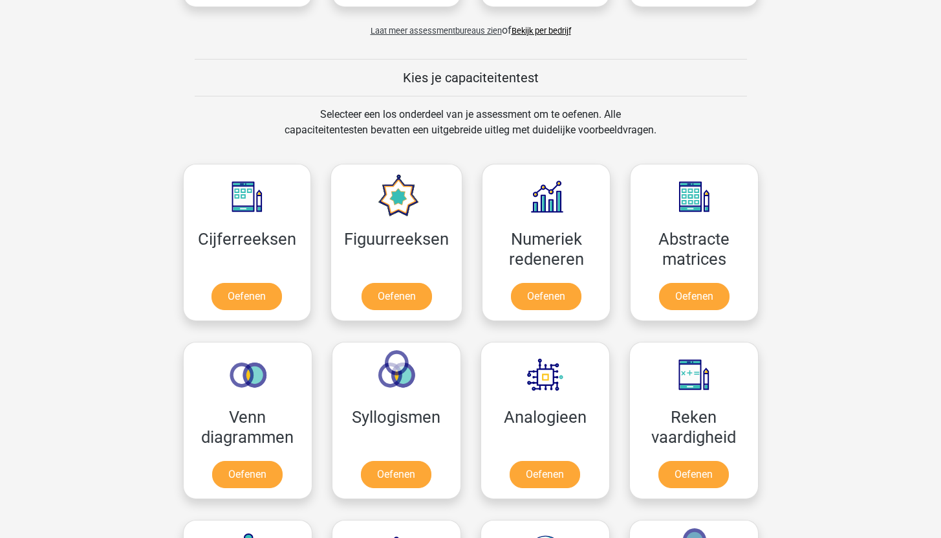
scroll to position [503, 0]
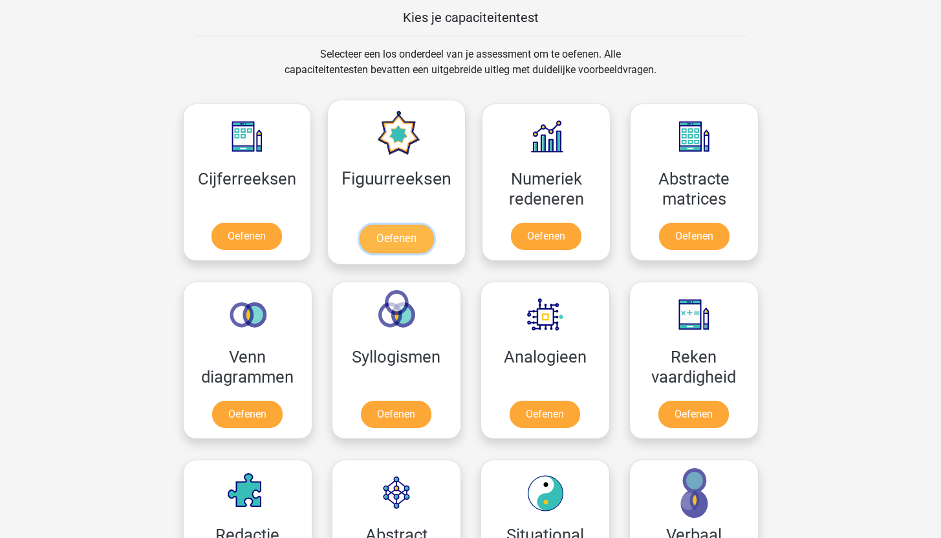
click at [384, 239] on link "Oefenen" at bounding box center [397, 239] width 74 height 28
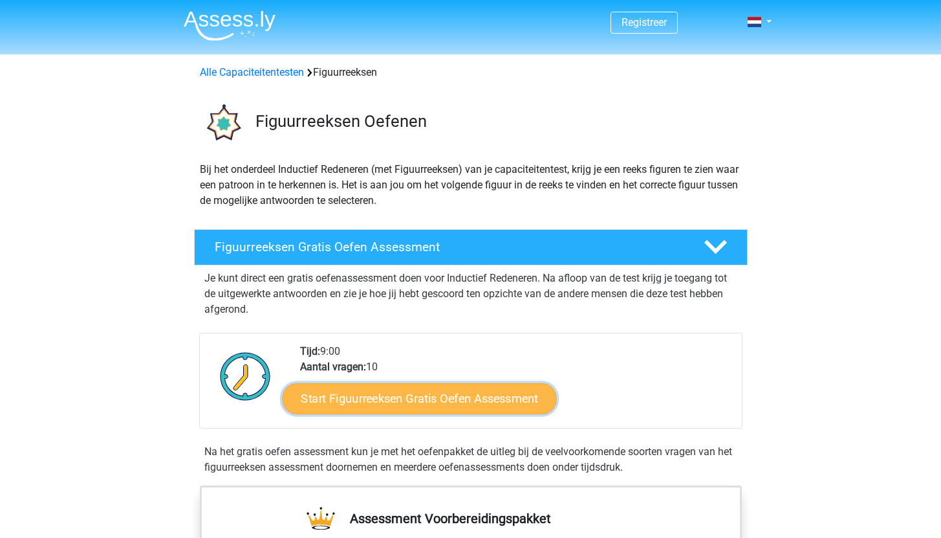
click at [362, 395] on link "Start Figuurreeksen Gratis Oefen Assessment" at bounding box center [419, 397] width 274 height 31
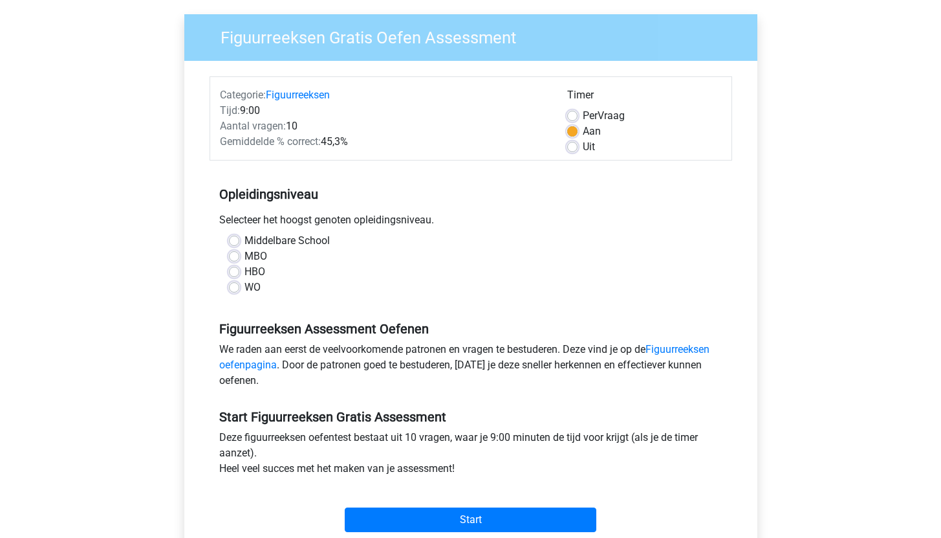
scroll to position [94, 0]
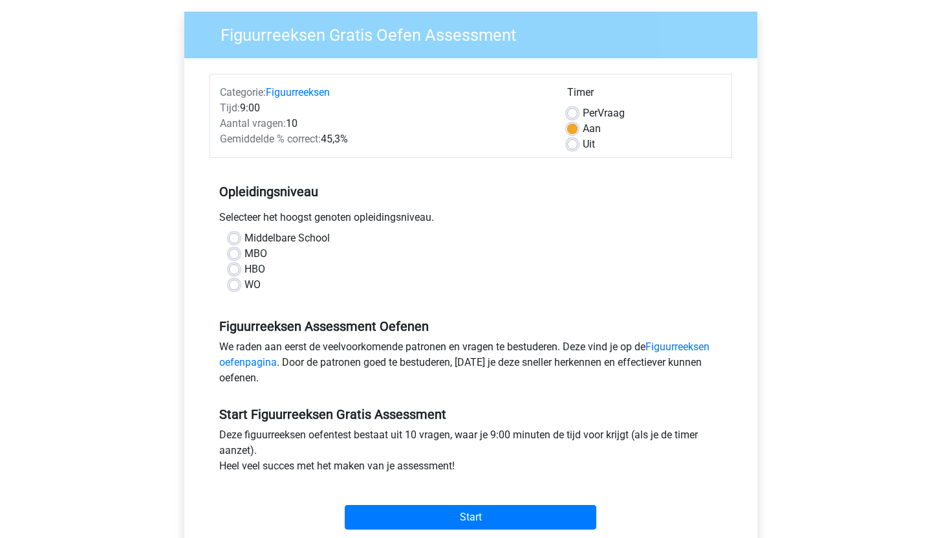
click at [245, 285] on label "WO" at bounding box center [253, 285] width 16 height 16
click at [236, 285] on input "WO" at bounding box center [234, 283] width 10 height 13
radio input "true"
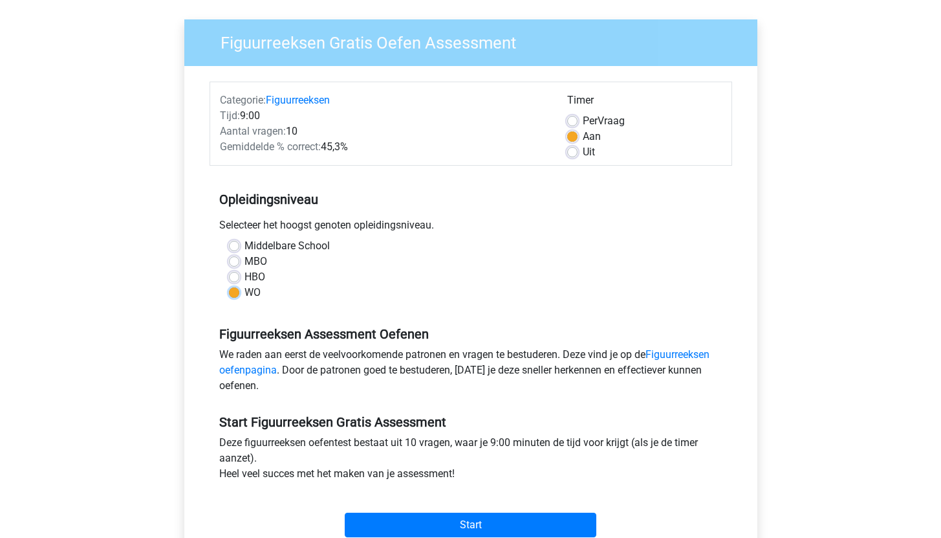
scroll to position [87, 0]
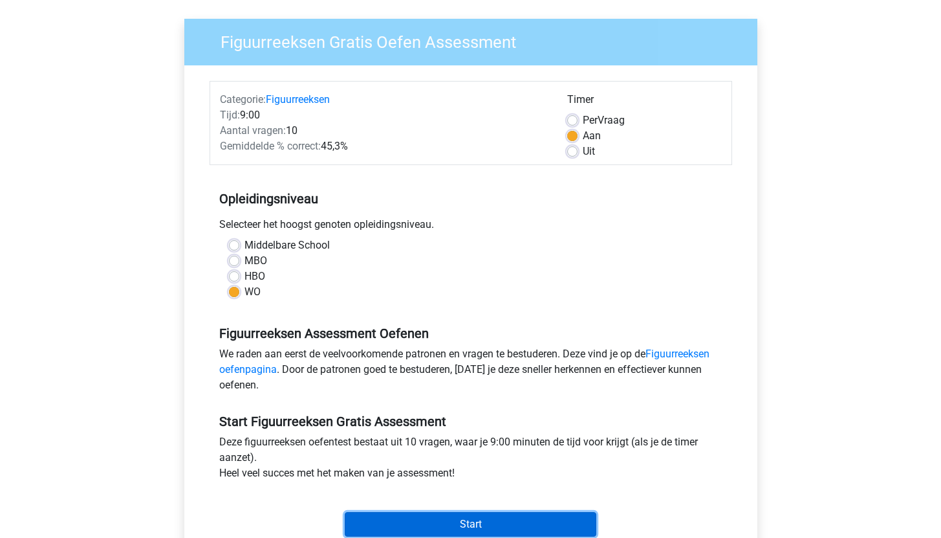
click at [403, 517] on input "Start" at bounding box center [471, 524] width 252 height 25
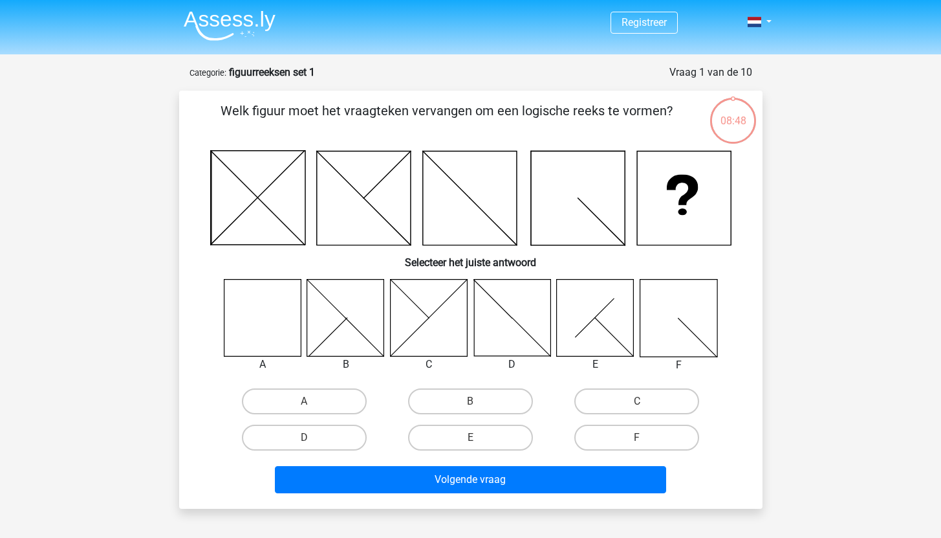
click at [247, 322] on icon at bounding box center [262, 317] width 77 height 77
click at [287, 398] on label "A" at bounding box center [304, 401] width 125 height 26
click at [304, 401] on input "A" at bounding box center [308, 405] width 8 height 8
radio input "true"
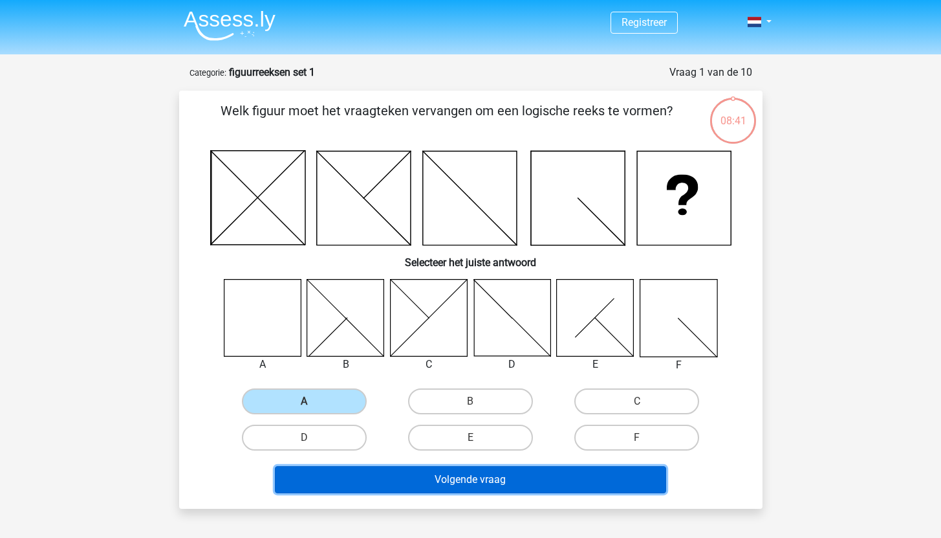
click at [344, 478] on button "Volgende vraag" at bounding box center [470, 479] width 391 height 27
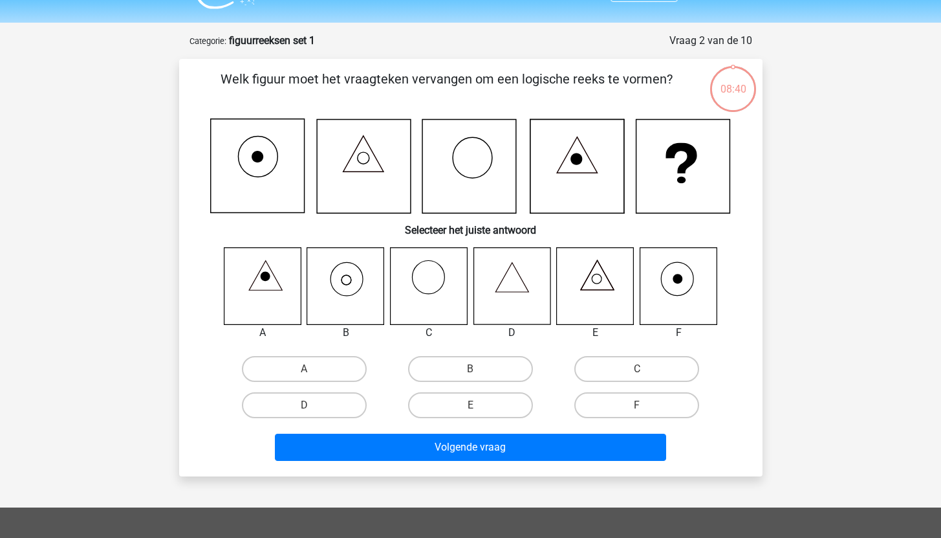
scroll to position [65, 0]
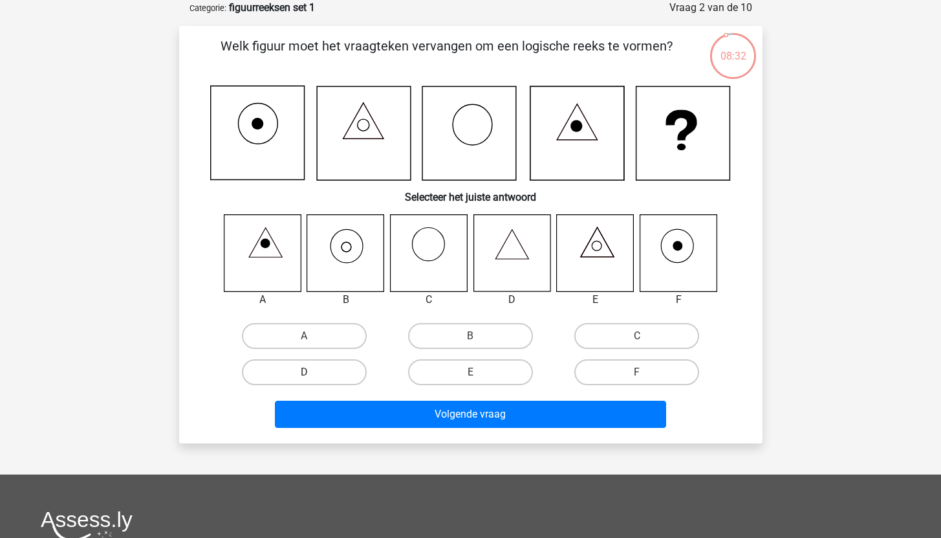
click at [333, 374] on label "D" at bounding box center [304, 372] width 125 height 26
click at [313, 374] on input "D" at bounding box center [308, 376] width 8 height 8
radio input "true"
click at [291, 331] on label "A" at bounding box center [304, 336] width 125 height 26
click at [304, 336] on input "A" at bounding box center [308, 340] width 8 height 8
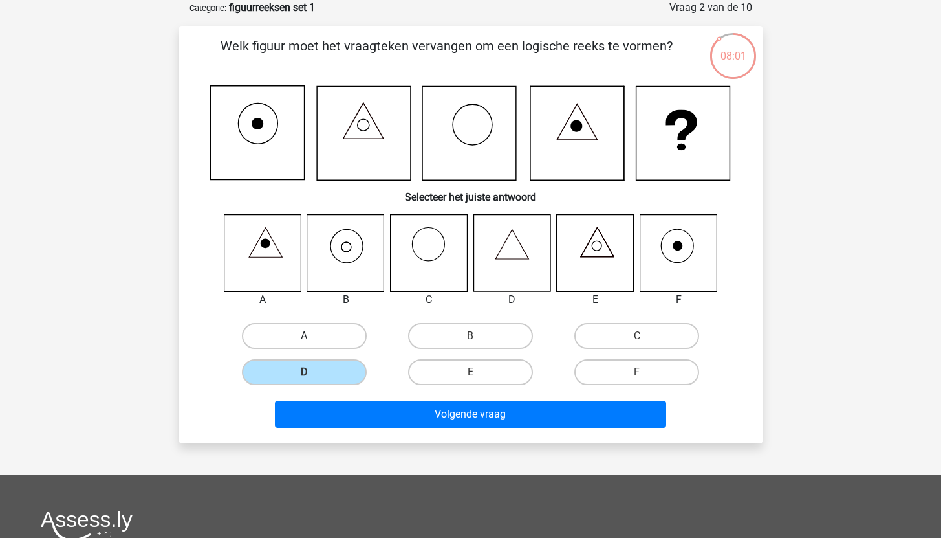
radio input "true"
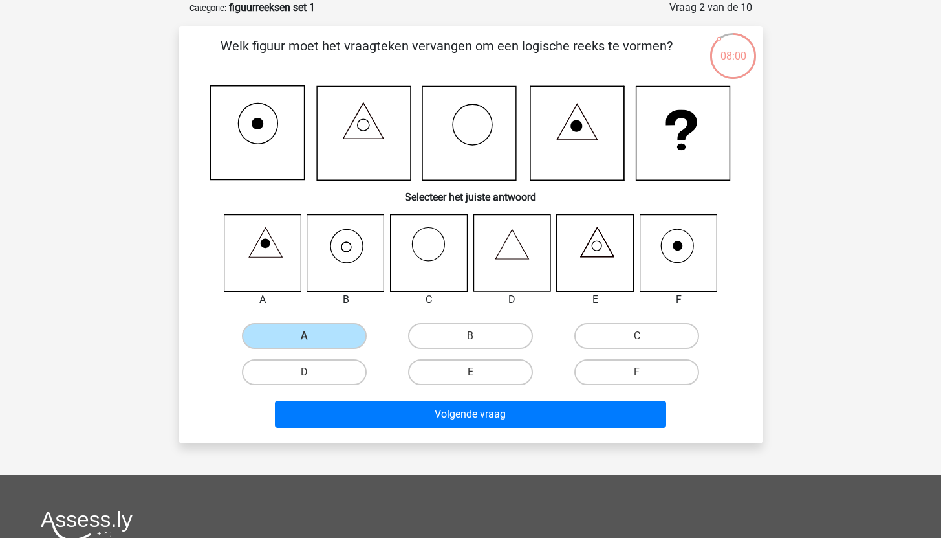
click at [478, 322] on div "B" at bounding box center [471, 336] width 166 height 36
click at [475, 327] on label "B" at bounding box center [470, 336] width 125 height 26
click at [475, 336] on input "B" at bounding box center [474, 340] width 8 height 8
radio input "true"
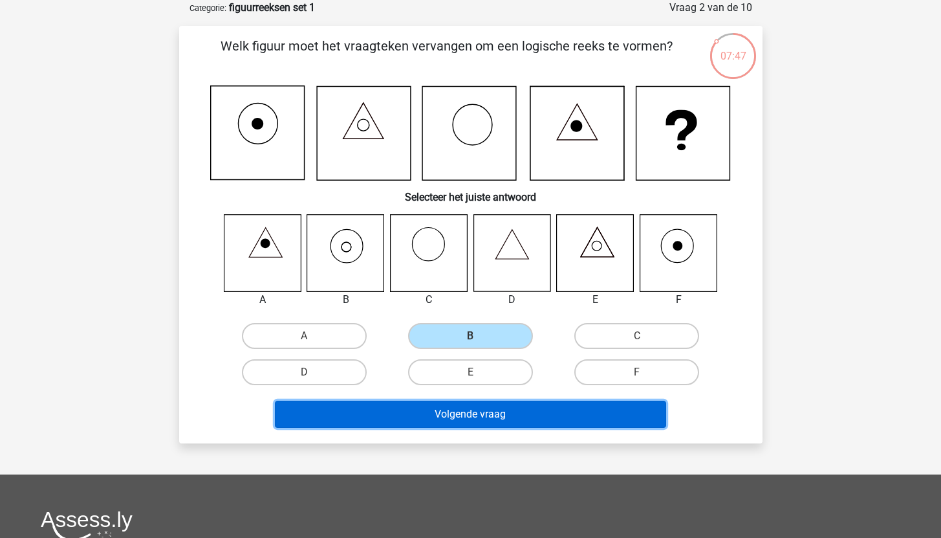
click at [459, 421] on button "Volgende vraag" at bounding box center [470, 414] width 391 height 27
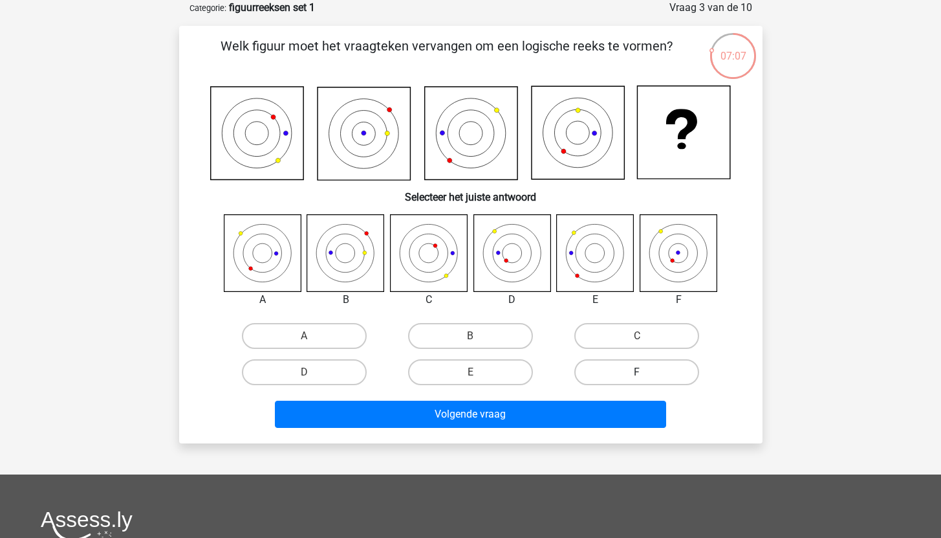
click at [631, 366] on label "F" at bounding box center [637, 372] width 125 height 26
click at [637, 372] on input "F" at bounding box center [641, 376] width 8 height 8
radio input "true"
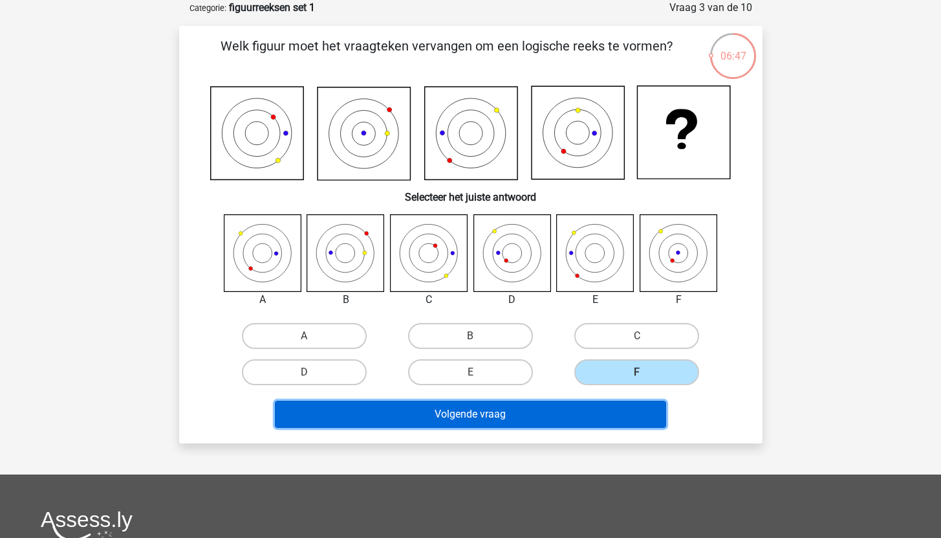
click at [515, 414] on button "Volgende vraag" at bounding box center [470, 414] width 391 height 27
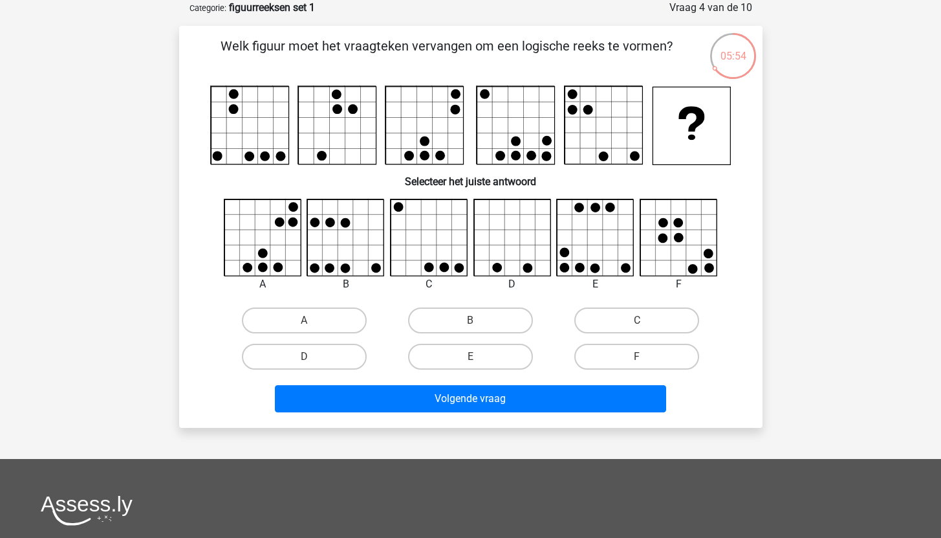
click at [588, 247] on icon at bounding box center [596, 237] width 77 height 77
click at [478, 360] on input "E" at bounding box center [474, 361] width 8 height 8
radio input "true"
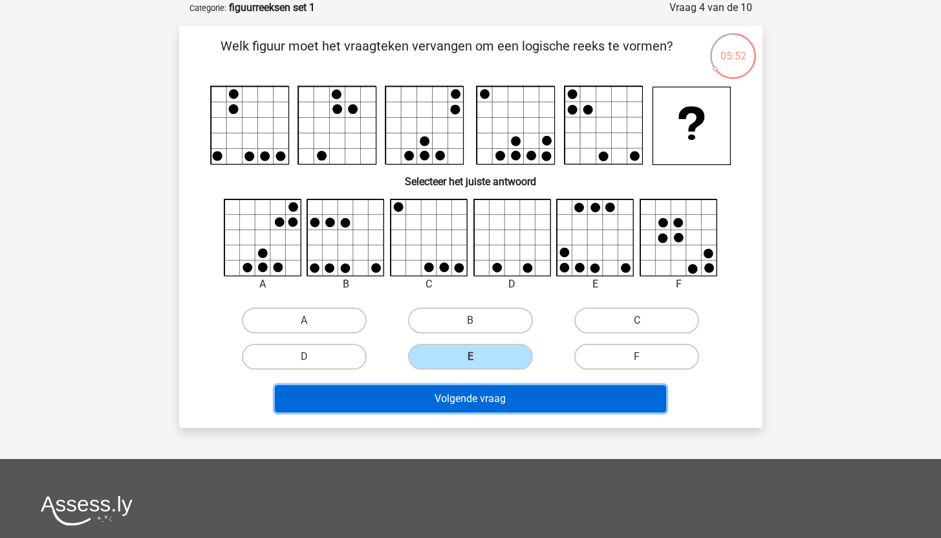
click at [476, 393] on button "Volgende vraag" at bounding box center [470, 398] width 391 height 27
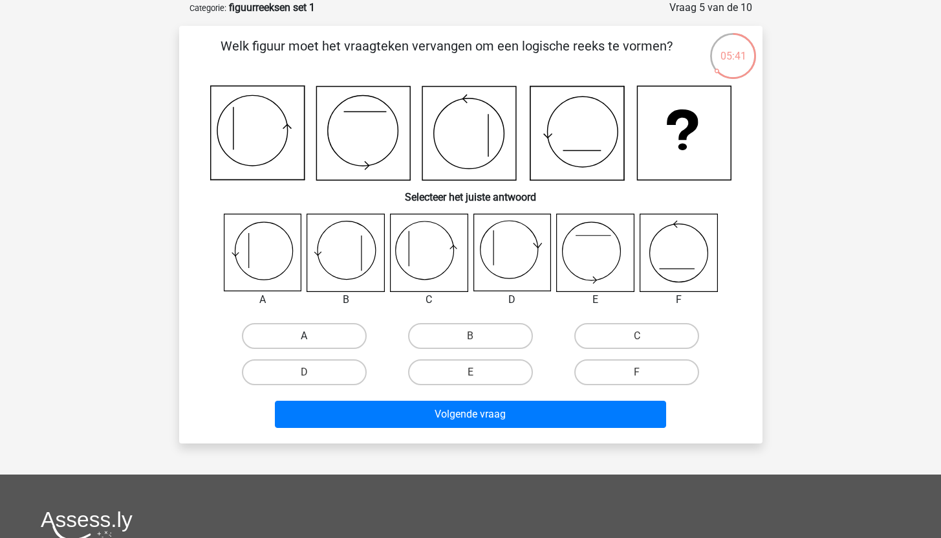
click at [308, 335] on label "A" at bounding box center [304, 336] width 125 height 26
click at [308, 336] on input "A" at bounding box center [308, 340] width 8 height 8
radio input "true"
click at [347, 373] on label "D" at bounding box center [304, 372] width 125 height 26
click at [313, 373] on input "D" at bounding box center [308, 376] width 8 height 8
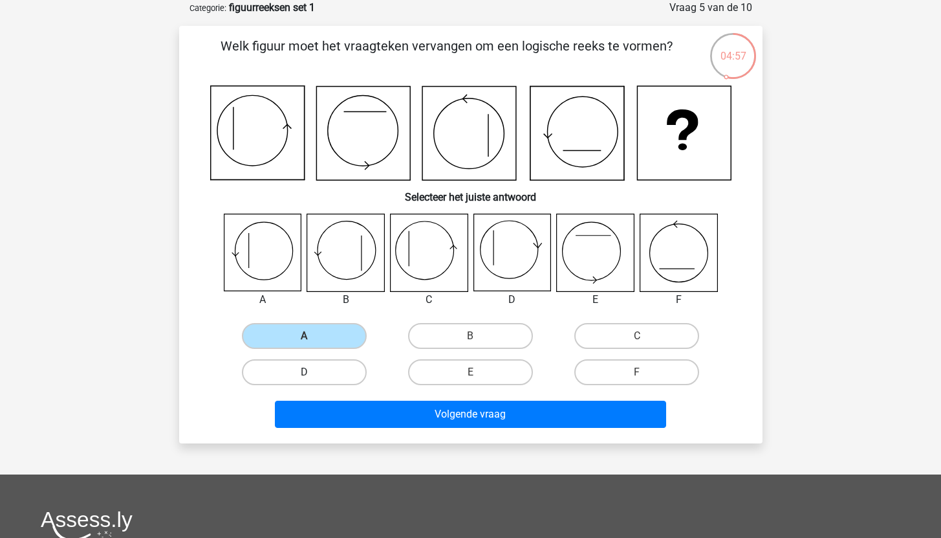
radio input "true"
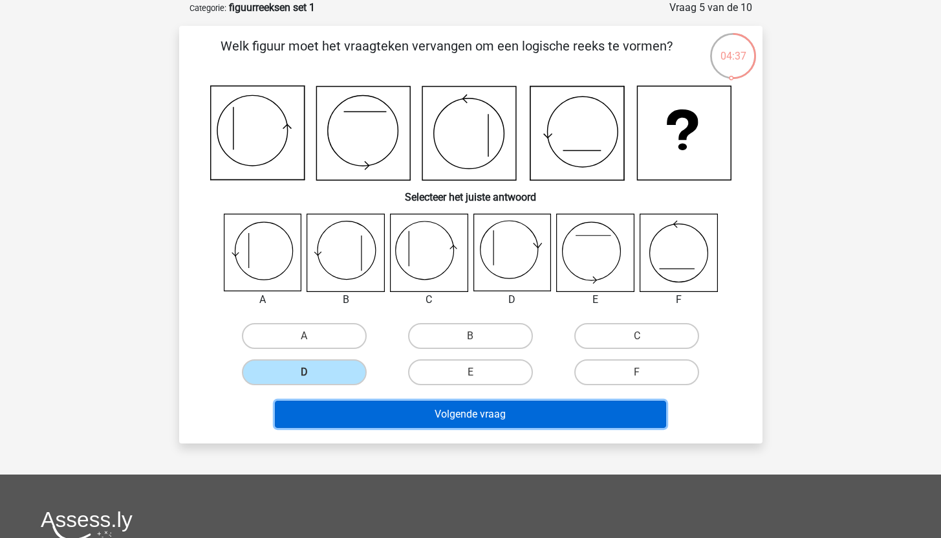
click at [407, 410] on button "Volgende vraag" at bounding box center [470, 414] width 391 height 27
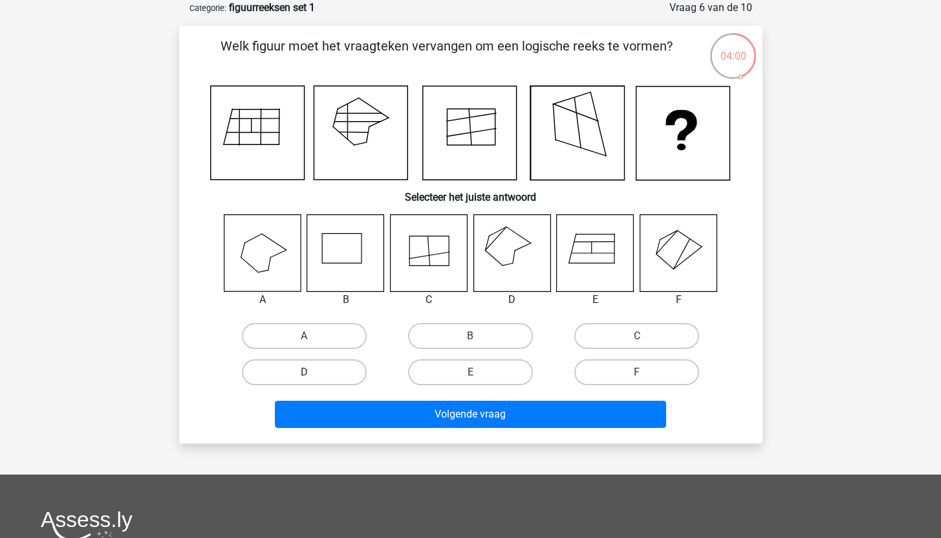
click at [351, 360] on label "D" at bounding box center [304, 372] width 125 height 26
click at [313, 372] on input "D" at bounding box center [308, 376] width 8 height 8
radio input "true"
click at [408, 434] on div "Welk figuur moet het vraagteken vervangen om een logische reeks te vormen? Sele…" at bounding box center [471, 234] width 584 height 417
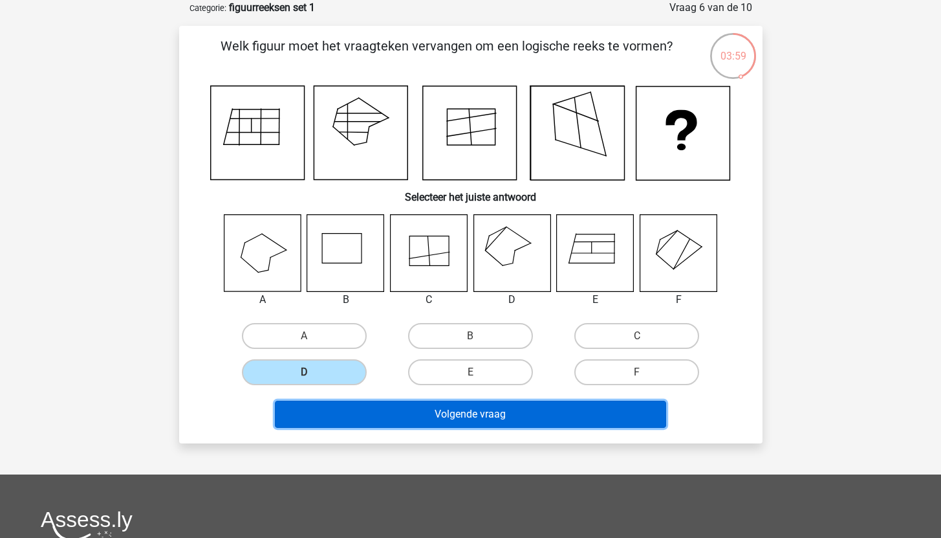
click at [409, 417] on button "Volgende vraag" at bounding box center [470, 414] width 391 height 27
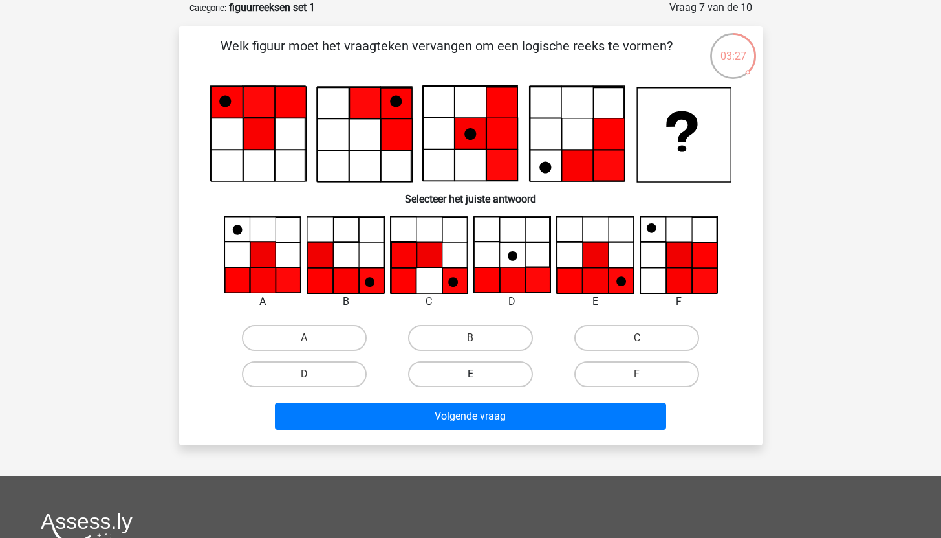
click at [448, 366] on label "E" at bounding box center [470, 374] width 125 height 26
click at [470, 374] on input "E" at bounding box center [474, 378] width 8 height 8
radio input "true"
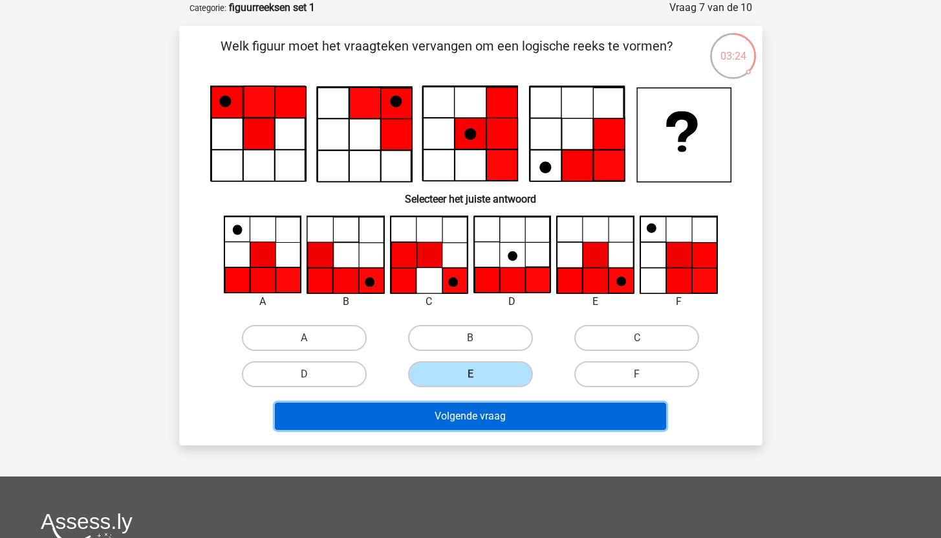
click at [500, 425] on button "Volgende vraag" at bounding box center [470, 415] width 391 height 27
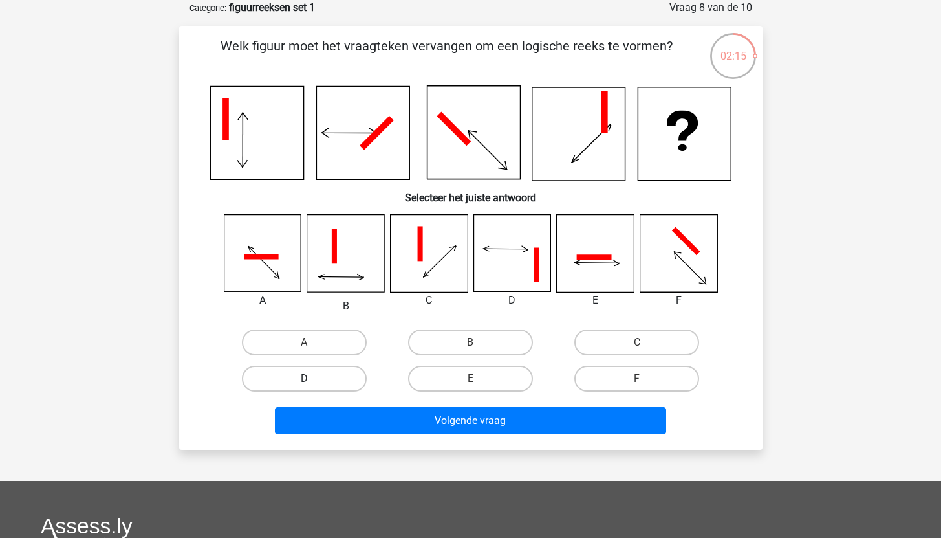
click at [322, 379] on label "D" at bounding box center [304, 379] width 125 height 26
click at [313, 379] on input "D" at bounding box center [308, 383] width 8 height 8
radio input "true"
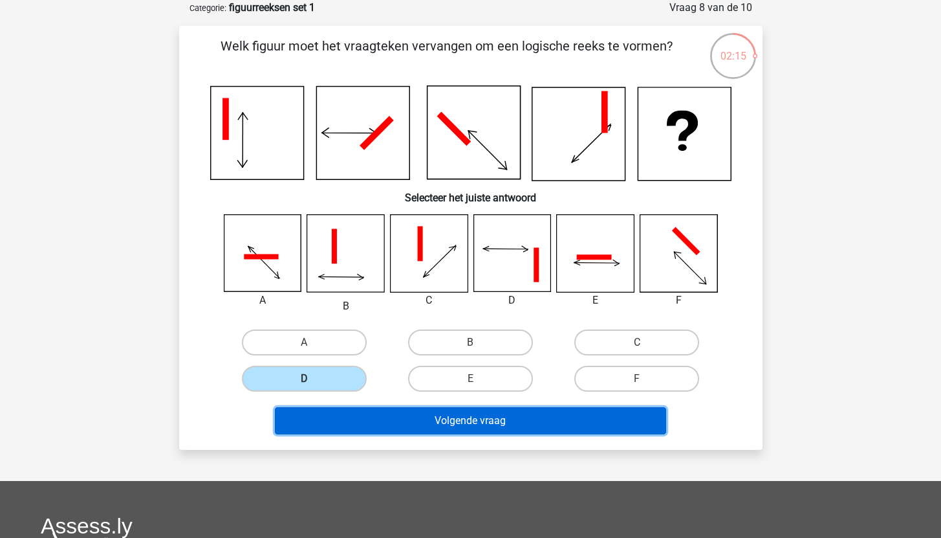
click at [370, 422] on button "Volgende vraag" at bounding box center [470, 420] width 391 height 27
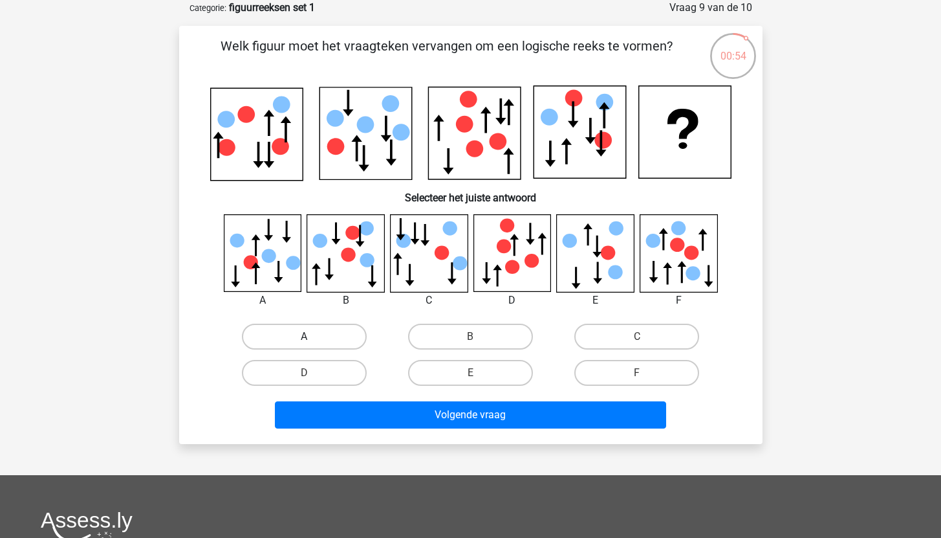
click at [357, 342] on label "A" at bounding box center [304, 337] width 125 height 26
click at [313, 342] on input "A" at bounding box center [308, 340] width 8 height 8
radio input "true"
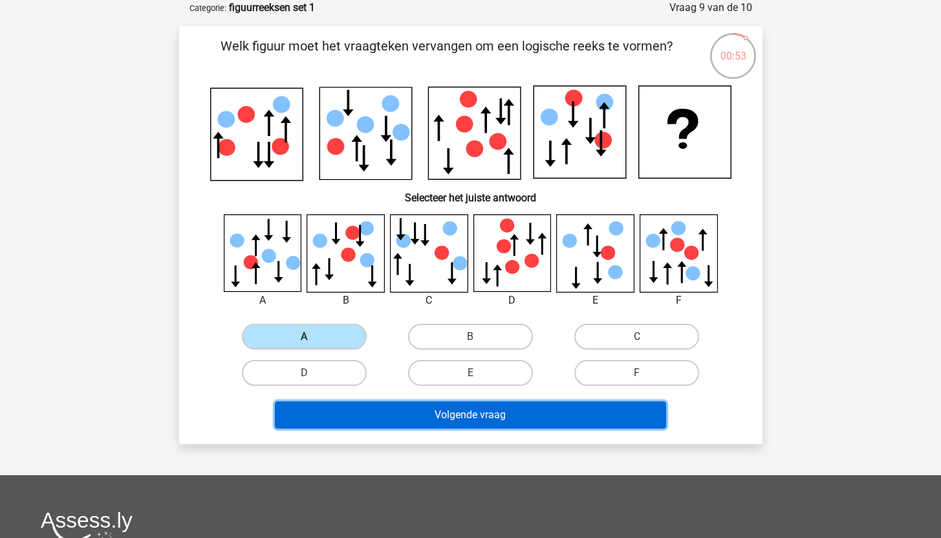
click at [401, 408] on button "Volgende vraag" at bounding box center [470, 414] width 391 height 27
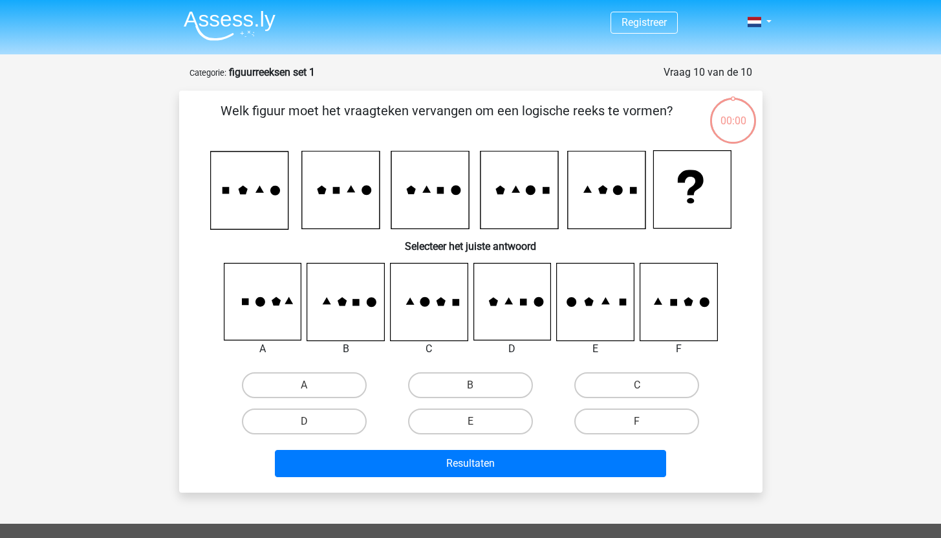
scroll to position [65, 0]
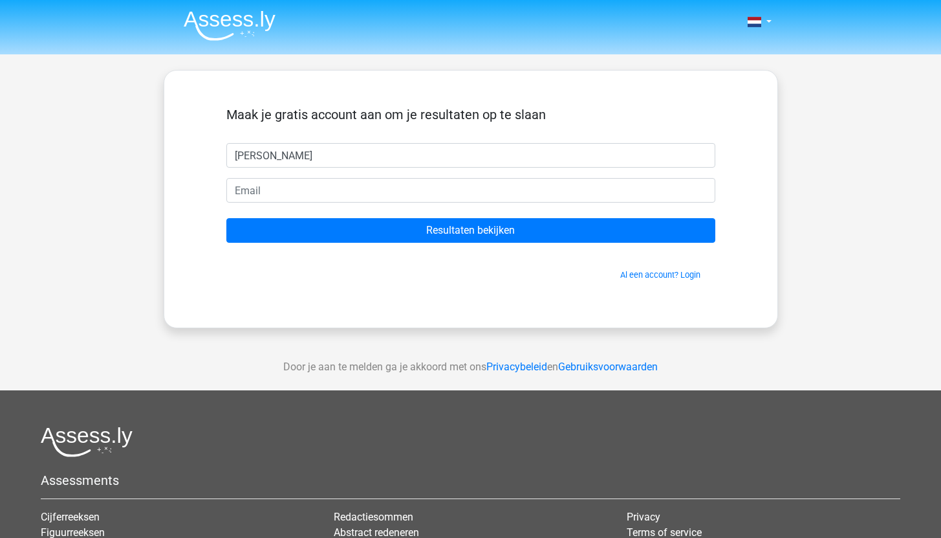
type input "[PERSON_NAME]"
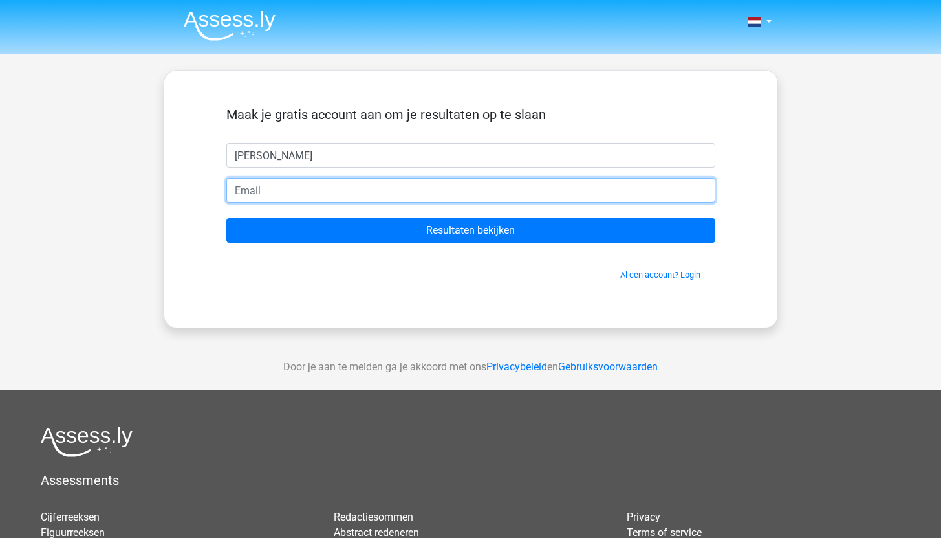
click at [259, 190] on input "email" at bounding box center [470, 190] width 489 height 25
type input "[PERSON_NAME][EMAIL_ADDRESS][DOMAIN_NAME]"
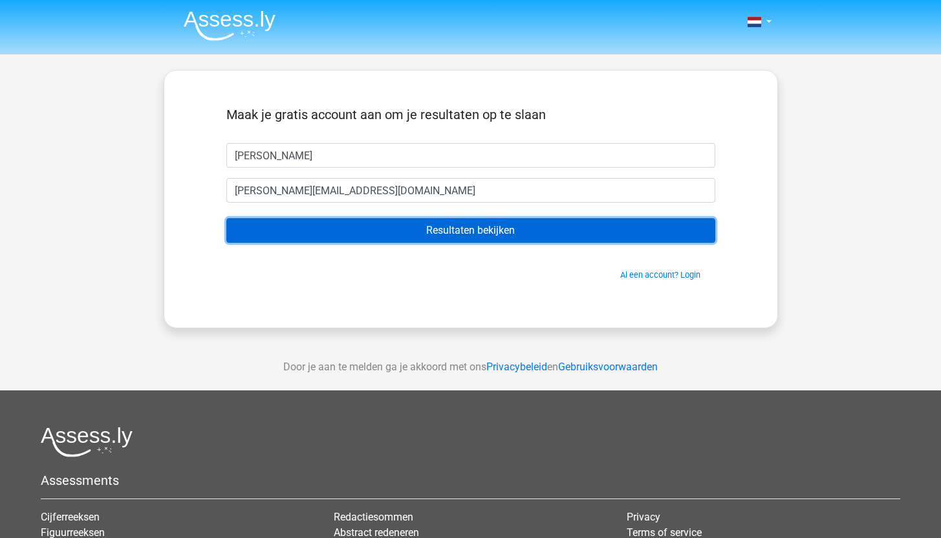
click at [329, 230] on input "Resultaten bekijken" at bounding box center [470, 230] width 489 height 25
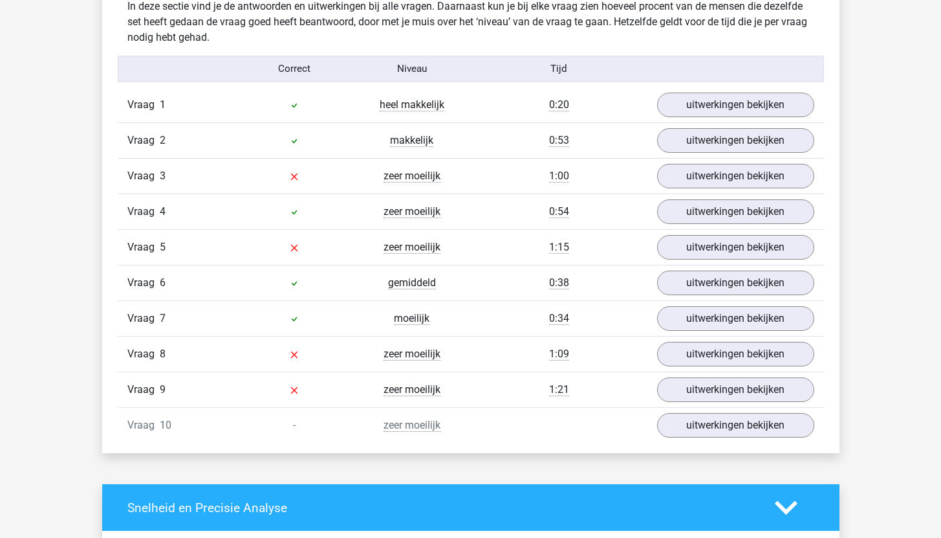
scroll to position [1031, 0]
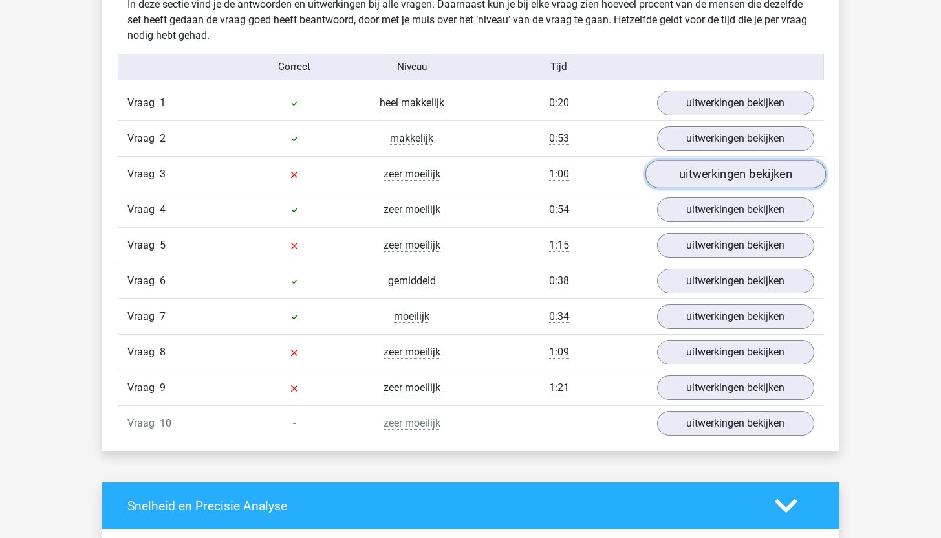
click at [708, 181] on link "uitwerkingen bekijken" at bounding box center [735, 174] width 181 height 28
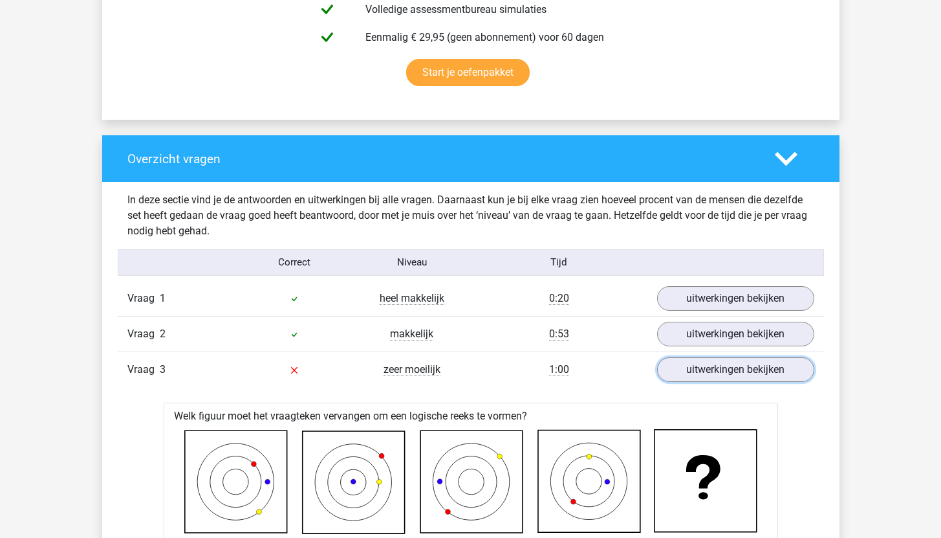
scroll to position [833, 0]
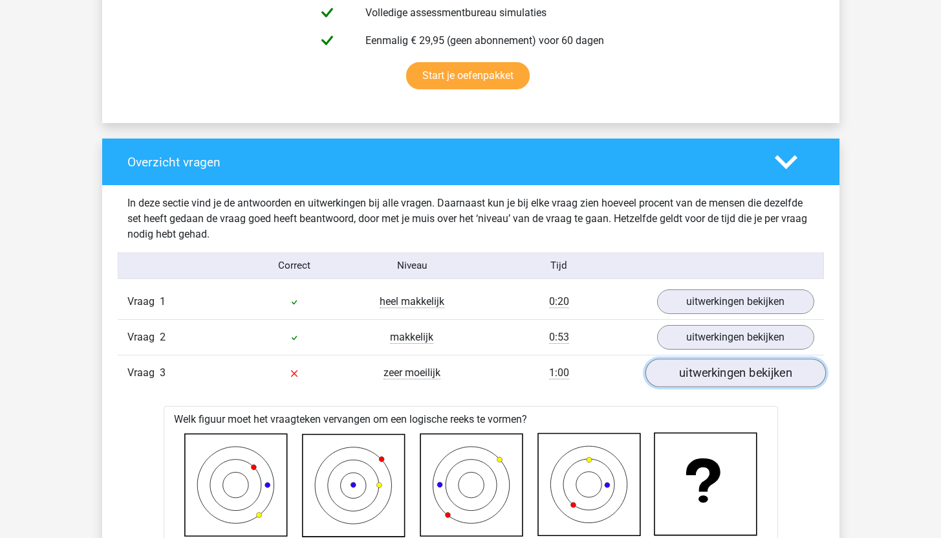
click at [684, 368] on link "uitwerkingen bekijken" at bounding box center [735, 372] width 181 height 28
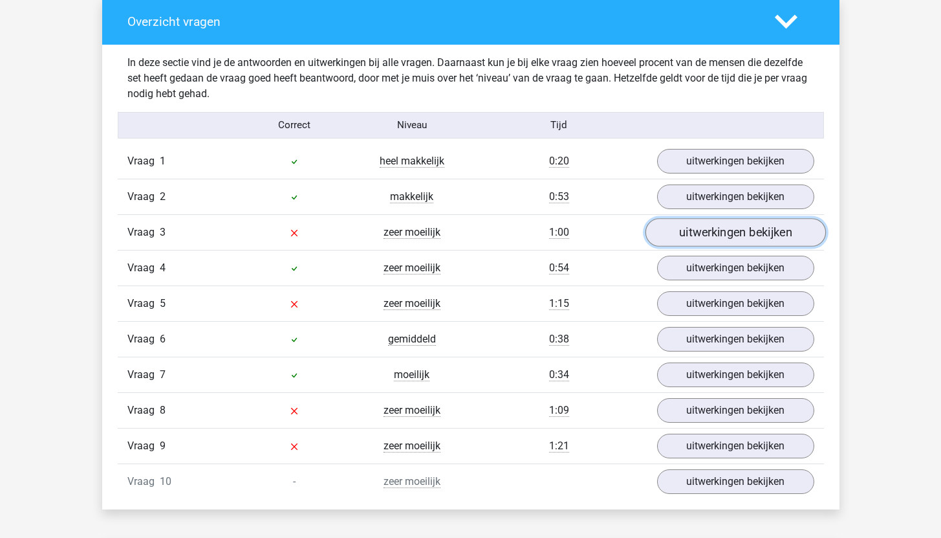
scroll to position [974, 0]
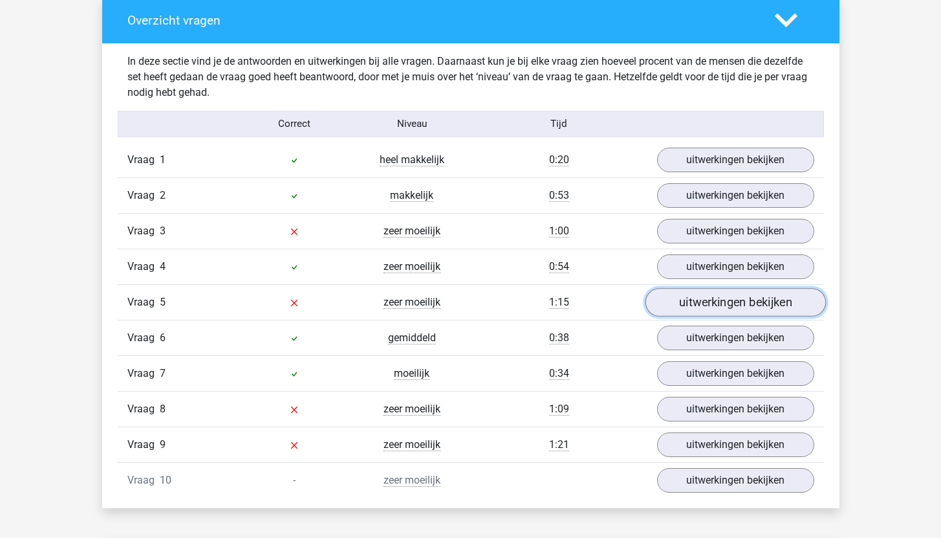
click at [706, 298] on link "uitwerkingen bekijken" at bounding box center [735, 302] width 181 height 28
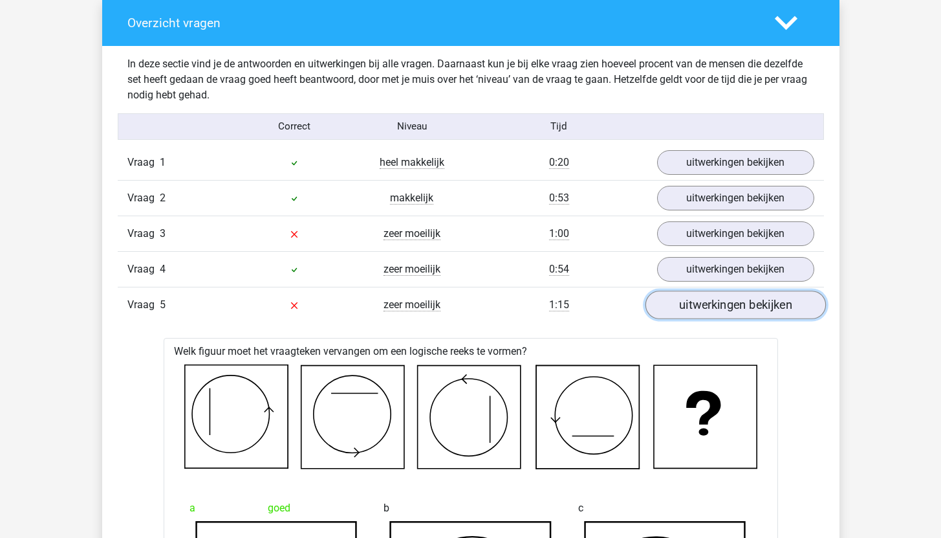
scroll to position [965, 0]
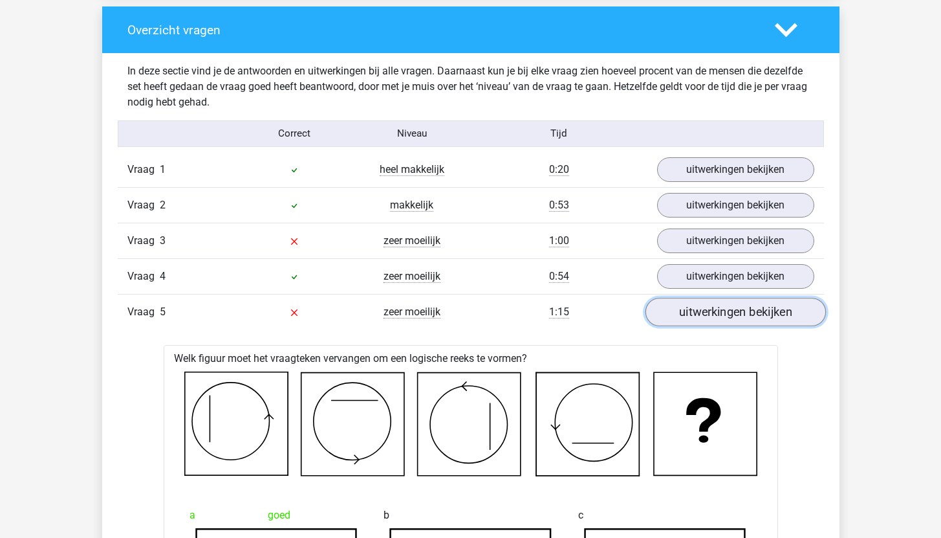
click at [705, 301] on link "uitwerkingen bekijken" at bounding box center [735, 312] width 181 height 28
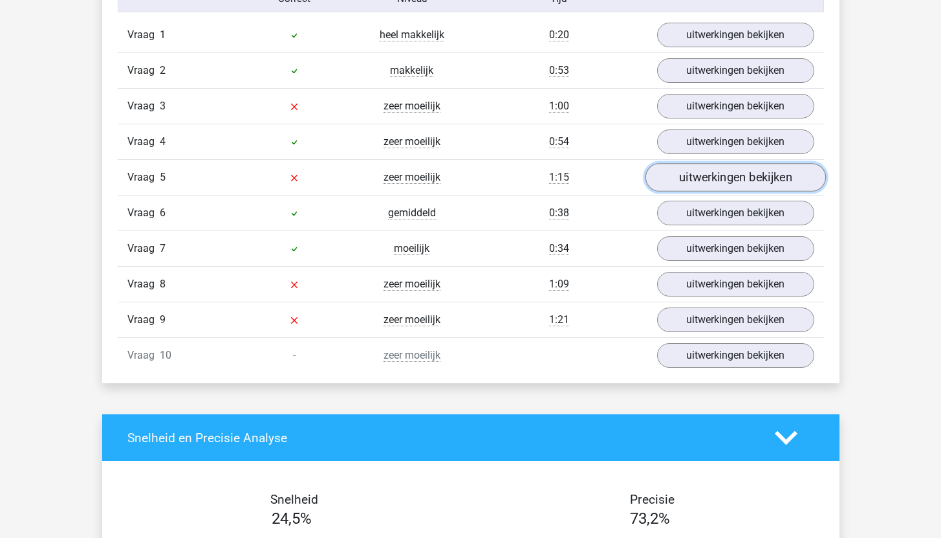
scroll to position [1103, 0]
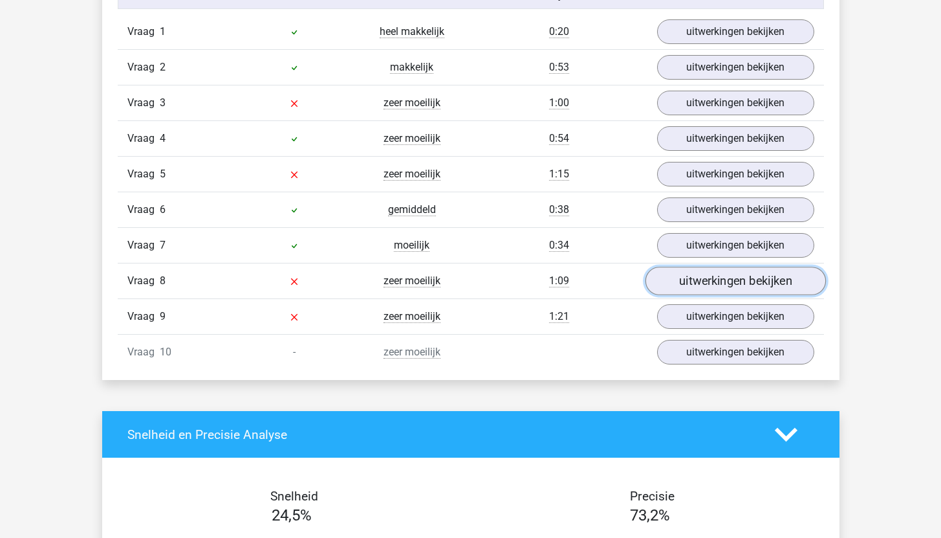
click at [707, 281] on link "uitwerkingen bekijken" at bounding box center [735, 281] width 181 height 28
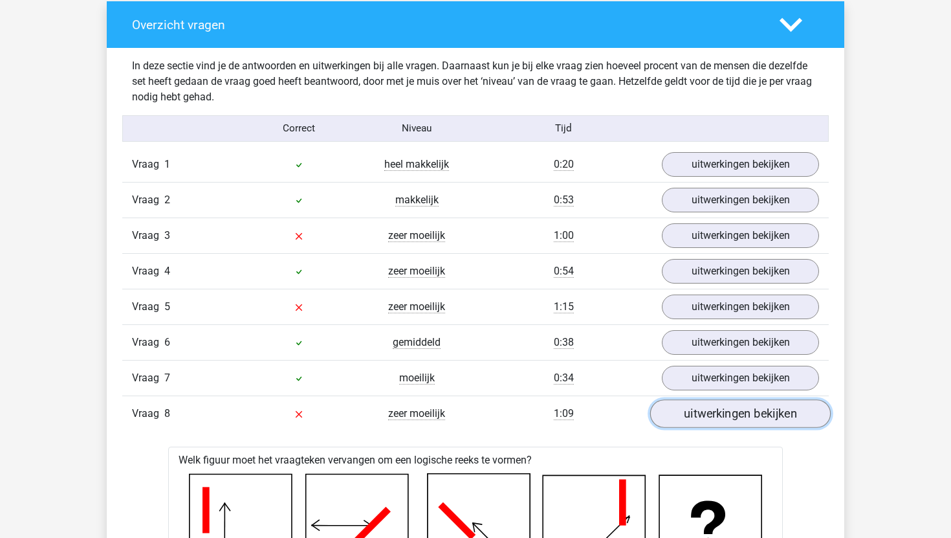
scroll to position [974, 0]
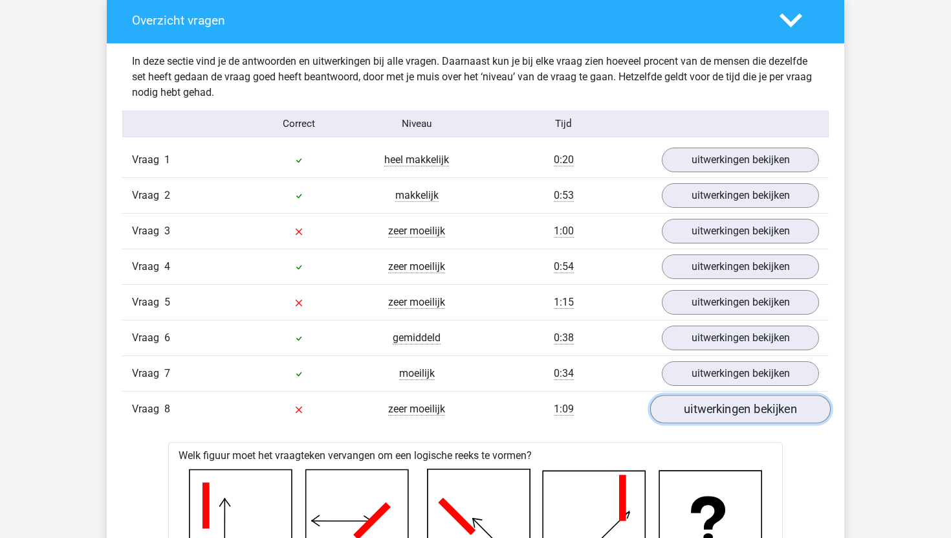
click at [710, 410] on link "uitwerkingen bekijken" at bounding box center [740, 409] width 181 height 28
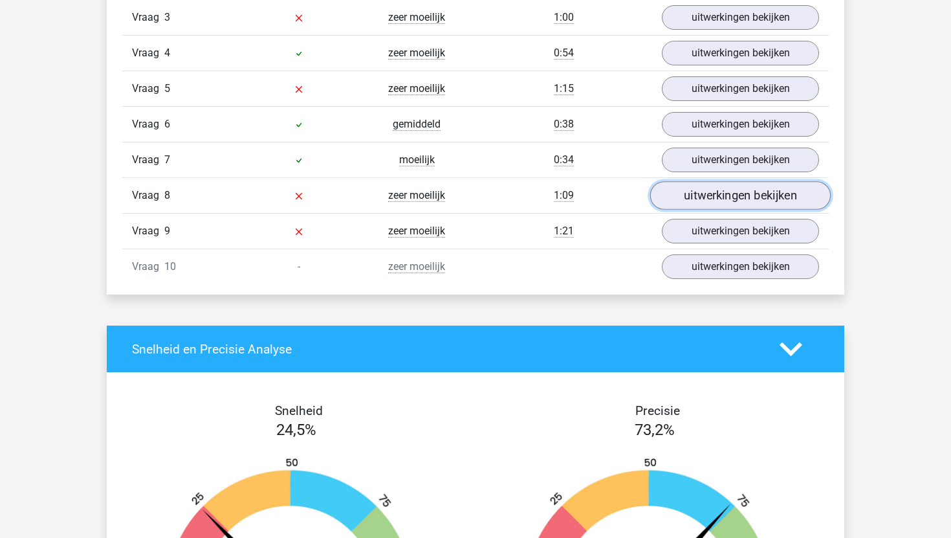
scroll to position [1192, 0]
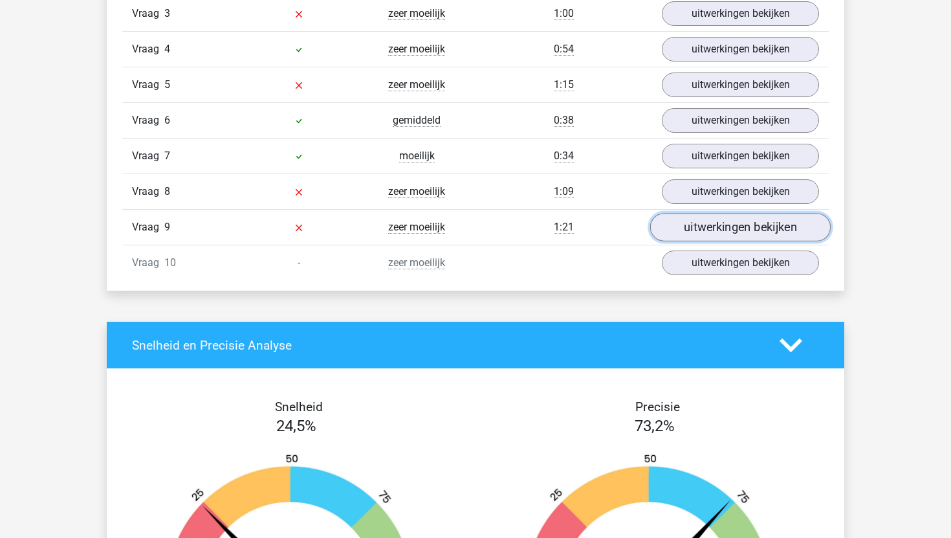
click at [740, 223] on link "uitwerkingen bekijken" at bounding box center [740, 227] width 181 height 28
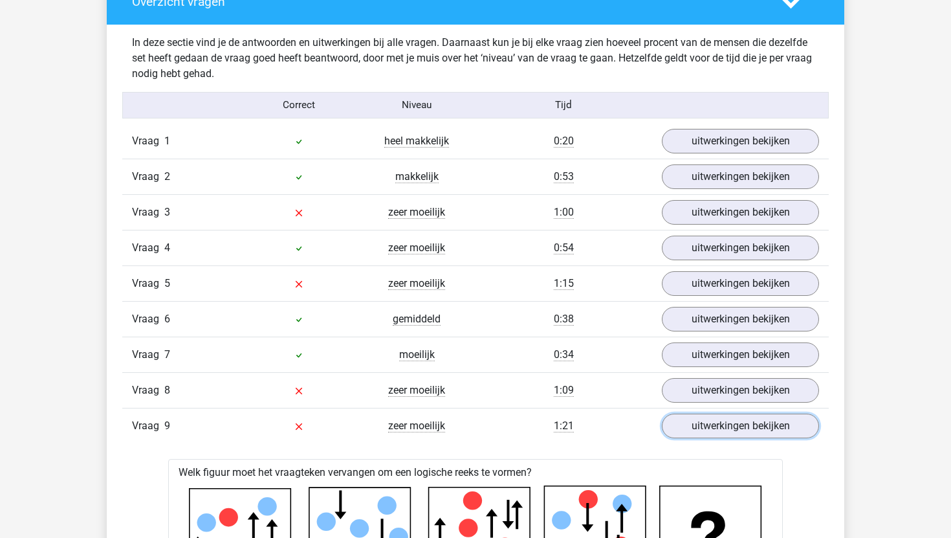
scroll to position [998, 0]
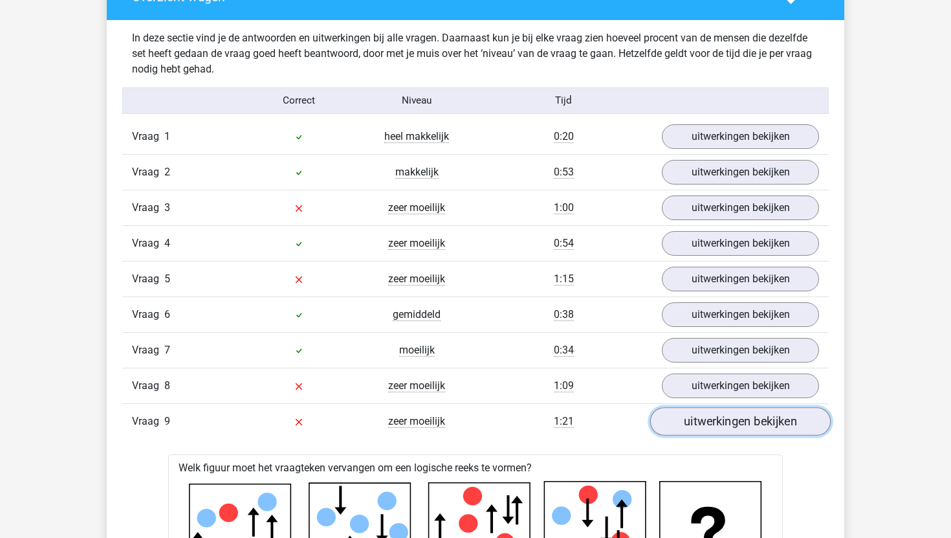
click at [697, 415] on link "uitwerkingen bekijken" at bounding box center [740, 421] width 181 height 28
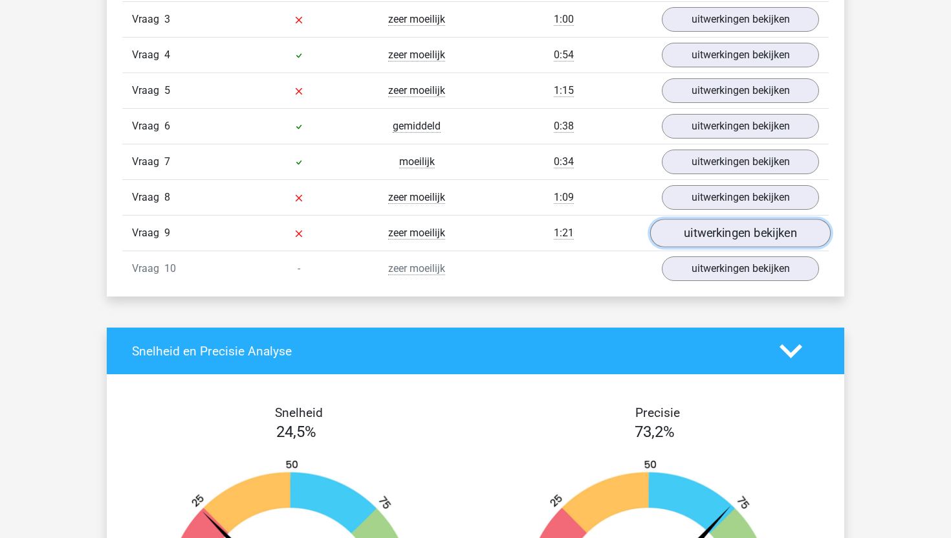
scroll to position [1215, 0]
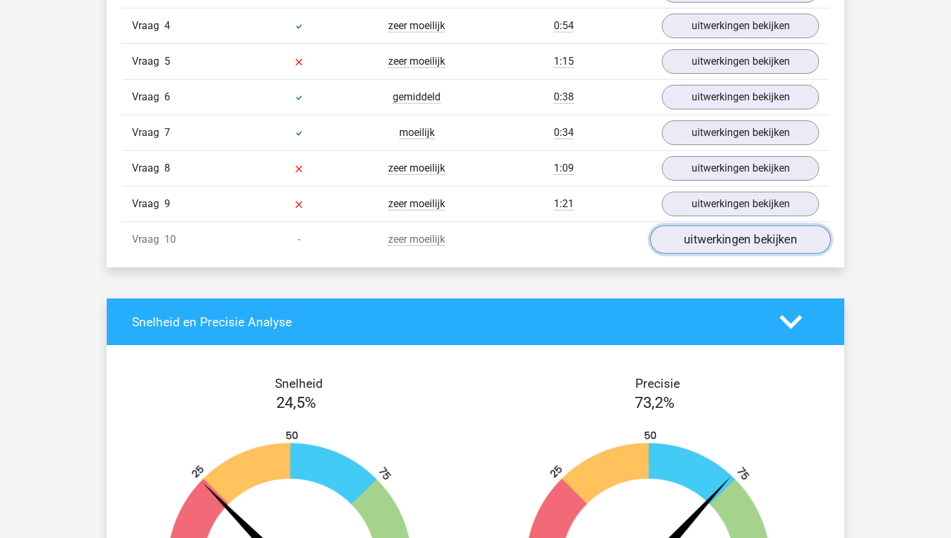
click at [713, 230] on link "uitwerkingen bekijken" at bounding box center [740, 239] width 181 height 28
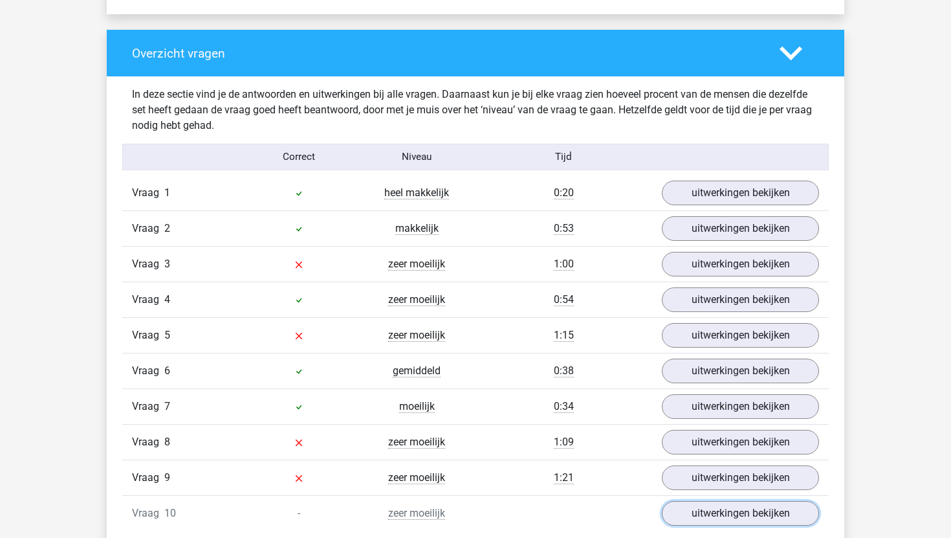
scroll to position [844, 0]
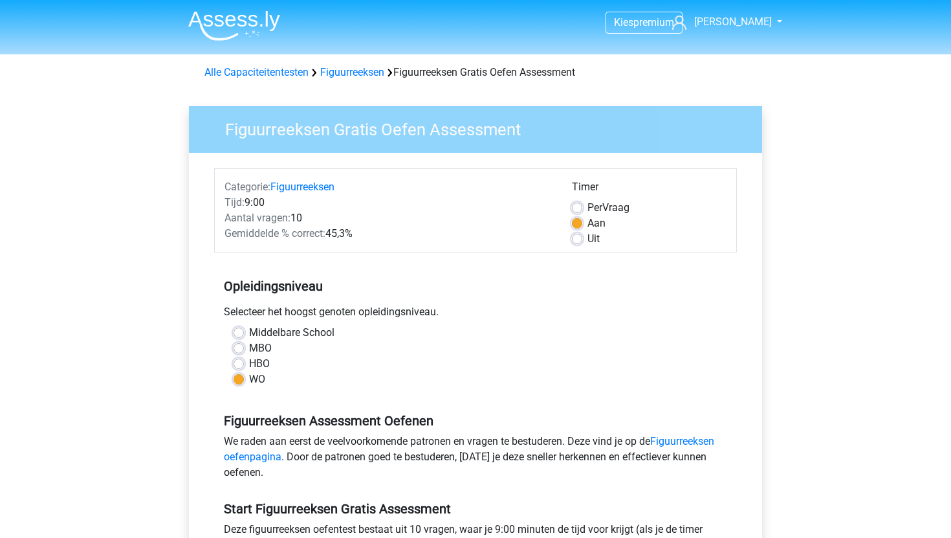
scroll to position [87, 0]
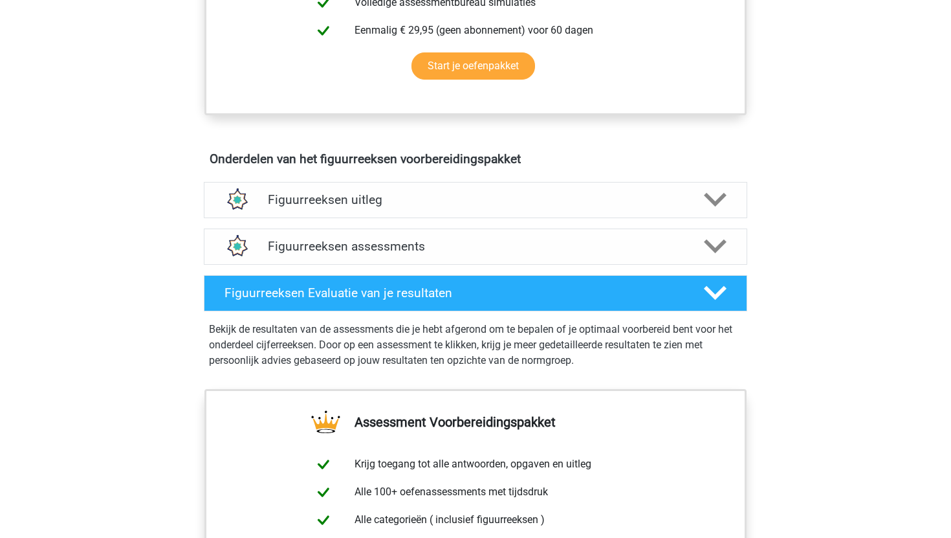
scroll to position [644, 0]
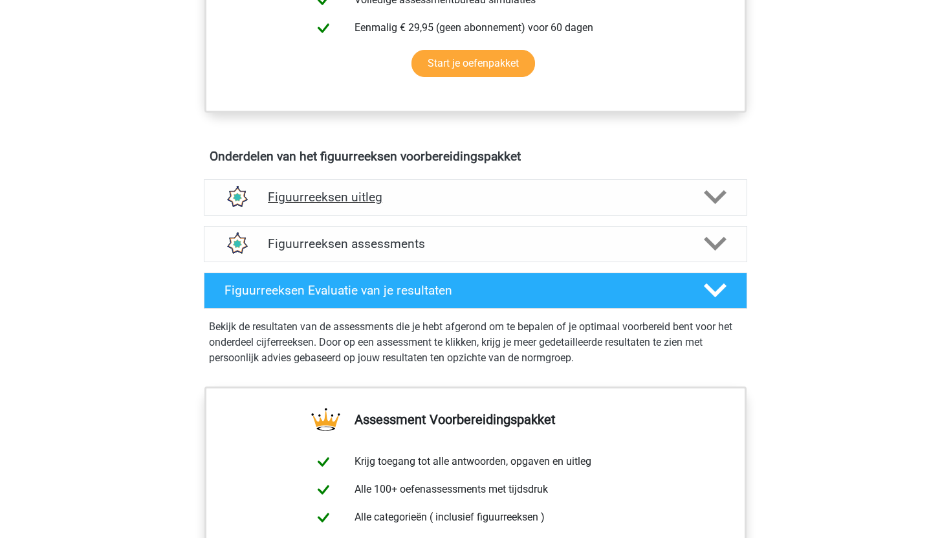
click at [247, 185] on img at bounding box center [236, 197] width 33 height 33
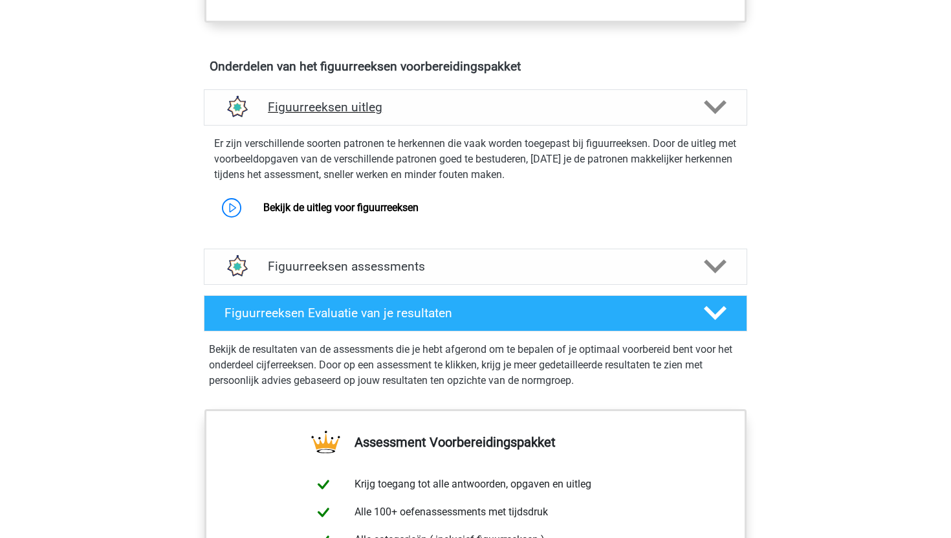
scroll to position [738, 0]
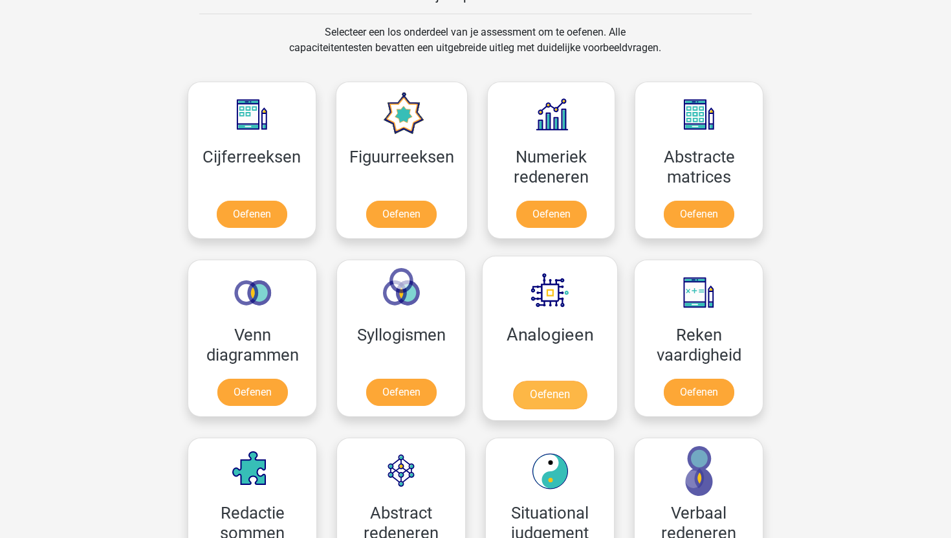
scroll to position [527, 0]
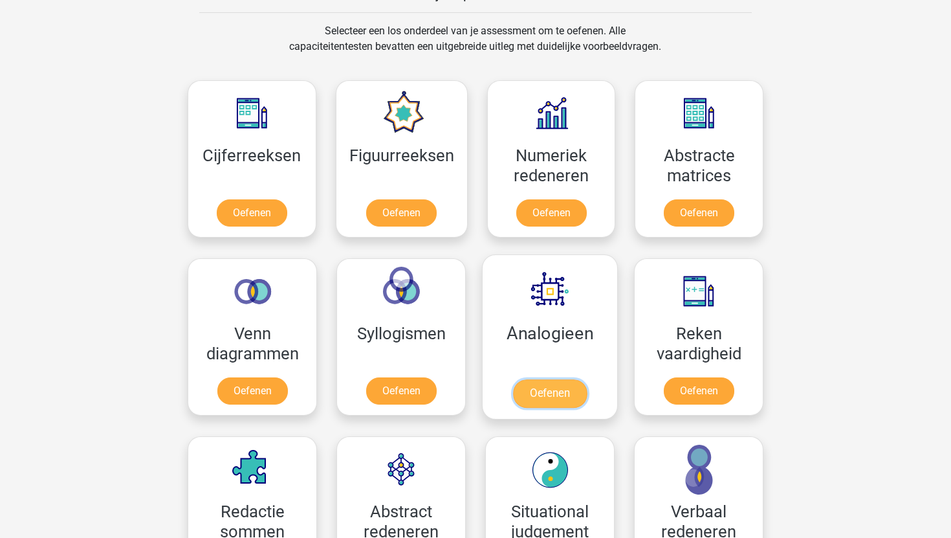
click at [548, 391] on link "Oefenen" at bounding box center [550, 393] width 74 height 28
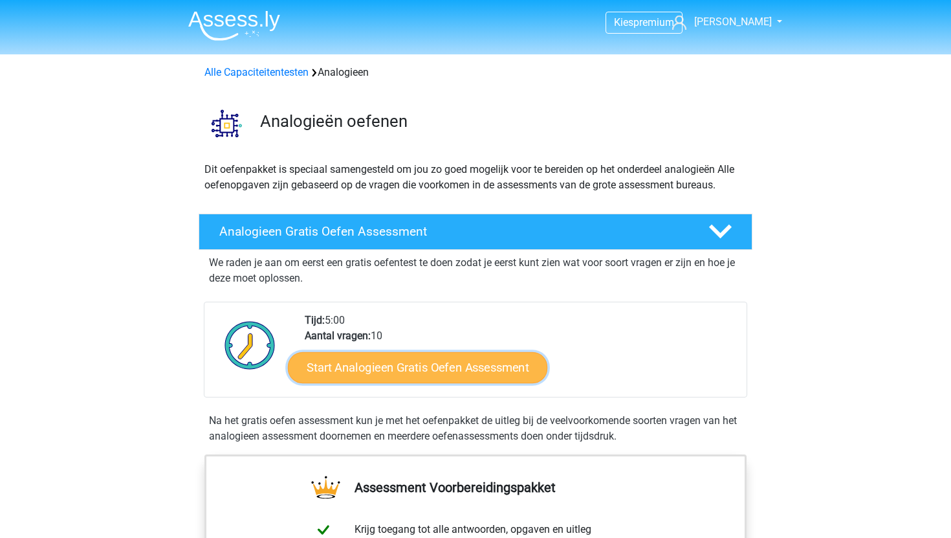
click at [490, 374] on link "Start Analogieen Gratis Oefen Assessment" at bounding box center [417, 366] width 259 height 31
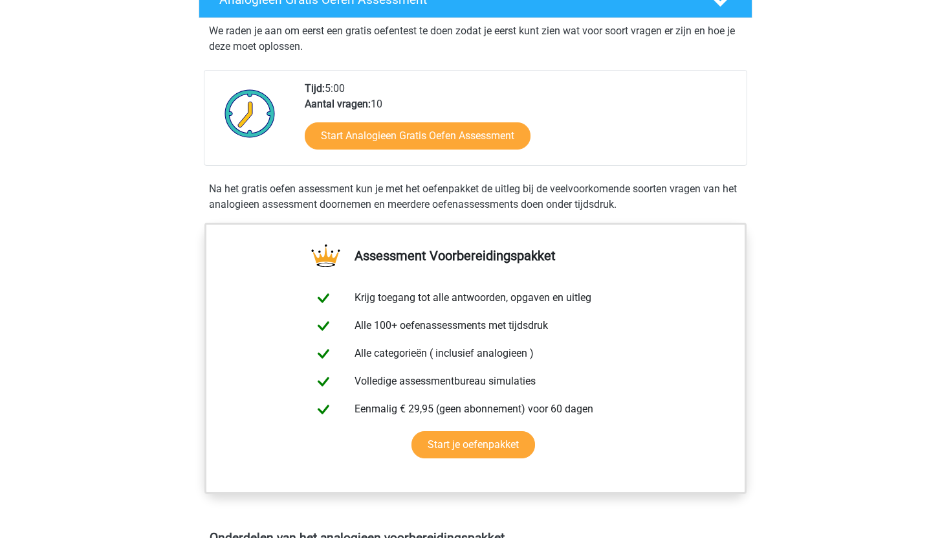
scroll to position [243, 0]
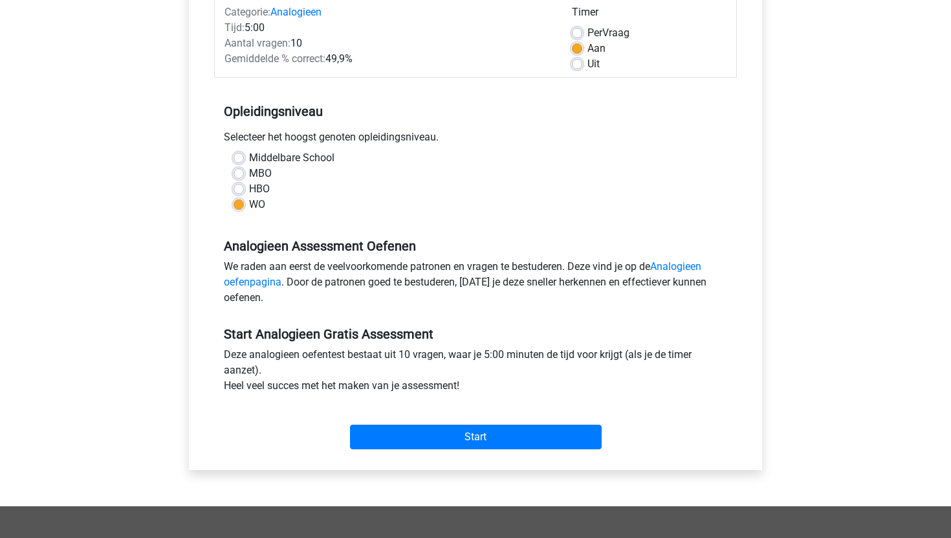
scroll to position [325, 0]
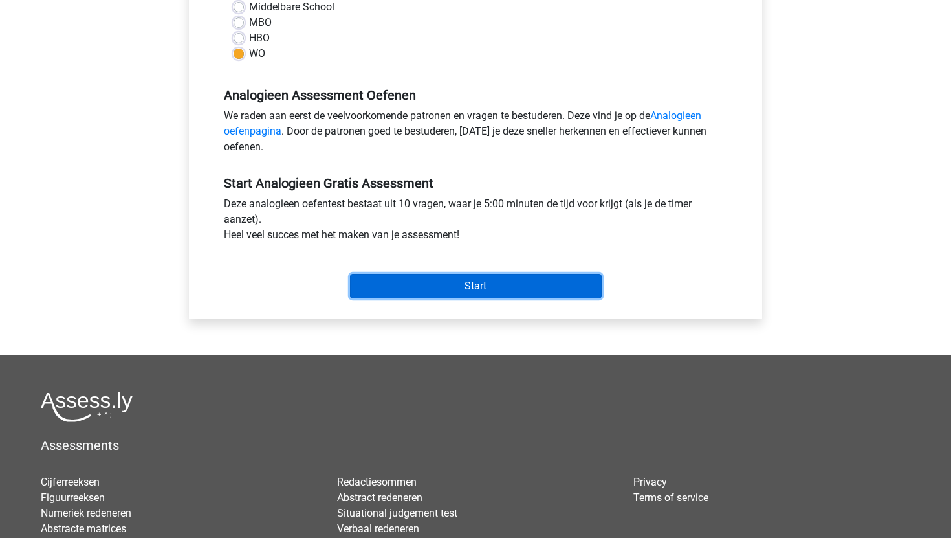
click at [410, 287] on input "Start" at bounding box center [476, 286] width 252 height 25
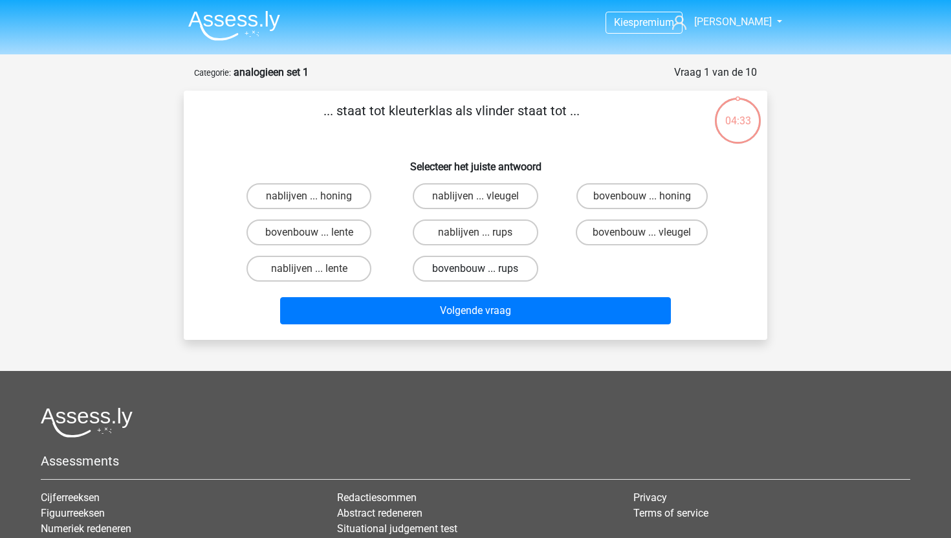
click at [442, 266] on label "bovenbouw ... rups" at bounding box center [475, 269] width 125 height 26
click at [476, 269] on input "bovenbouw ... rups" at bounding box center [480, 273] width 8 height 8
radio input "true"
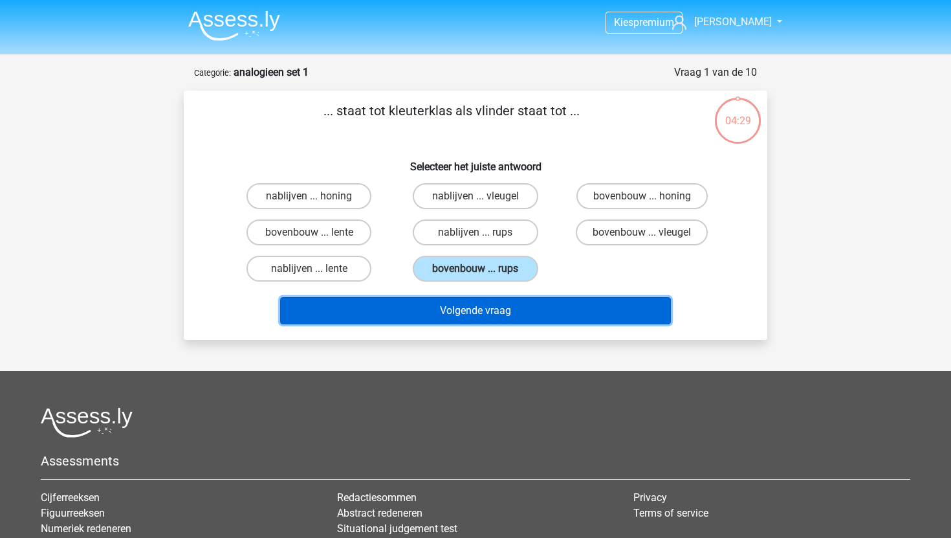
click at [454, 316] on button "Volgende vraag" at bounding box center [475, 310] width 391 height 27
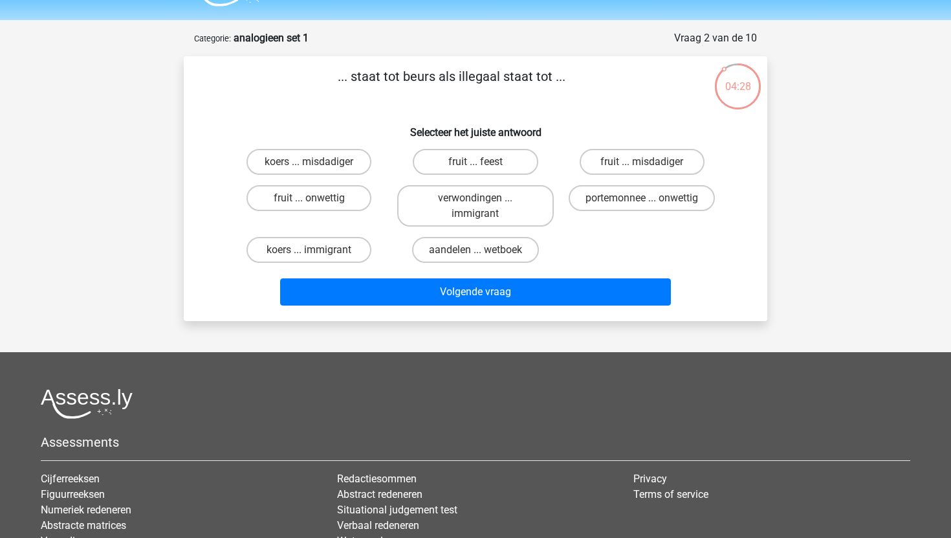
scroll to position [9, 0]
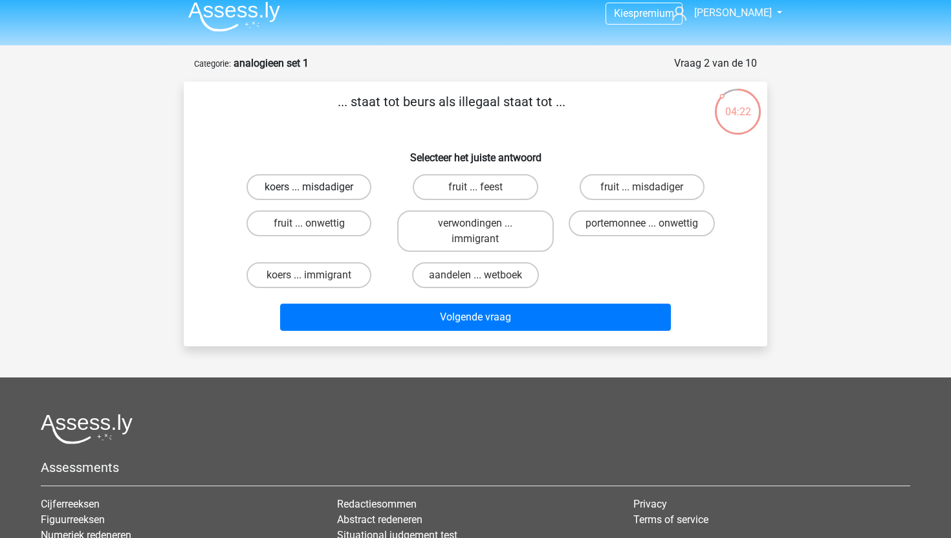
click at [342, 190] on label "koers ... misdadiger" at bounding box center [309, 187] width 125 height 26
click at [318, 190] on input "koers ... misdadiger" at bounding box center [313, 191] width 8 height 8
radio input "true"
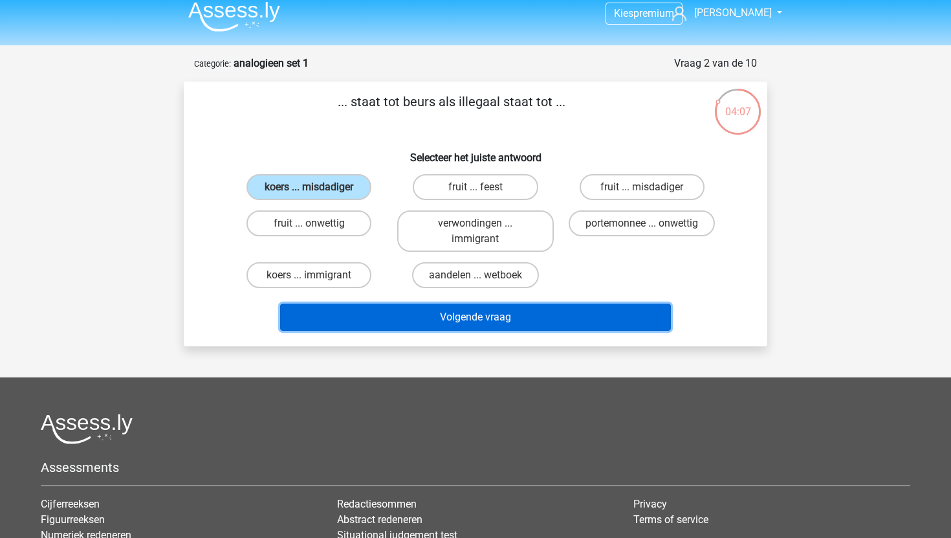
click at [558, 312] on button "Volgende vraag" at bounding box center [475, 316] width 391 height 27
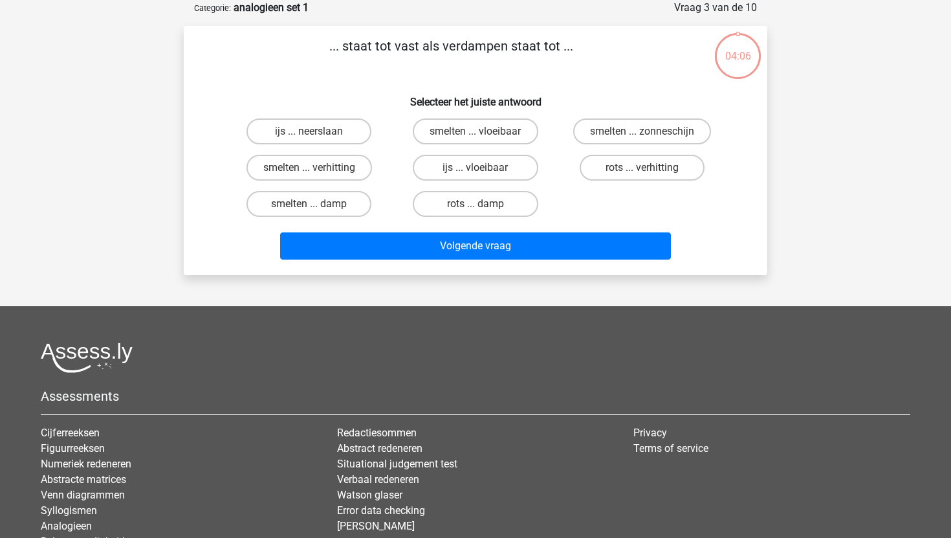
scroll to position [58, 0]
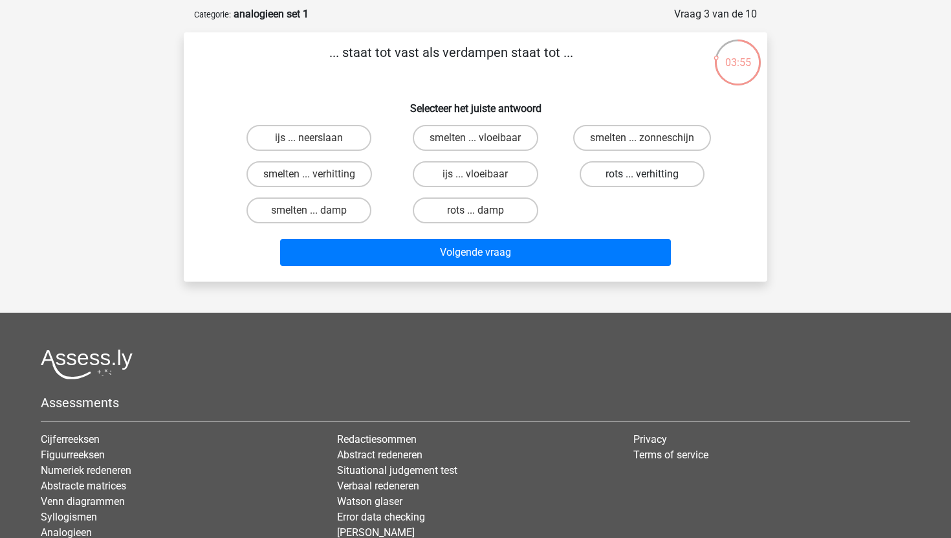
click at [633, 173] on label "rots ... verhitting" at bounding box center [642, 174] width 125 height 26
click at [642, 174] on input "rots ... verhitting" at bounding box center [646, 178] width 8 height 8
radio input "true"
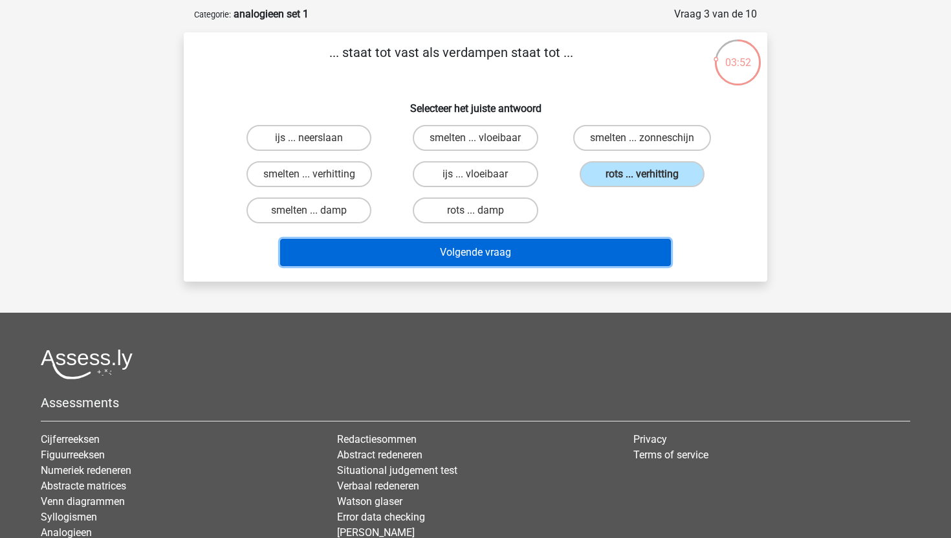
click at [580, 259] on button "Volgende vraag" at bounding box center [475, 252] width 391 height 27
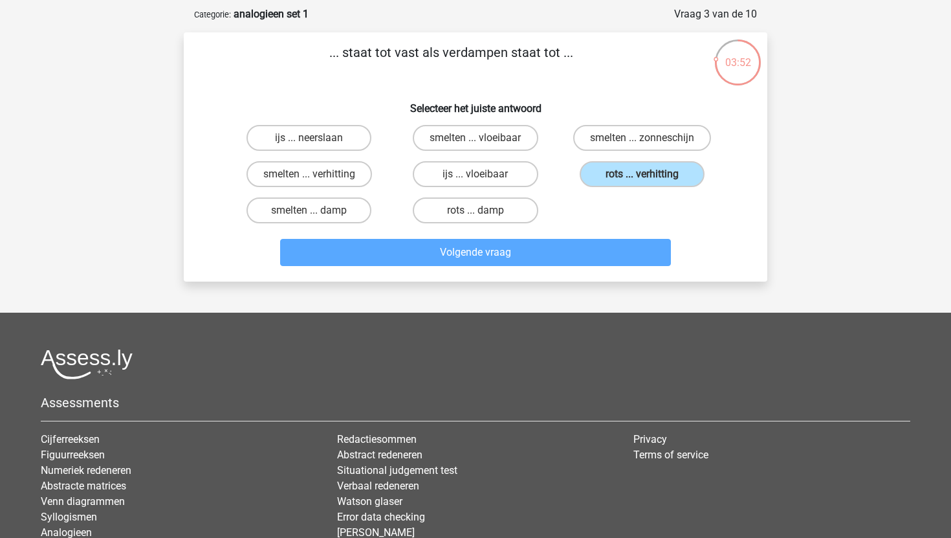
scroll to position [65, 0]
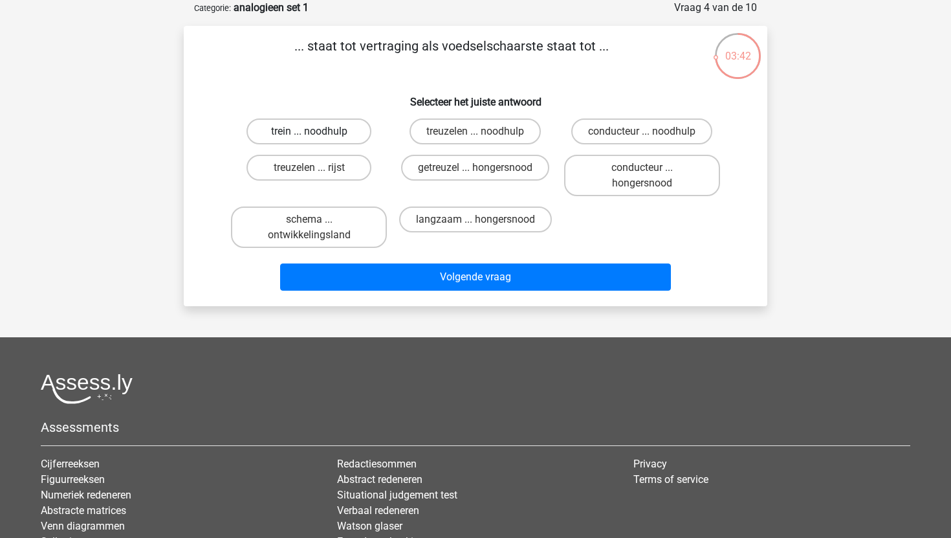
click at [334, 133] on label "trein ... noodhulp" at bounding box center [309, 131] width 125 height 26
click at [318, 133] on input "trein ... noodhulp" at bounding box center [313, 135] width 8 height 8
radio input "true"
click at [443, 135] on label "treuzelen ... noodhulp" at bounding box center [475, 131] width 131 height 26
click at [476, 135] on input "treuzelen ... noodhulp" at bounding box center [480, 135] width 8 height 8
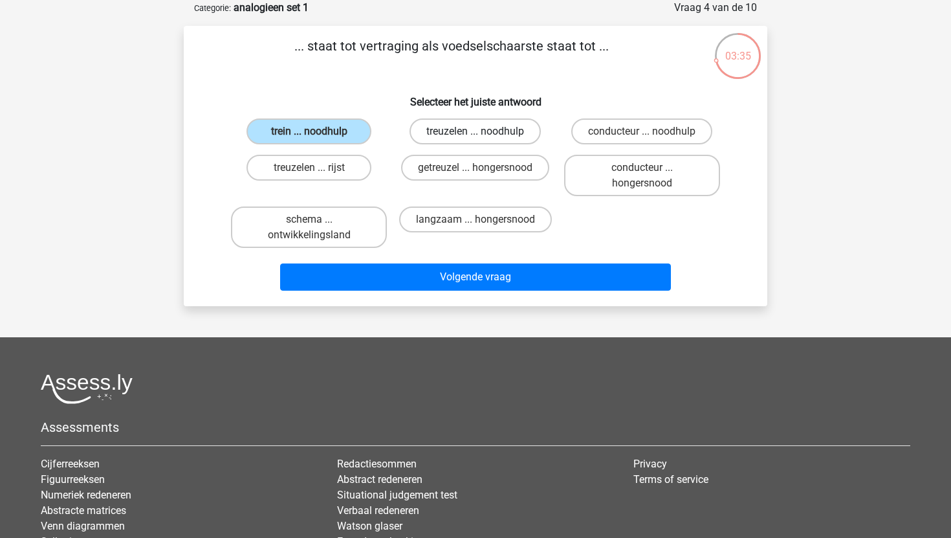
radio input "true"
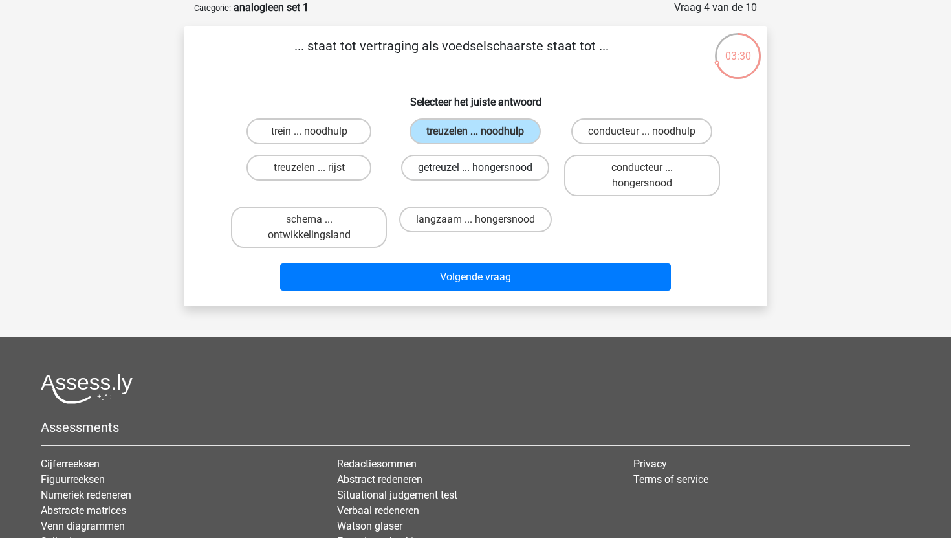
click at [455, 171] on label "getreuzel ... hongersnood" at bounding box center [475, 168] width 148 height 26
click at [476, 171] on input "getreuzel ... hongersnood" at bounding box center [480, 172] width 8 height 8
radio input "true"
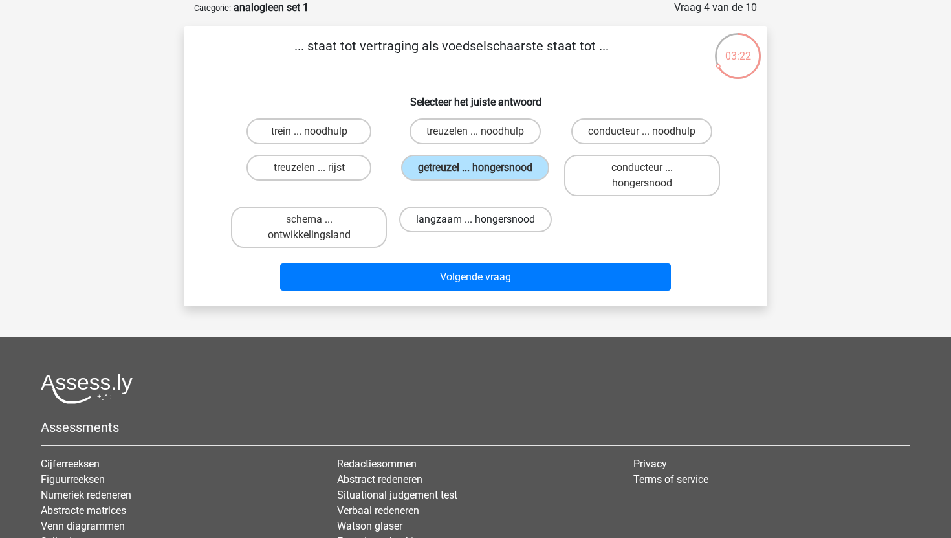
click at [509, 207] on label "langzaam ... hongersnood" at bounding box center [475, 219] width 153 height 26
click at [484, 219] on input "langzaam ... hongersnood" at bounding box center [480, 223] width 8 height 8
radio input "true"
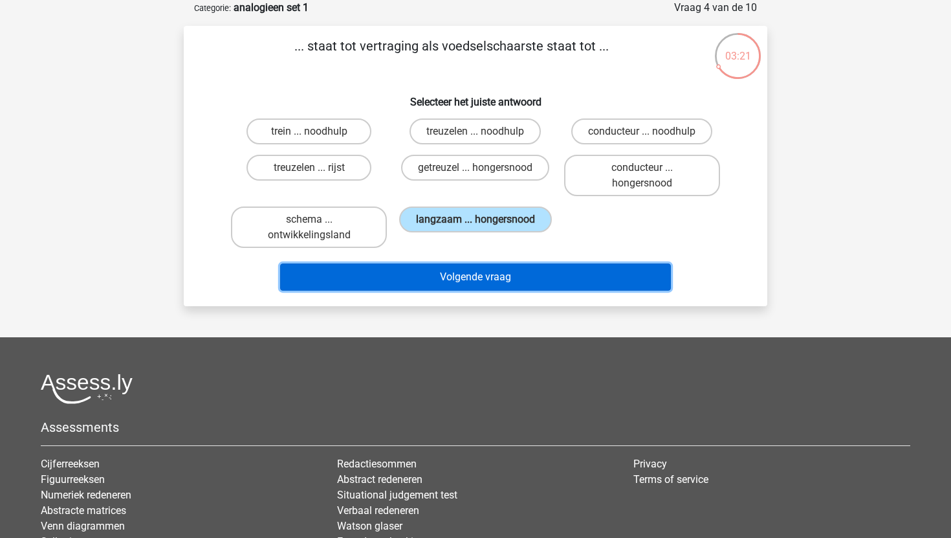
click at [527, 272] on button "Volgende vraag" at bounding box center [475, 276] width 391 height 27
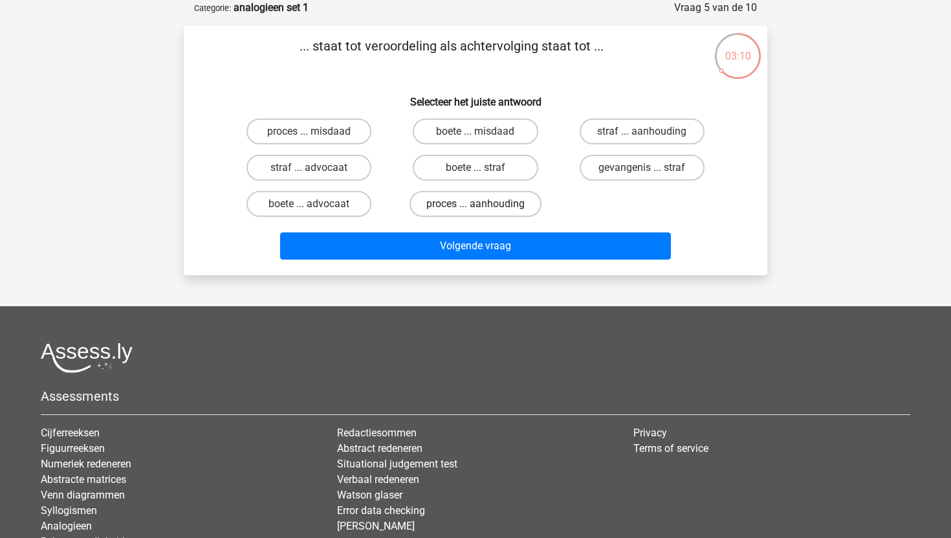
click at [465, 200] on label "proces ... aanhouding" at bounding box center [476, 204] width 132 height 26
click at [476, 204] on input "proces ... aanhouding" at bounding box center [480, 208] width 8 height 8
radio input "true"
click at [609, 127] on label "straf ... aanhouding" at bounding box center [642, 131] width 125 height 26
click at [642, 131] on input "straf ... aanhouding" at bounding box center [646, 135] width 8 height 8
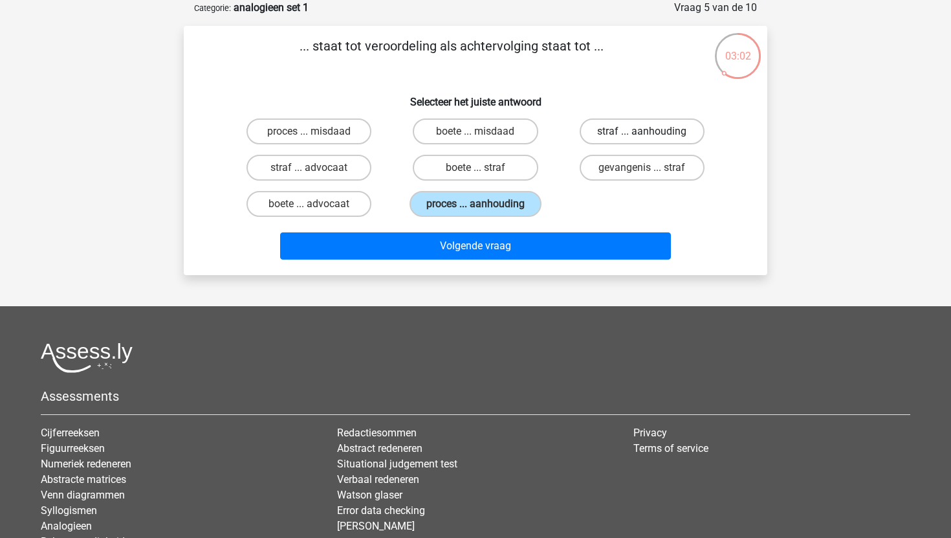
radio input "true"
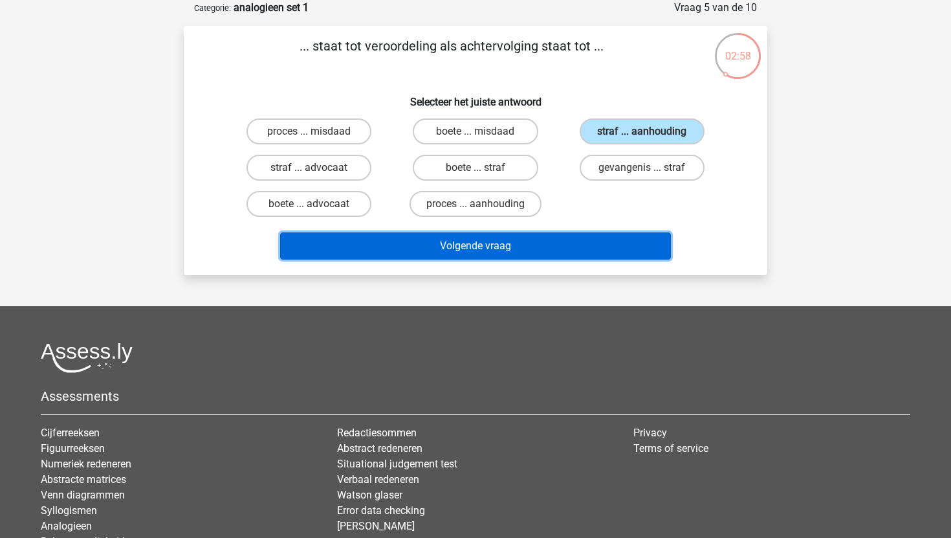
click at [564, 244] on button "Volgende vraag" at bounding box center [475, 245] width 391 height 27
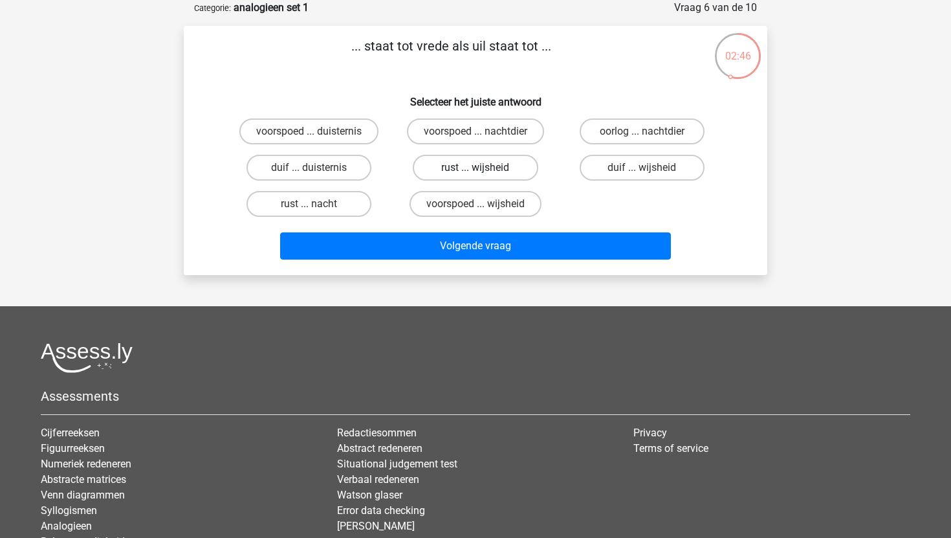
click at [517, 172] on label "rust ... wijsheid" at bounding box center [475, 168] width 125 height 26
click at [484, 172] on input "rust ... wijsheid" at bounding box center [480, 172] width 8 height 8
radio input "true"
click at [369, 144] on div "duif ... duisternis" at bounding box center [309, 131] width 156 height 26
click at [361, 173] on label "duif ... duisternis" at bounding box center [309, 168] width 125 height 26
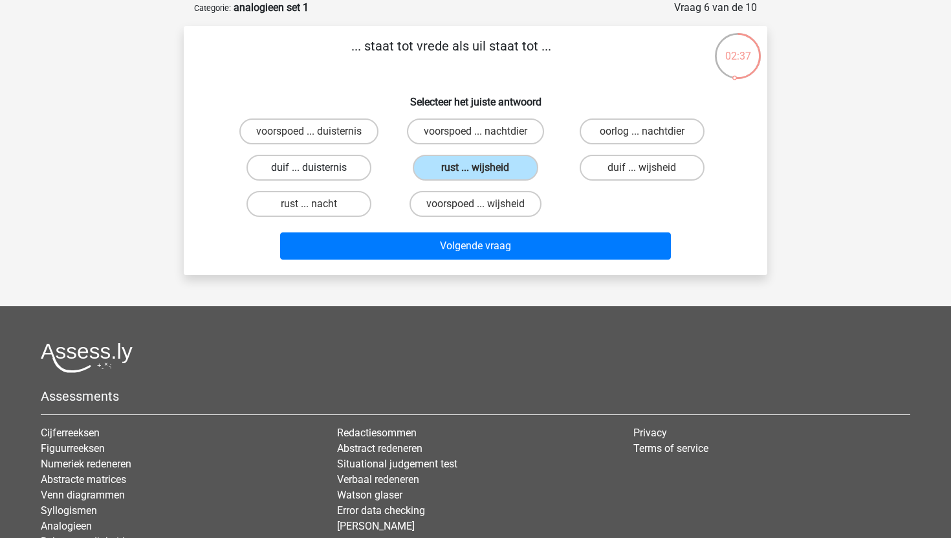
click at [318, 173] on input "duif ... duisternis" at bounding box center [313, 172] width 8 height 8
radio input "true"
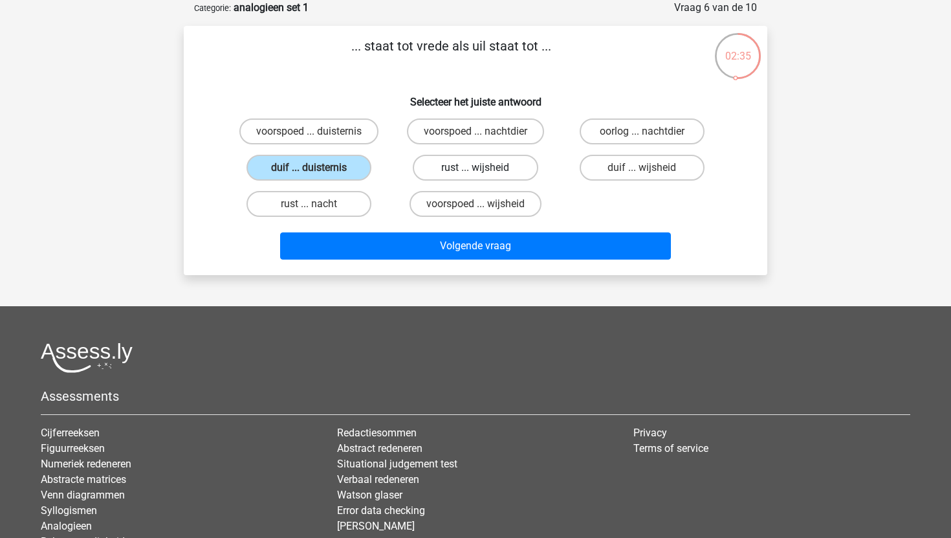
click at [455, 170] on label "rust ... wijsheid" at bounding box center [475, 168] width 125 height 26
click at [476, 170] on input "rust ... wijsheid" at bounding box center [480, 172] width 8 height 8
radio input "true"
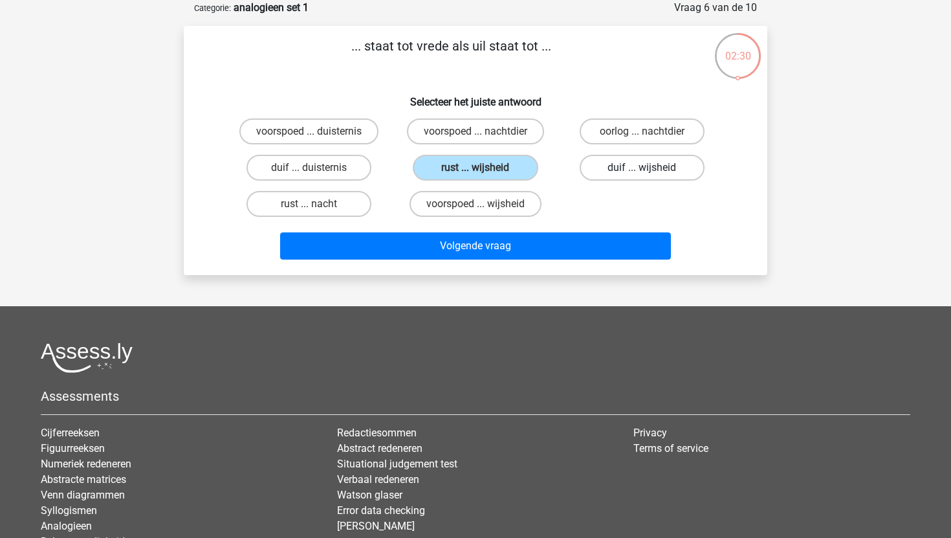
click at [621, 175] on label "duif ... wijsheid" at bounding box center [642, 168] width 125 height 26
click at [642, 175] on input "duif ... wijsheid" at bounding box center [646, 172] width 8 height 8
radio input "true"
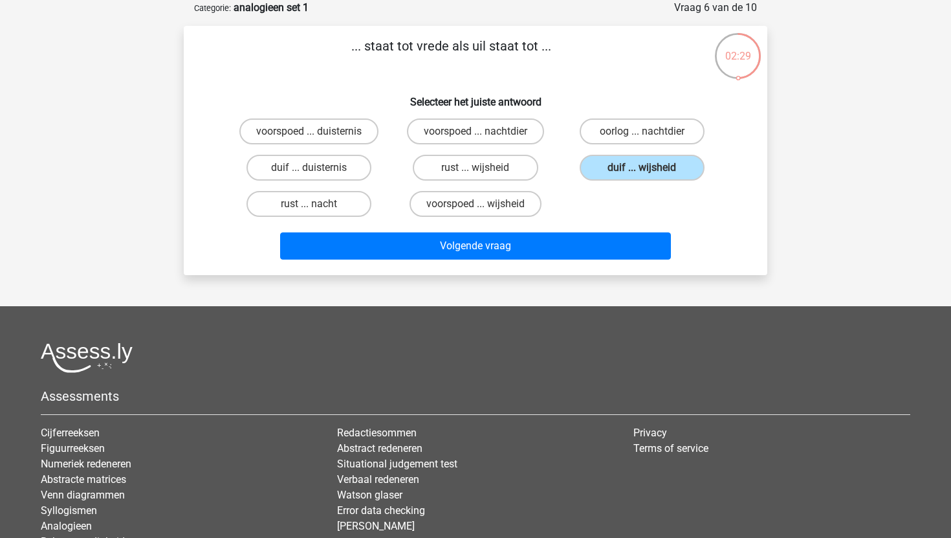
click at [597, 230] on div "Volgende vraag" at bounding box center [475, 243] width 542 height 43
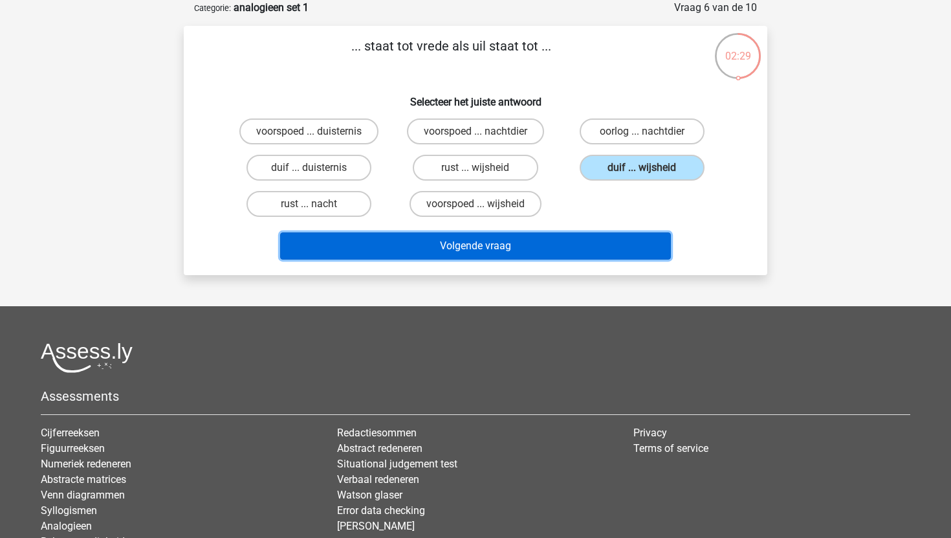
click at [593, 243] on button "Volgende vraag" at bounding box center [475, 245] width 391 height 27
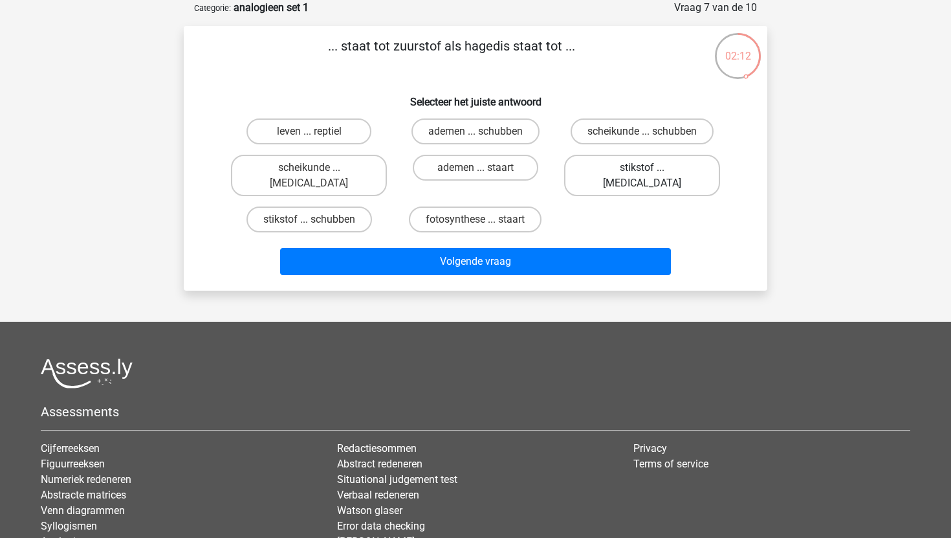
click at [604, 170] on label "stikstof ... krokodil" at bounding box center [642, 175] width 156 height 41
click at [642, 170] on input "stikstof ... krokodil" at bounding box center [646, 172] width 8 height 8
radio input "true"
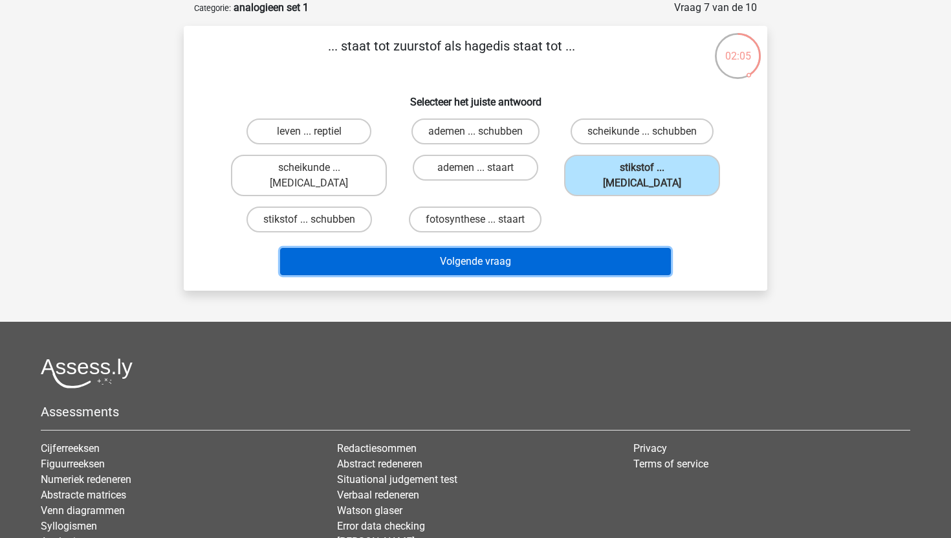
click at [571, 248] on button "Volgende vraag" at bounding box center [475, 261] width 391 height 27
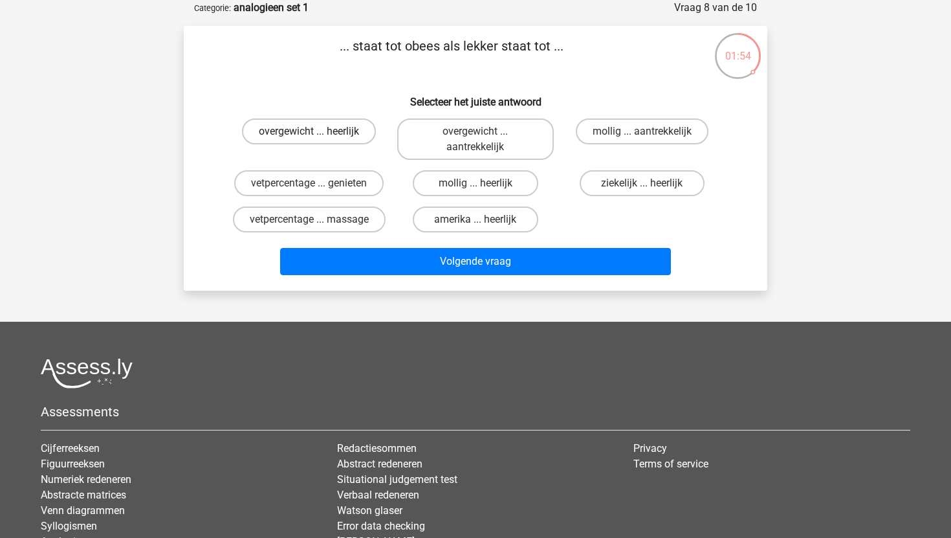
click at [358, 139] on label "overgewicht ... heerlijk" at bounding box center [309, 131] width 134 height 26
click at [318, 139] on input "overgewicht ... heerlijk" at bounding box center [313, 135] width 8 height 8
radio input "true"
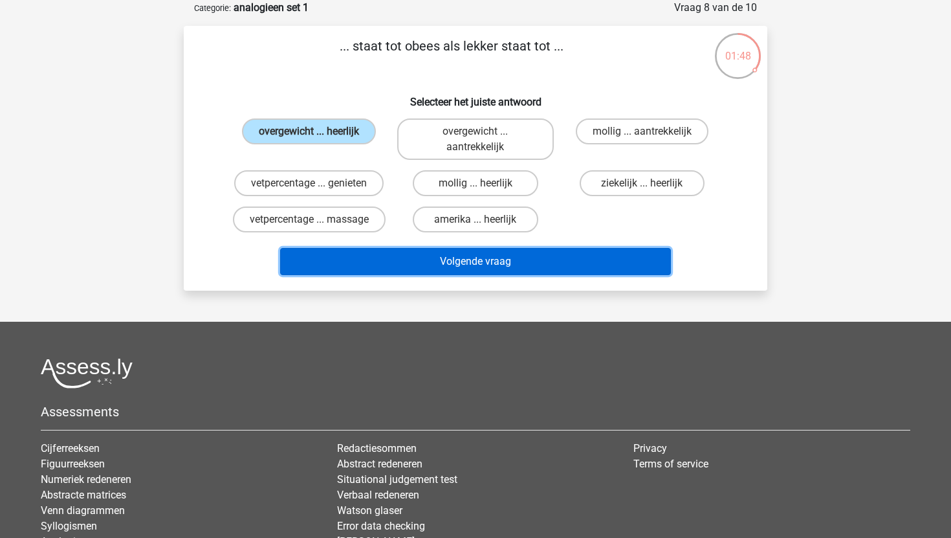
click at [406, 265] on button "Volgende vraag" at bounding box center [475, 261] width 391 height 27
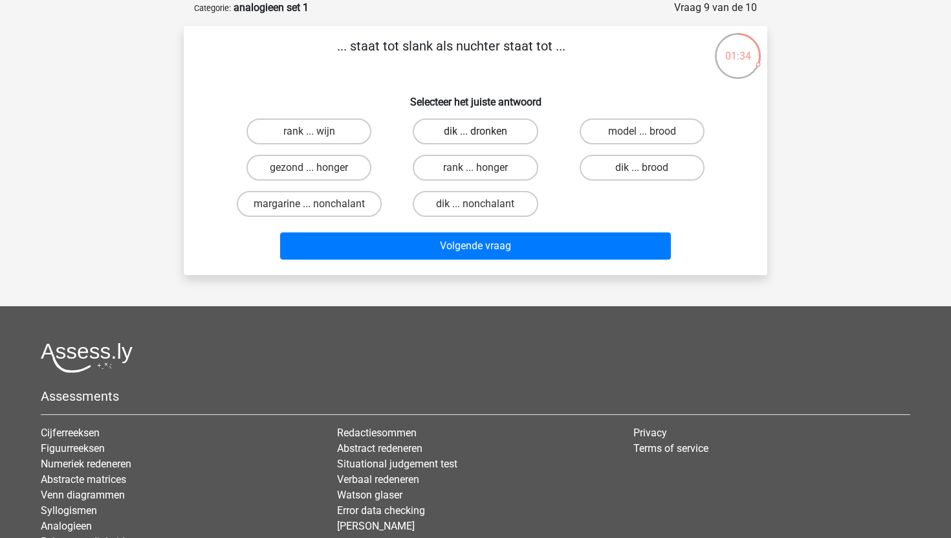
click at [472, 138] on label "dik ... dronken" at bounding box center [475, 131] width 125 height 26
click at [476, 138] on input "dik ... dronken" at bounding box center [480, 135] width 8 height 8
radio input "true"
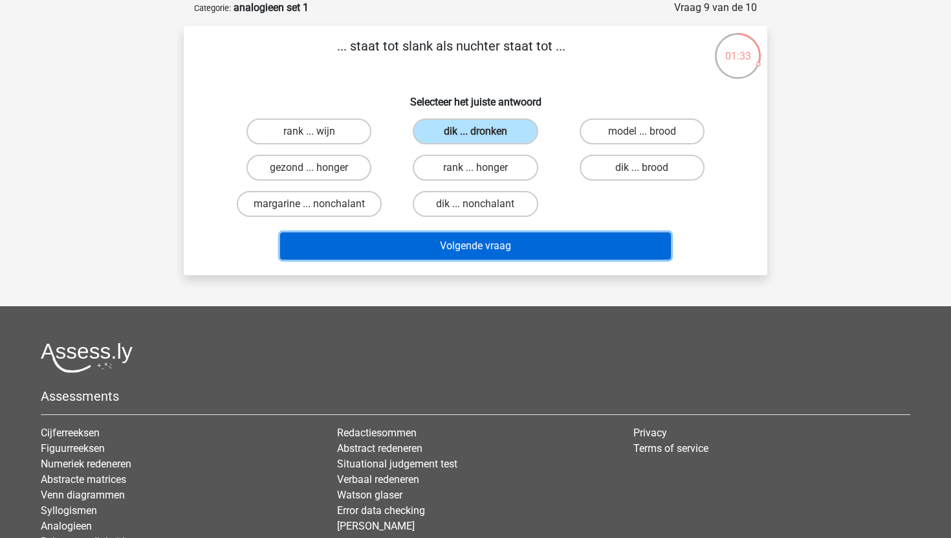
click at [457, 248] on button "Volgende vraag" at bounding box center [475, 245] width 391 height 27
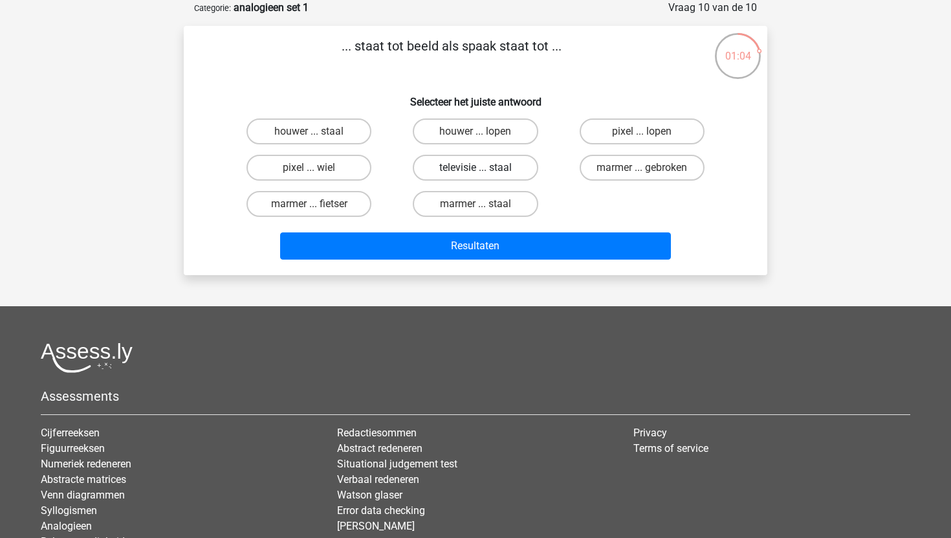
click at [493, 171] on label "televisie ... staal" at bounding box center [475, 168] width 125 height 26
click at [484, 171] on input "televisie ... staal" at bounding box center [480, 172] width 8 height 8
radio input "true"
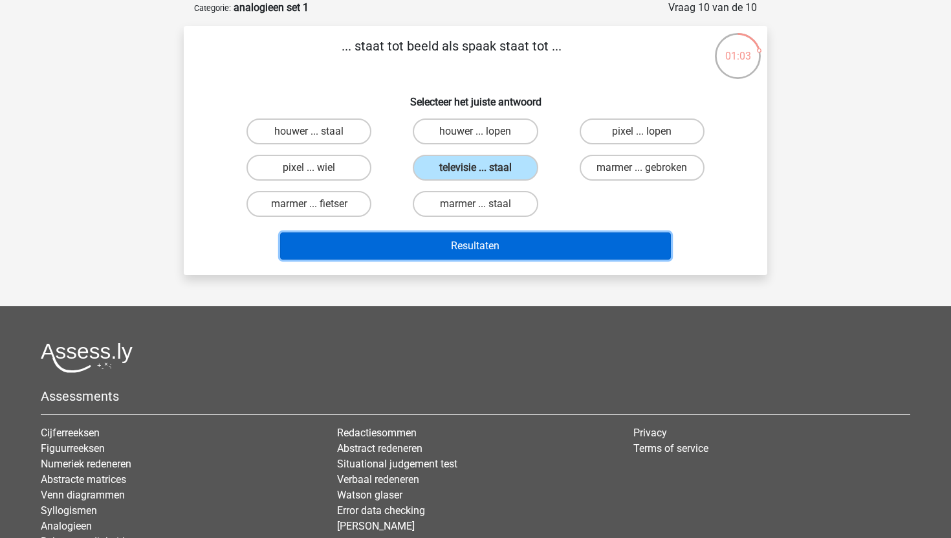
click at [511, 237] on button "Resultaten" at bounding box center [475, 245] width 391 height 27
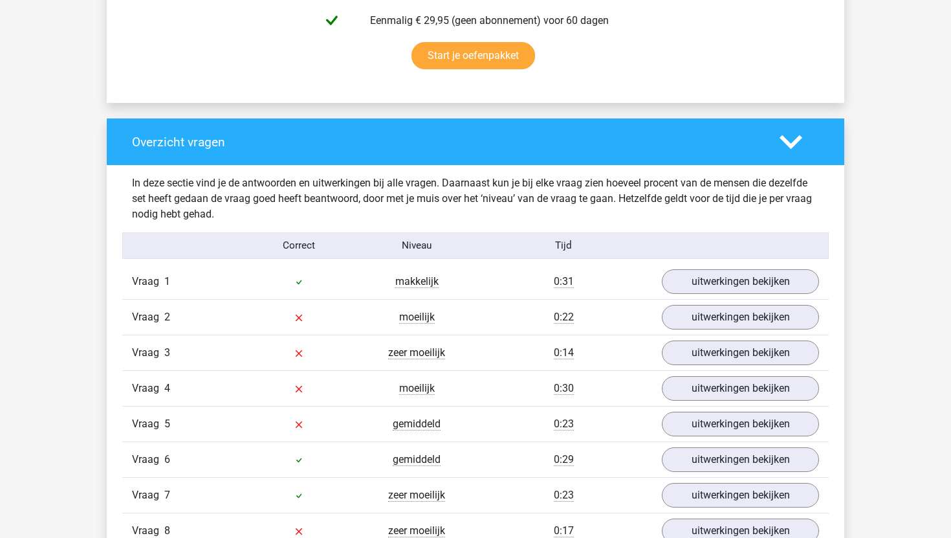
scroll to position [802, 0]
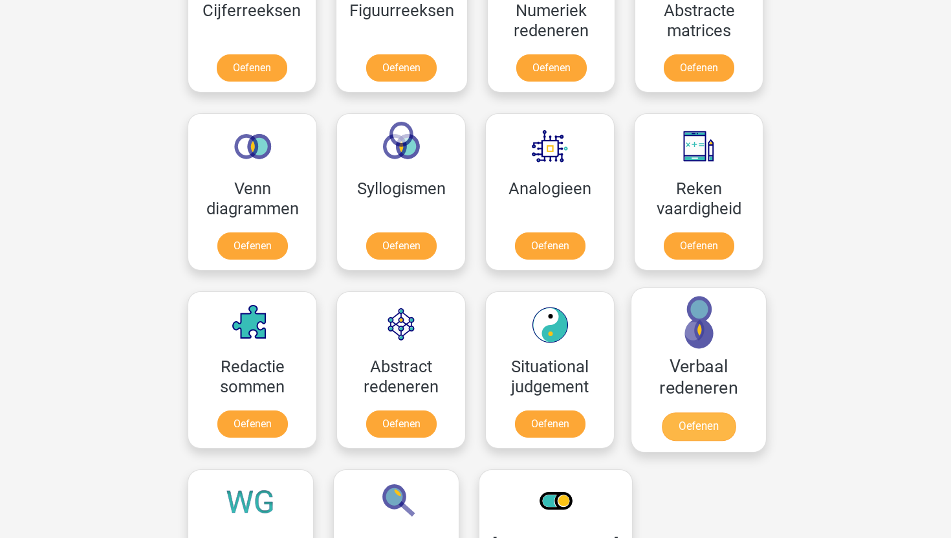
scroll to position [687, 0]
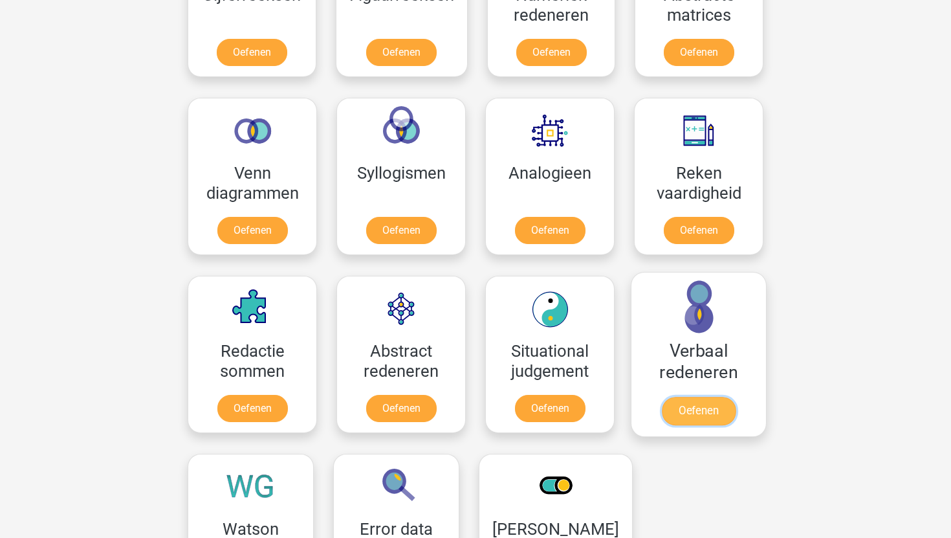
click at [705, 416] on link "Oefenen" at bounding box center [699, 411] width 74 height 28
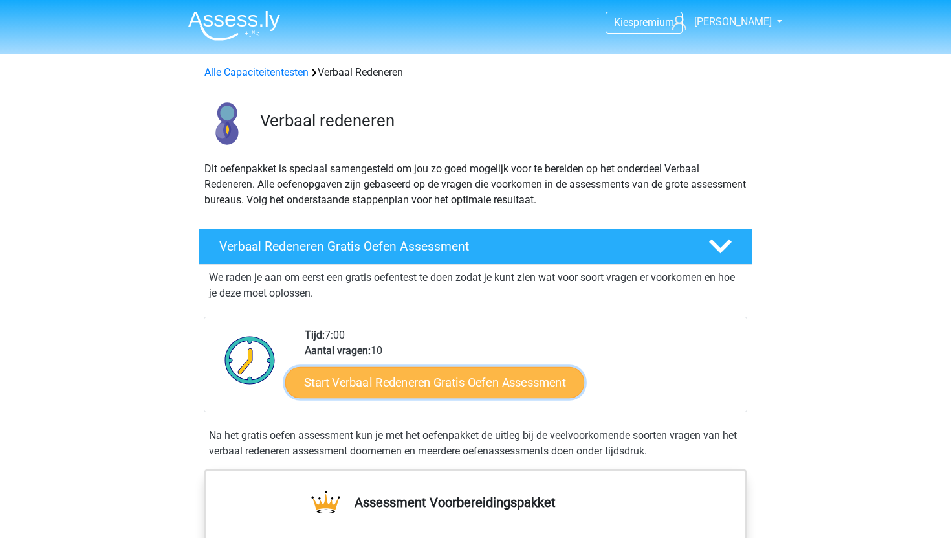
click at [452, 382] on link "Start Verbaal Redeneren Gratis Oefen Assessment" at bounding box center [434, 382] width 299 height 31
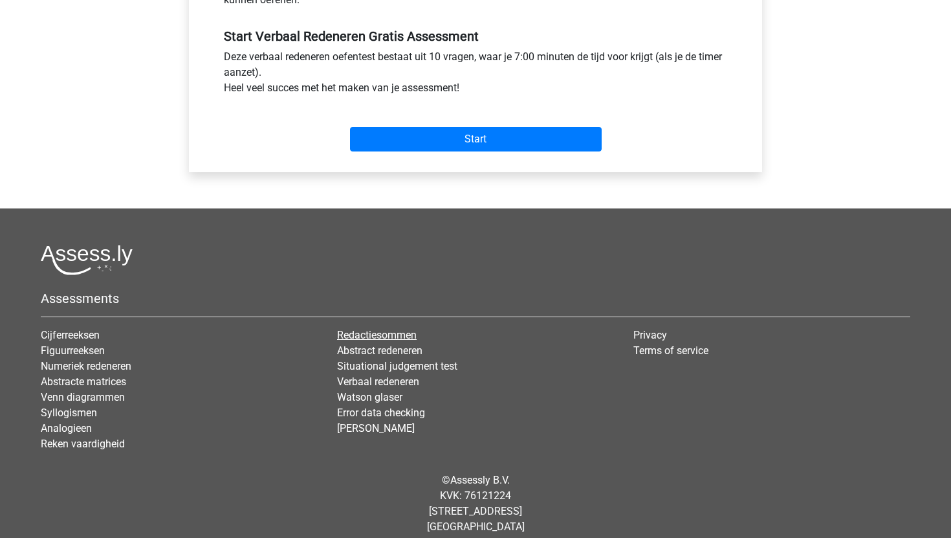
scroll to position [485, 0]
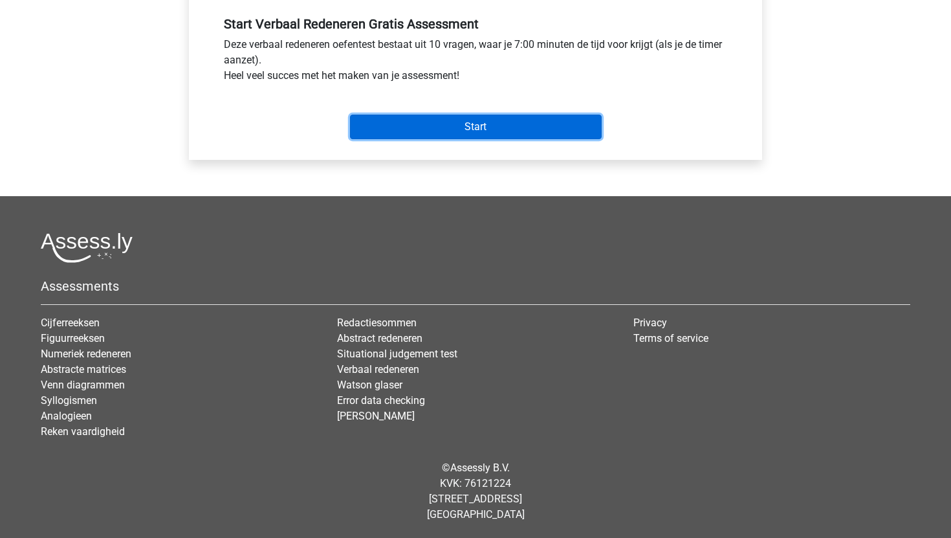
click at [434, 131] on input "Start" at bounding box center [476, 127] width 252 height 25
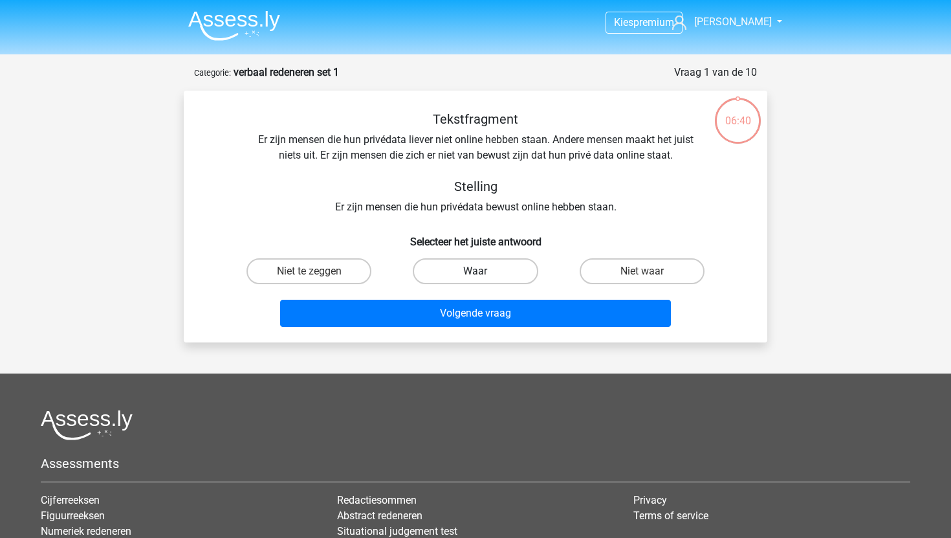
click at [470, 269] on label "Waar" at bounding box center [475, 271] width 125 height 26
click at [476, 271] on input "Waar" at bounding box center [480, 275] width 8 height 8
radio input "true"
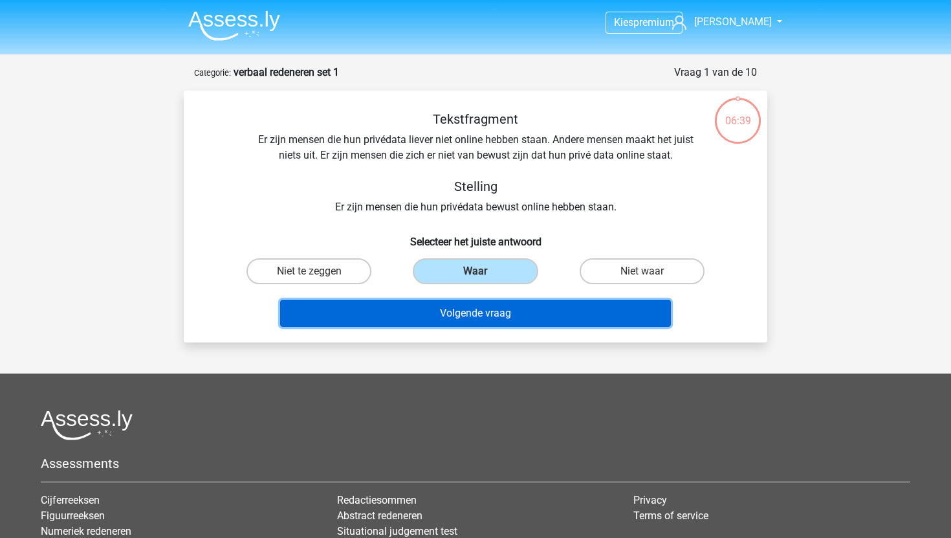
click at [480, 318] on button "Volgende vraag" at bounding box center [475, 313] width 391 height 27
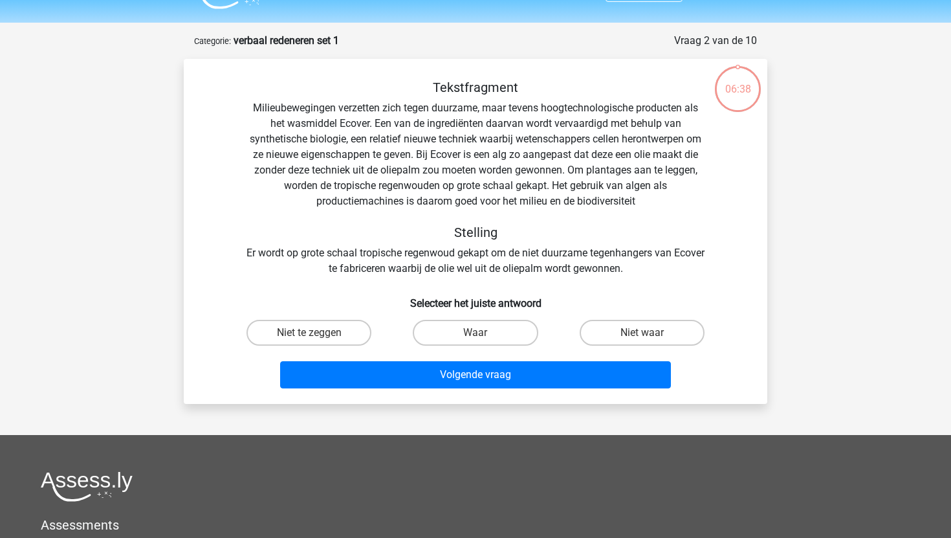
scroll to position [65, 0]
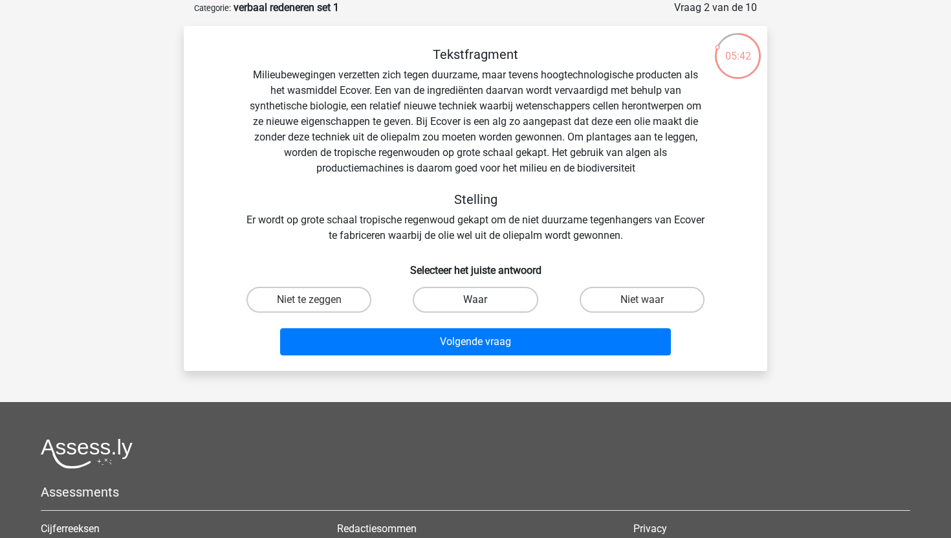
click at [499, 303] on label "Waar" at bounding box center [475, 300] width 125 height 26
click at [484, 303] on input "Waar" at bounding box center [480, 304] width 8 height 8
radio input "true"
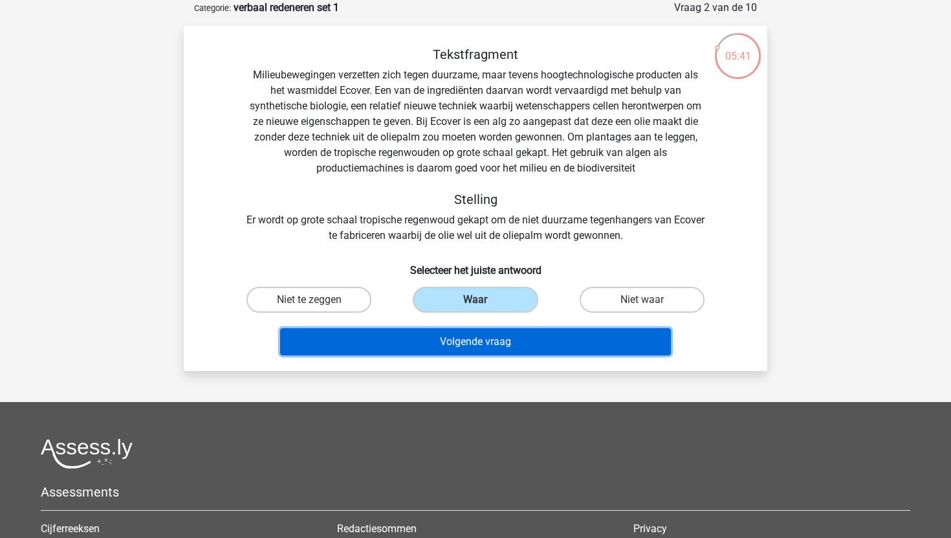
click at [489, 347] on button "Volgende vraag" at bounding box center [475, 341] width 391 height 27
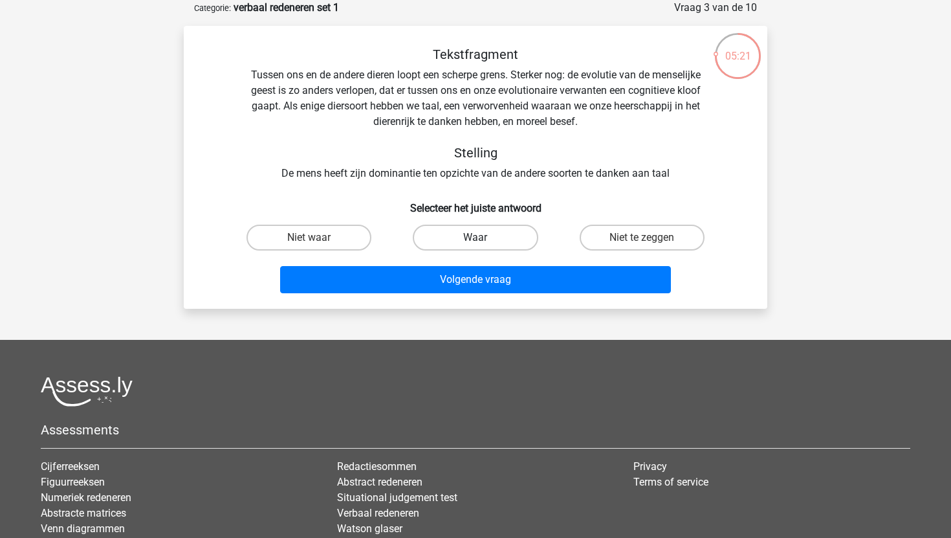
click at [493, 240] on label "Waar" at bounding box center [475, 238] width 125 height 26
click at [484, 240] on input "Waar" at bounding box center [480, 241] width 8 height 8
radio input "true"
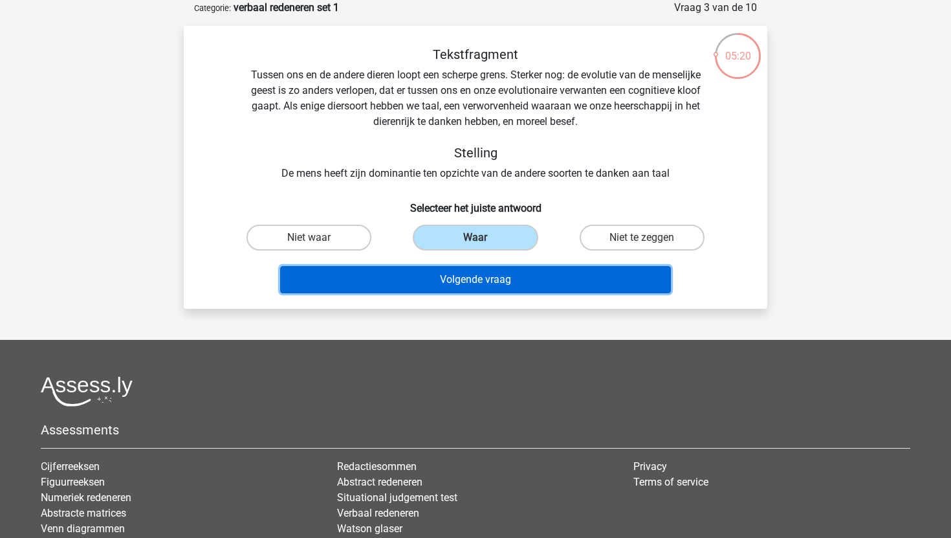
click at [470, 276] on button "Volgende vraag" at bounding box center [475, 279] width 391 height 27
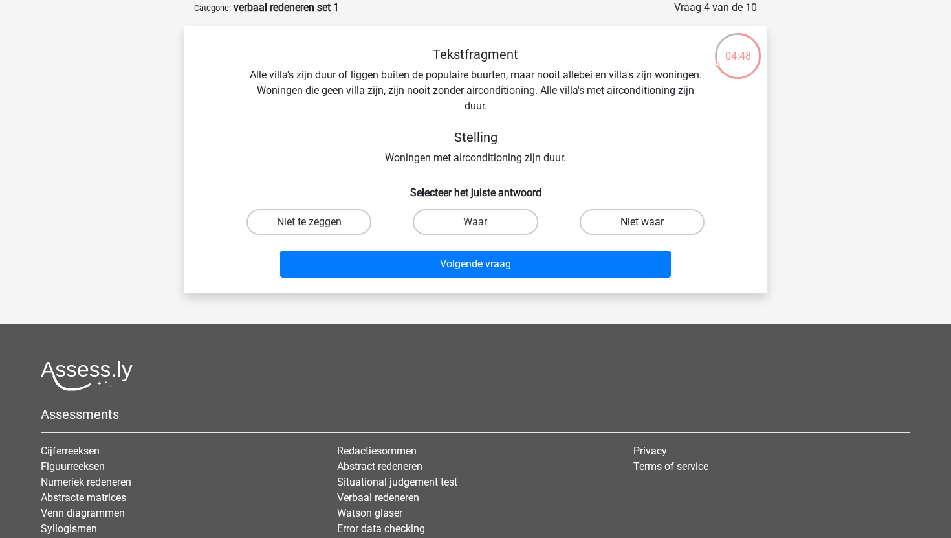
click at [629, 219] on label "Niet waar" at bounding box center [642, 222] width 125 height 26
click at [642, 222] on input "Niet waar" at bounding box center [646, 226] width 8 height 8
radio input "true"
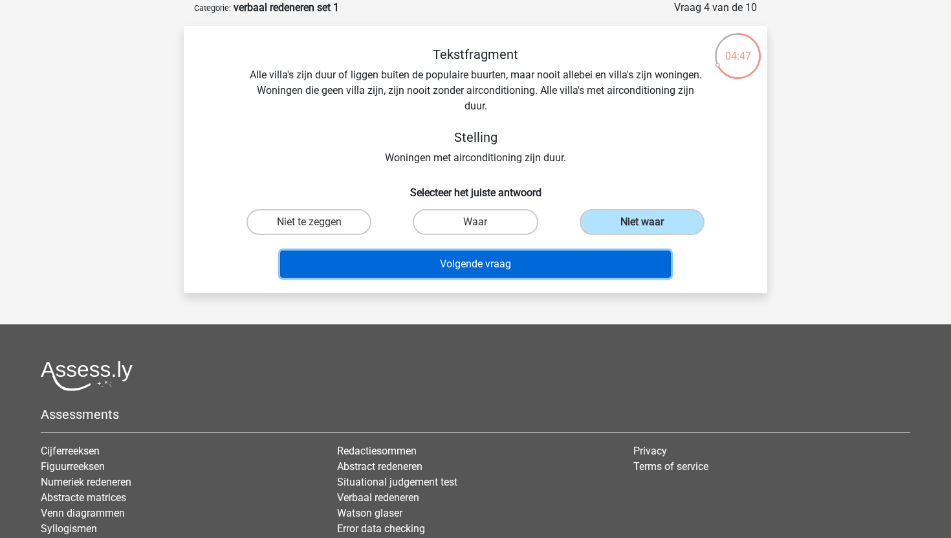
click at [526, 268] on button "Volgende vraag" at bounding box center [475, 263] width 391 height 27
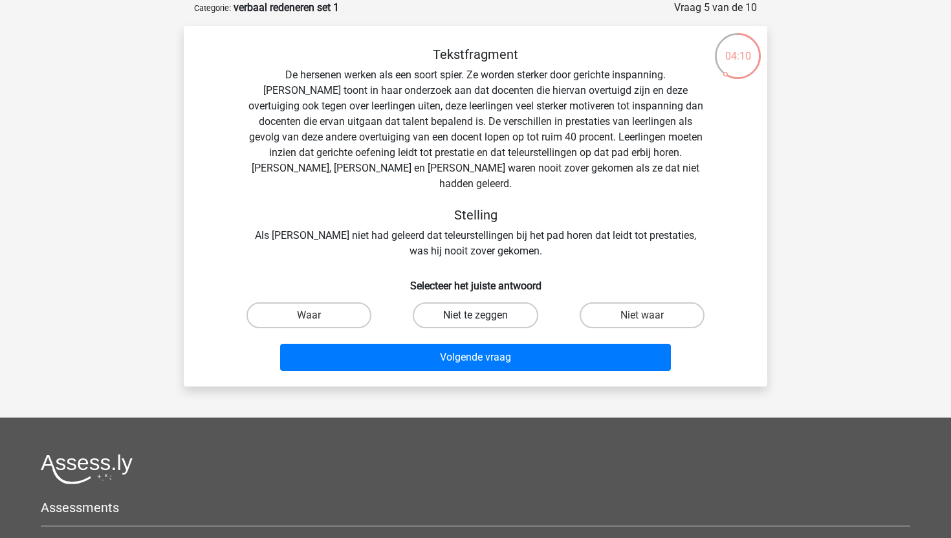
click at [509, 302] on label "Niet te zeggen" at bounding box center [475, 315] width 125 height 26
click at [484, 315] on input "Niet te zeggen" at bounding box center [480, 319] width 8 height 8
radio input "true"
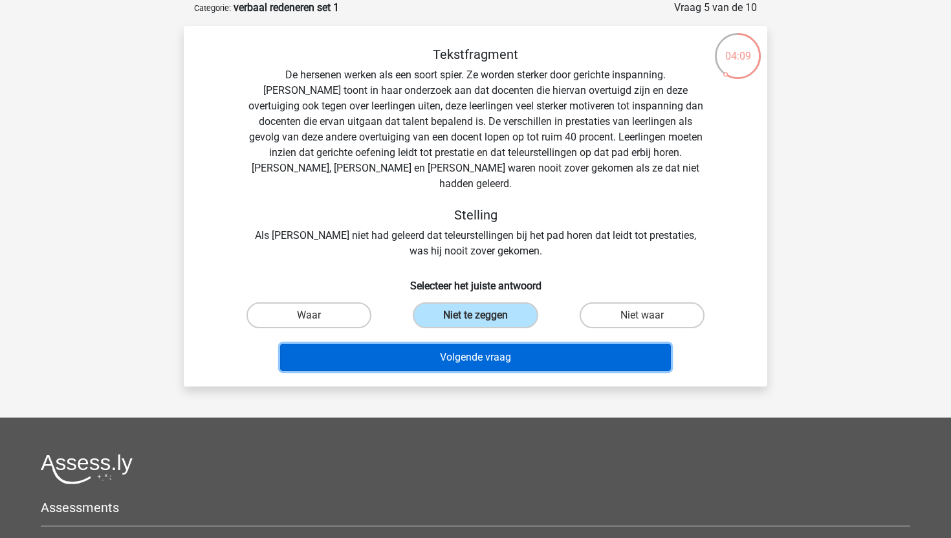
click at [482, 346] on button "Volgende vraag" at bounding box center [475, 357] width 391 height 27
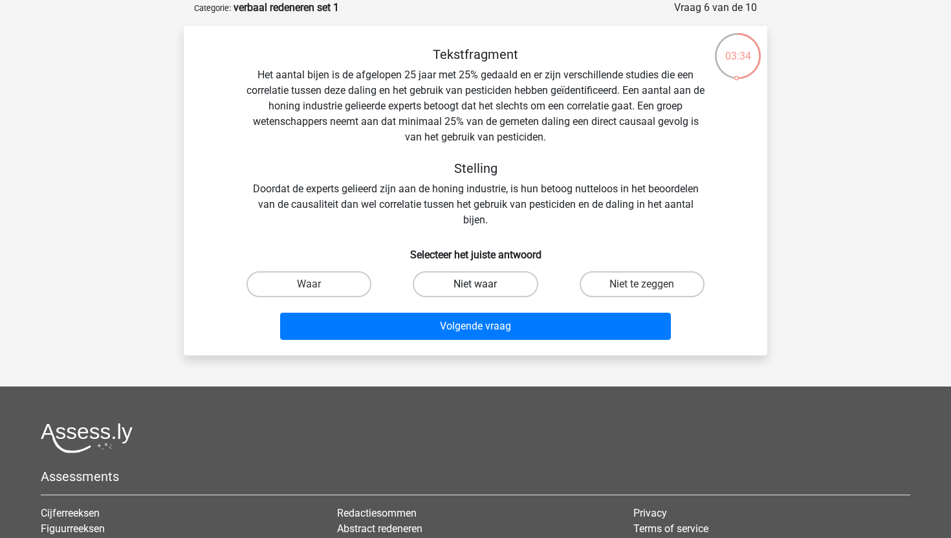
click at [432, 286] on label "Niet waar" at bounding box center [475, 284] width 125 height 26
click at [476, 286] on input "Niet waar" at bounding box center [480, 288] width 8 height 8
radio input "true"
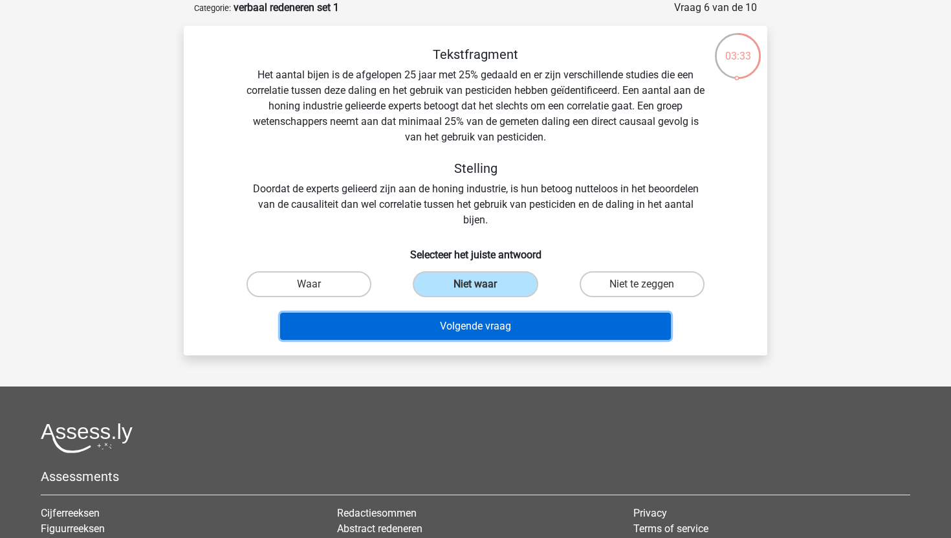
click at [404, 327] on button "Volgende vraag" at bounding box center [475, 326] width 391 height 27
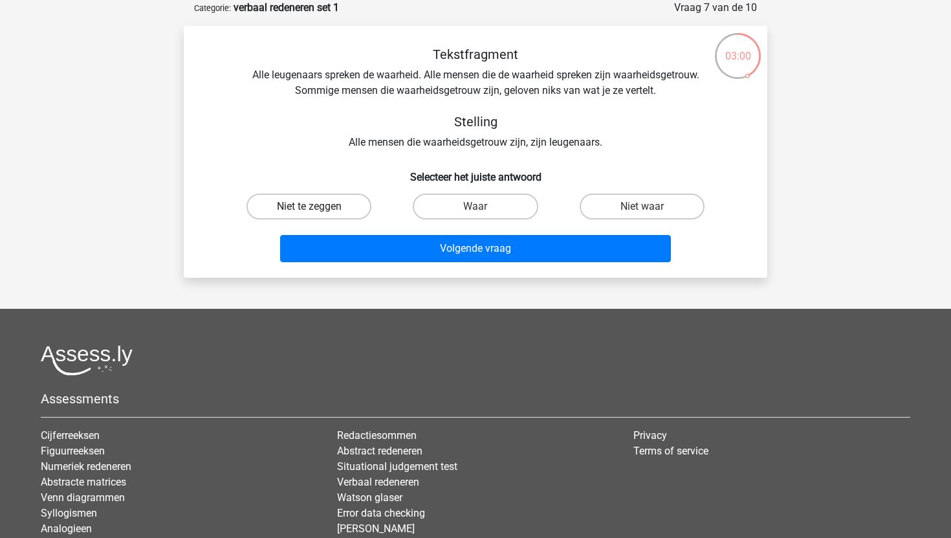
click at [347, 206] on label "Niet te zeggen" at bounding box center [309, 206] width 125 height 26
click at [318, 206] on input "Niet te zeggen" at bounding box center [313, 210] width 8 height 8
radio input "true"
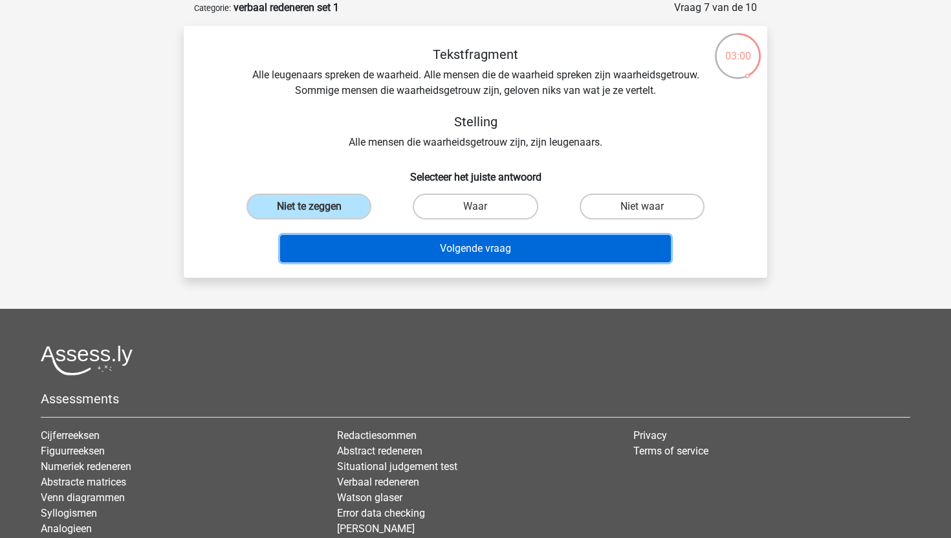
click at [371, 241] on button "Volgende vraag" at bounding box center [475, 248] width 391 height 27
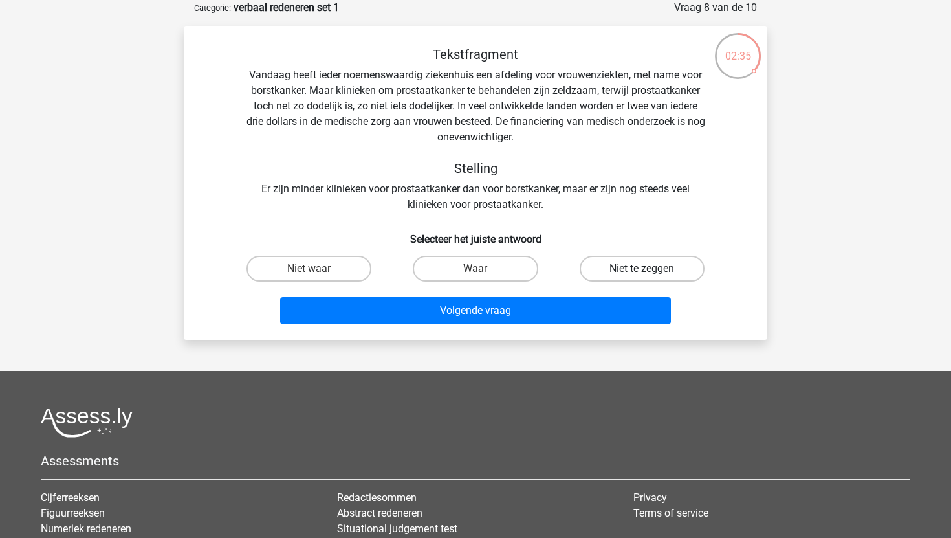
click at [619, 267] on label "Niet te zeggen" at bounding box center [642, 269] width 125 height 26
click at [642, 269] on input "Niet te zeggen" at bounding box center [646, 273] width 8 height 8
radio input "true"
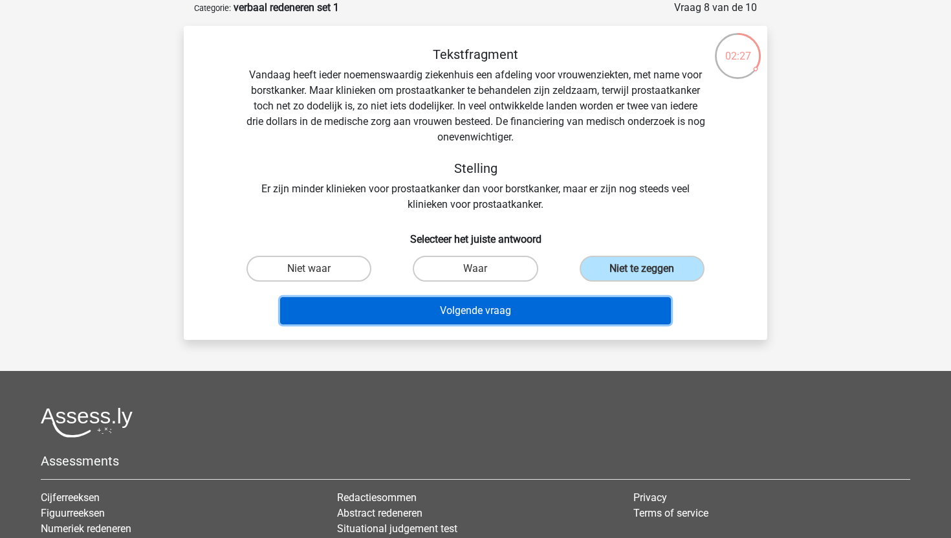
click at [547, 321] on button "Volgende vraag" at bounding box center [475, 310] width 391 height 27
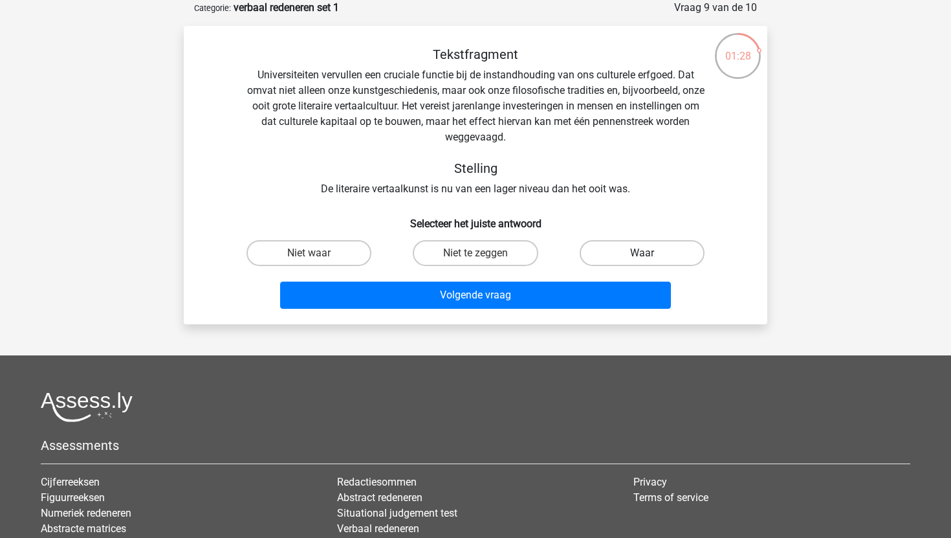
click at [606, 252] on label "Waar" at bounding box center [642, 253] width 125 height 26
click at [642, 253] on input "Waar" at bounding box center [646, 257] width 8 height 8
radio input "true"
click at [527, 314] on div "Tekstfragment Universiteiten vervullen een cruciale functie bij de instandhoudi…" at bounding box center [476, 175] width 584 height 298
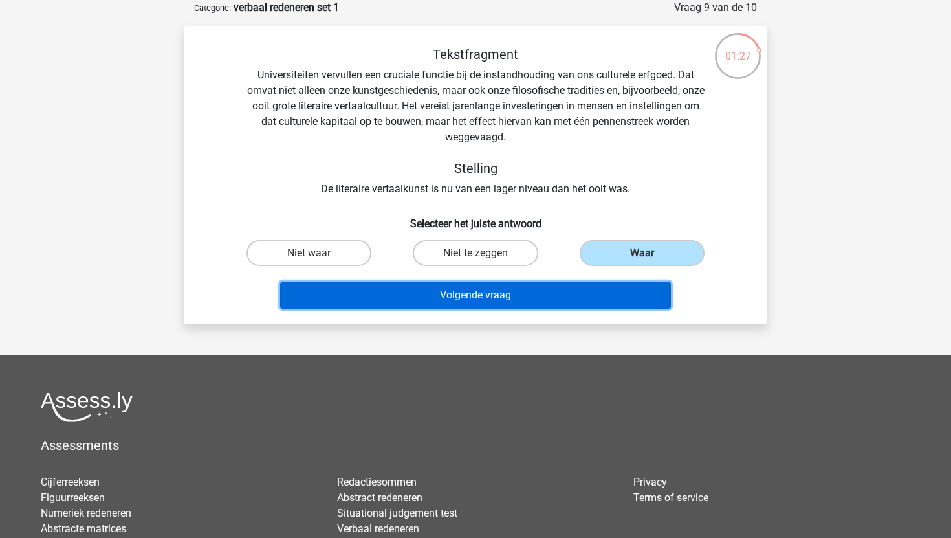
click at [530, 298] on button "Volgende vraag" at bounding box center [475, 294] width 391 height 27
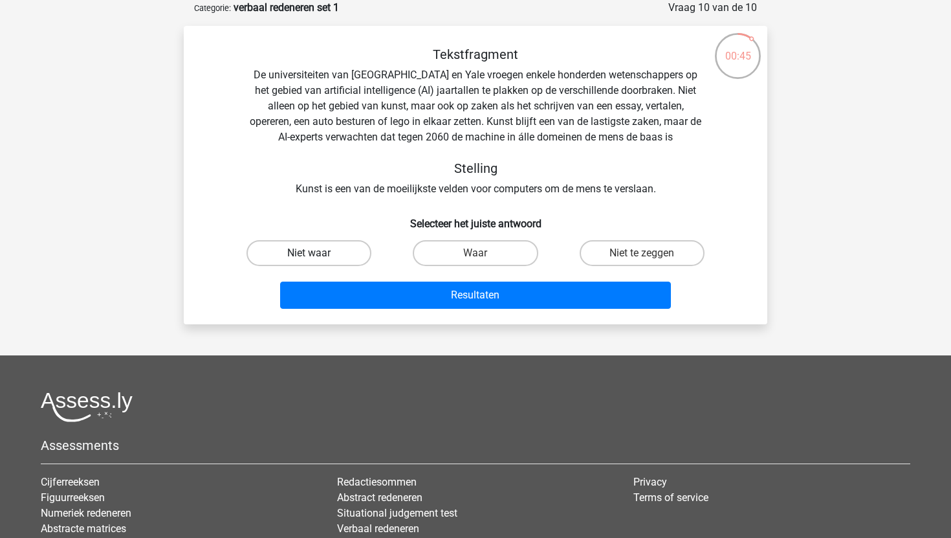
click at [332, 256] on label "Niet waar" at bounding box center [309, 253] width 125 height 26
click at [318, 256] on input "Niet waar" at bounding box center [313, 257] width 8 height 8
radio input "true"
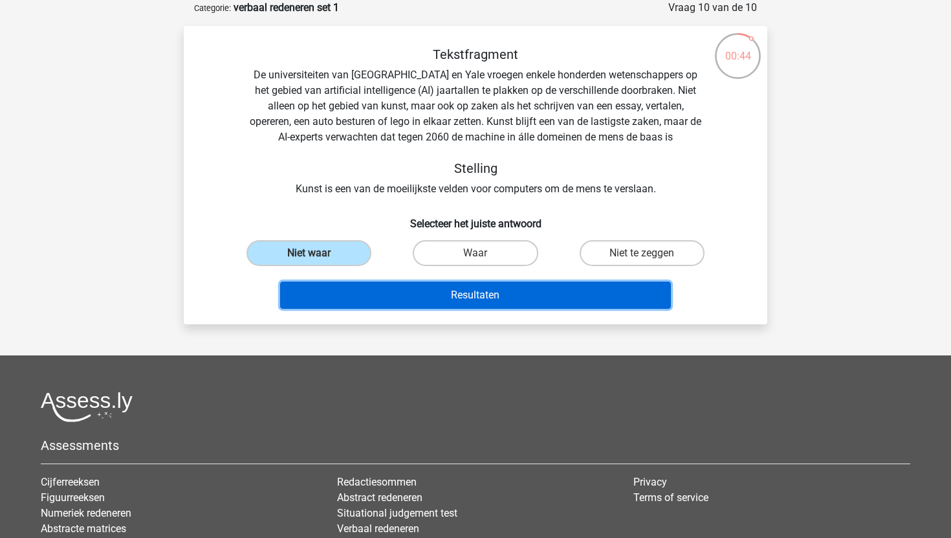
click at [347, 285] on button "Resultaten" at bounding box center [475, 294] width 391 height 27
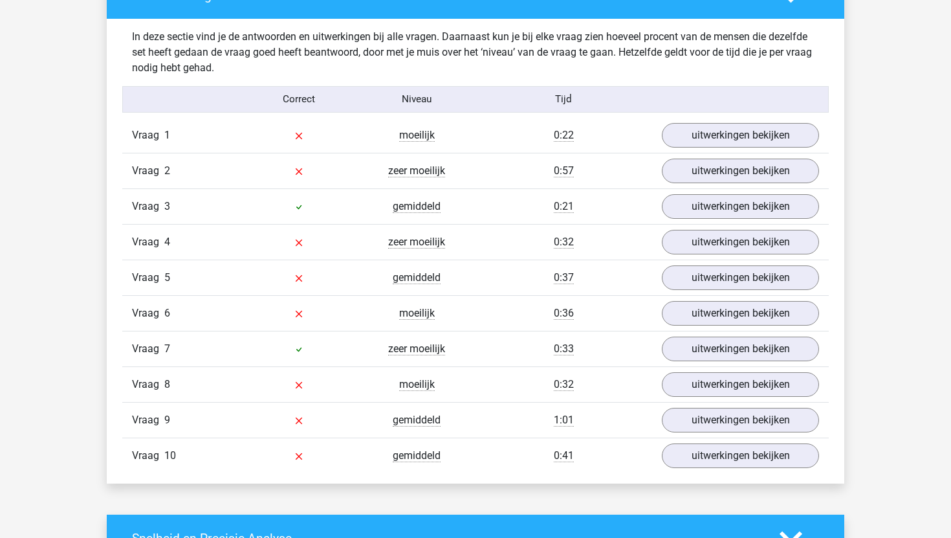
scroll to position [1004, 0]
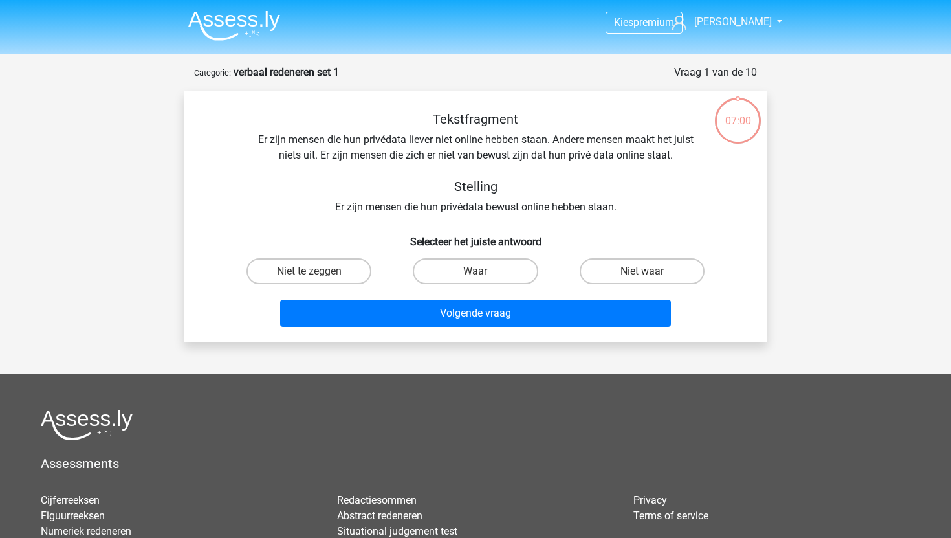
scroll to position [65, 0]
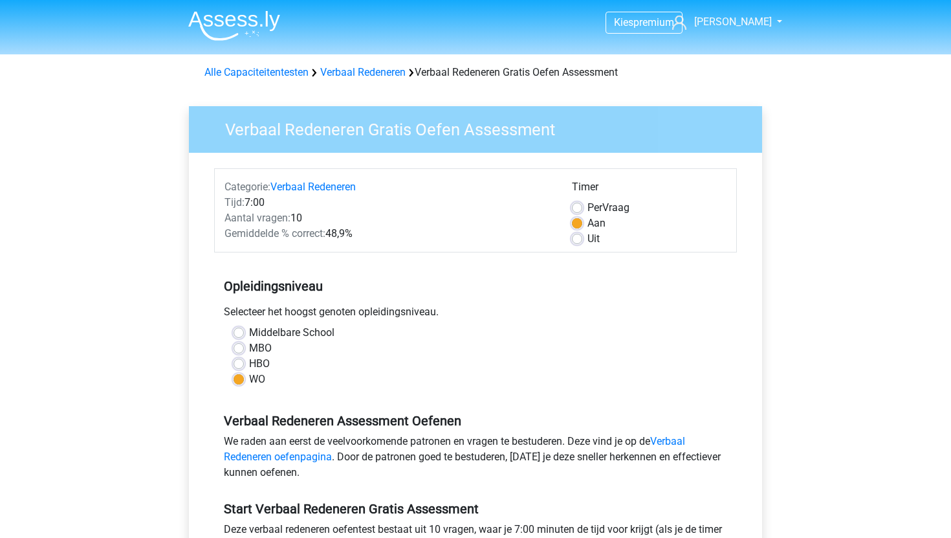
scroll to position [485, 0]
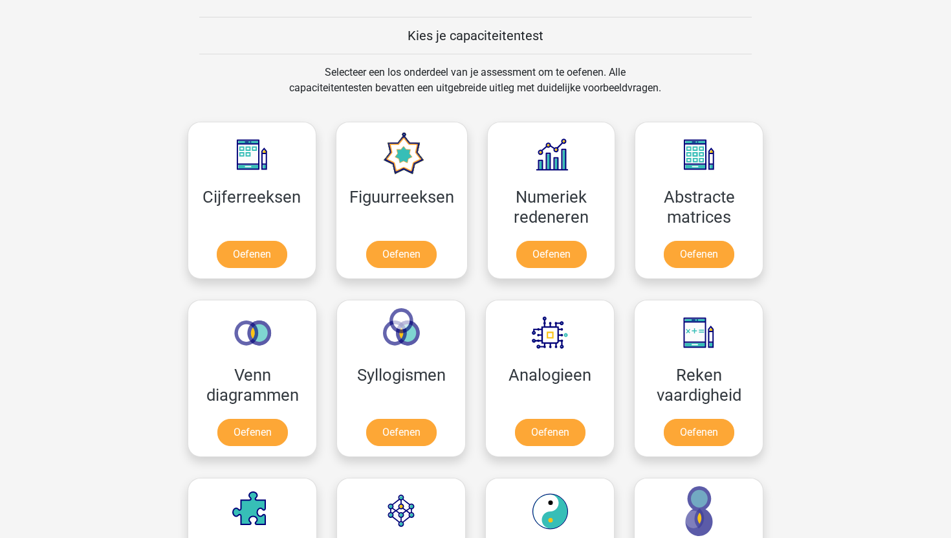
scroll to position [483, 0]
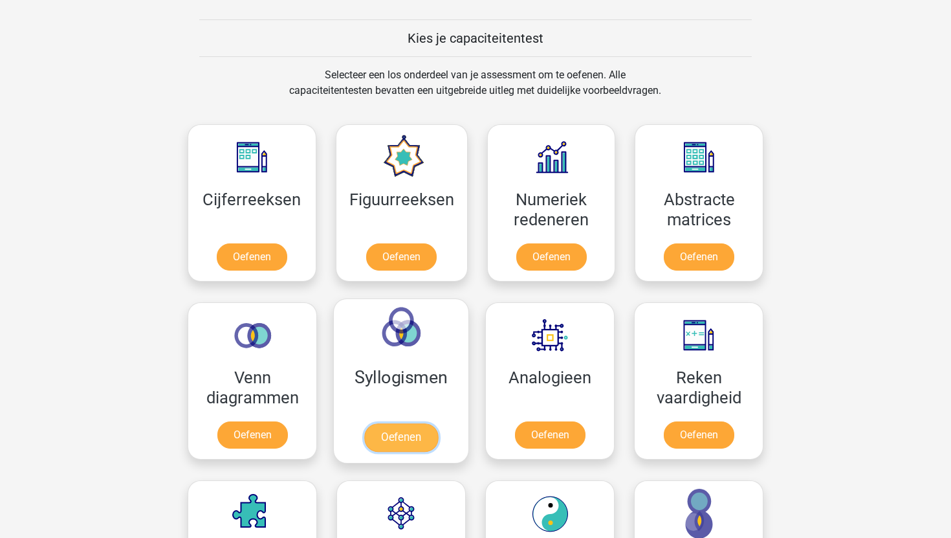
click at [426, 432] on link "Oefenen" at bounding box center [401, 437] width 74 height 28
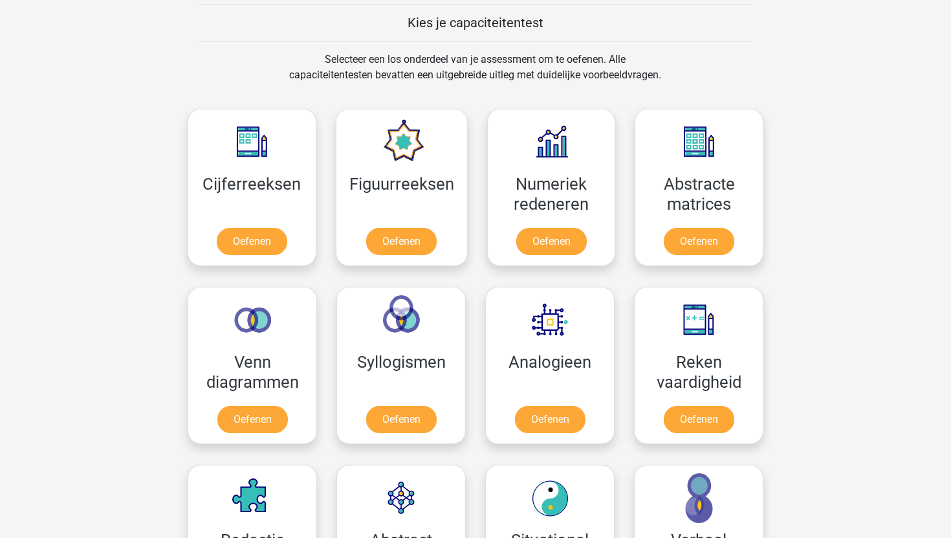
scroll to position [499, 0]
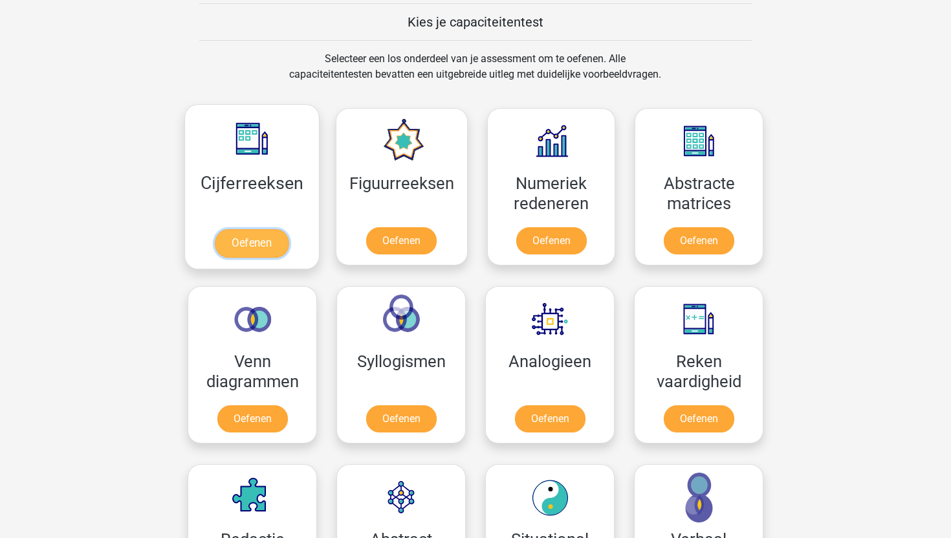
click at [235, 237] on link "Oefenen" at bounding box center [252, 243] width 74 height 28
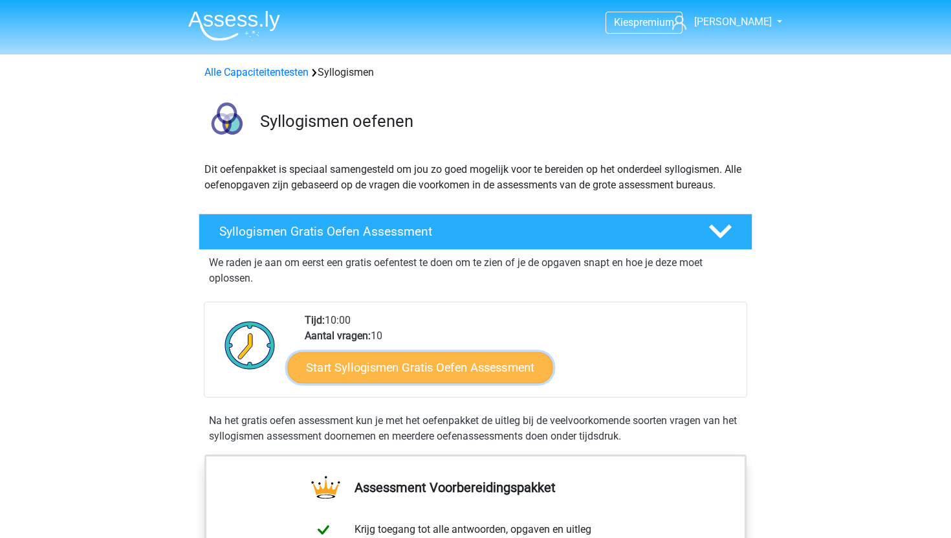
click at [395, 374] on link "Start Syllogismen Gratis Oefen Assessment" at bounding box center [421, 366] width 266 height 31
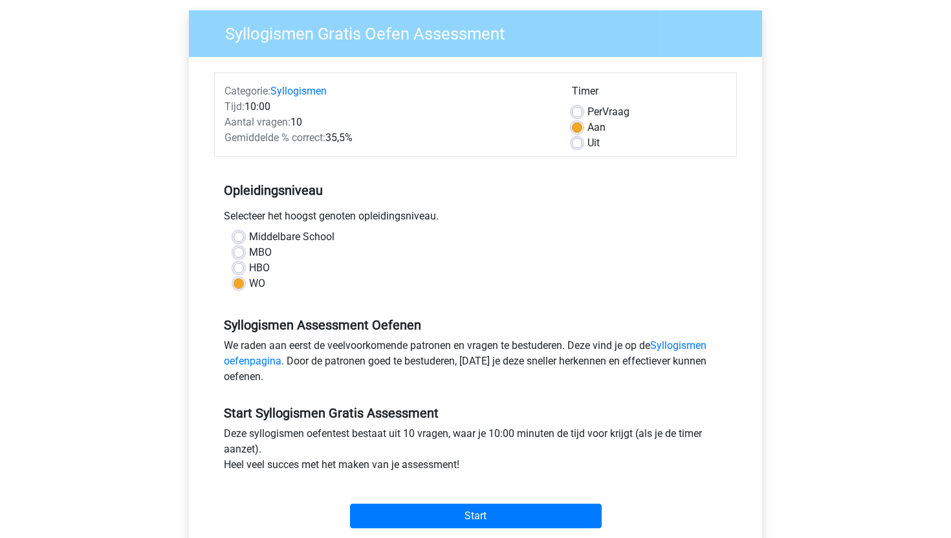
scroll to position [108, 0]
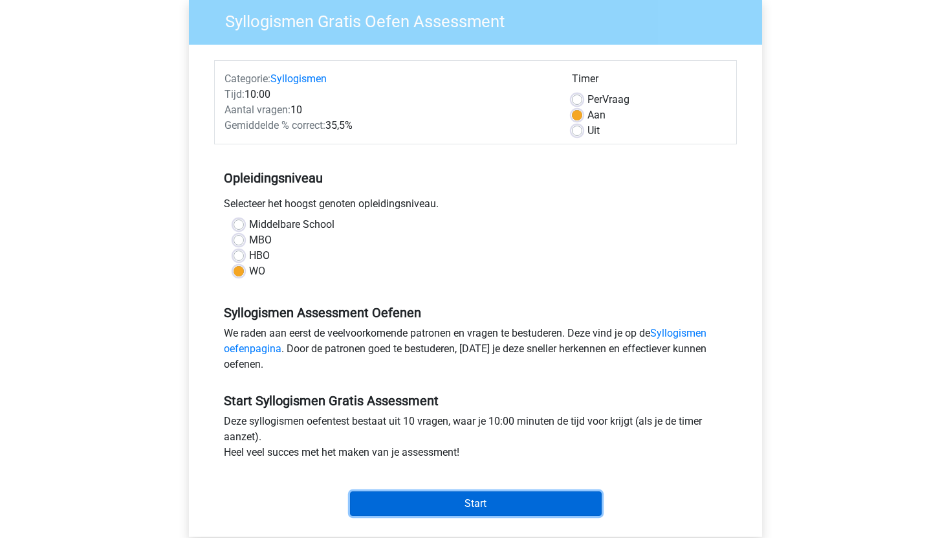
click at [400, 499] on input "Start" at bounding box center [476, 503] width 252 height 25
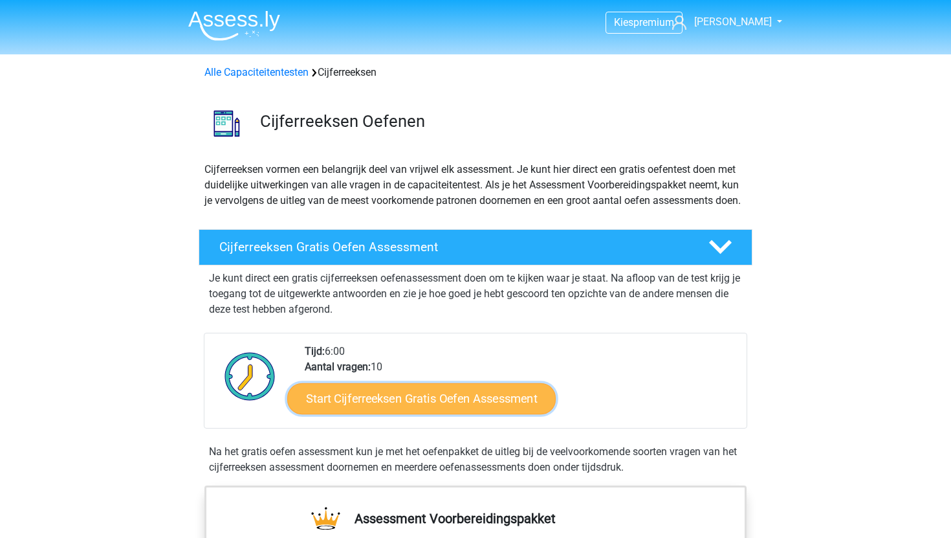
click at [352, 413] on link "Start Cijferreeksen Gratis Oefen Assessment" at bounding box center [421, 397] width 269 height 31
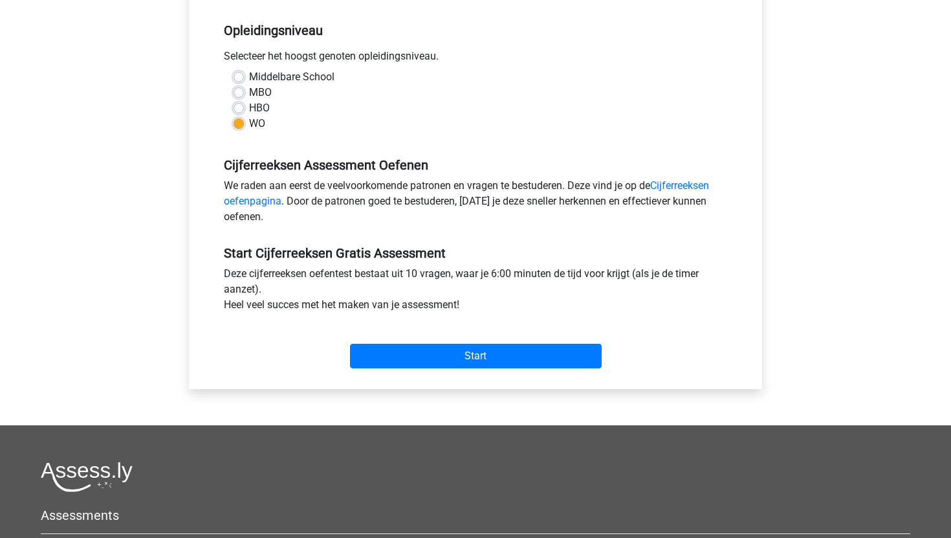
scroll to position [283, 0]
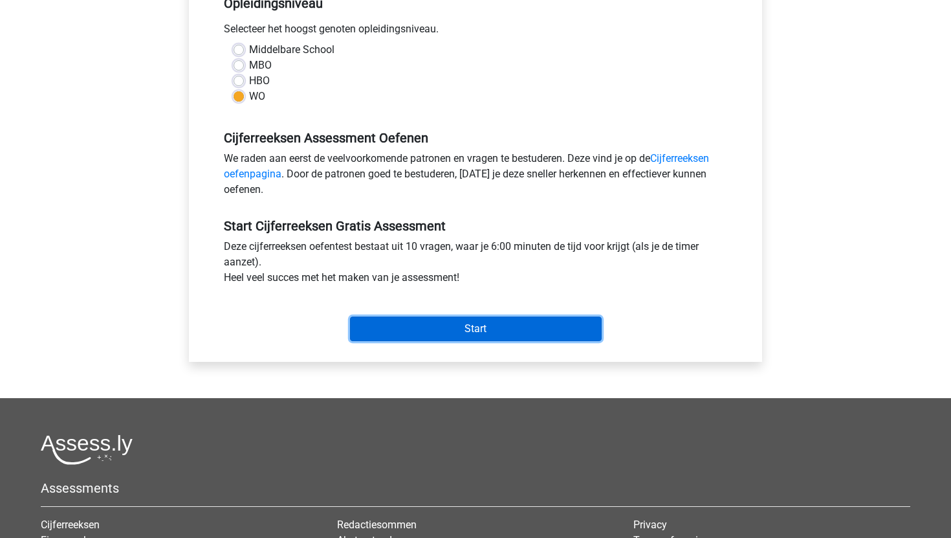
click at [419, 329] on input "Start" at bounding box center [476, 328] width 252 height 25
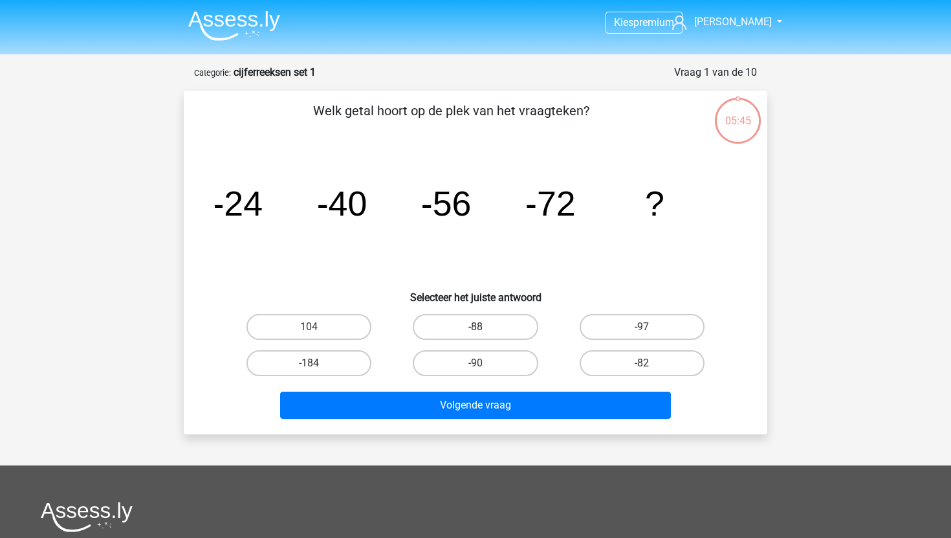
click at [431, 331] on label "-88" at bounding box center [475, 327] width 125 height 26
click at [476, 331] on input "-88" at bounding box center [480, 331] width 8 height 8
radio input "true"
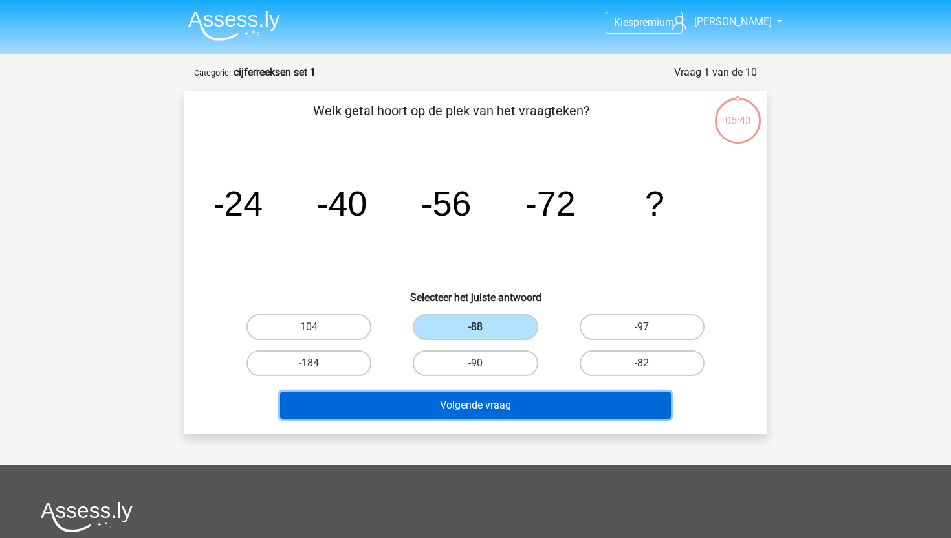
click at [395, 407] on button "Volgende vraag" at bounding box center [475, 404] width 391 height 27
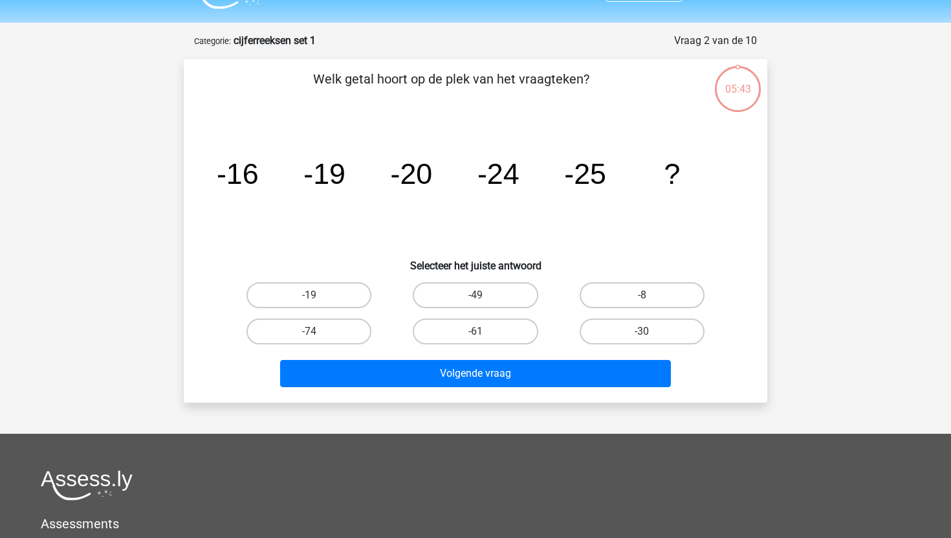
scroll to position [65, 0]
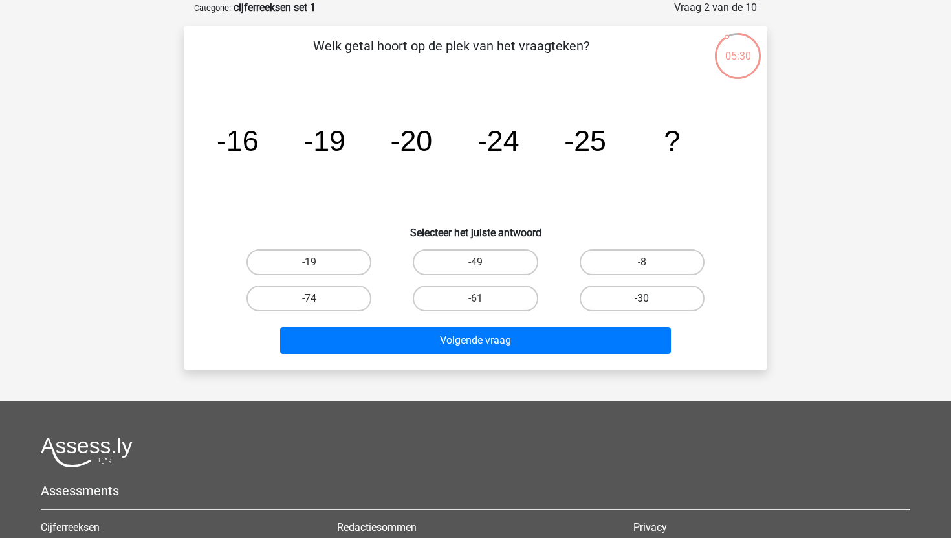
click at [671, 307] on label "-30" at bounding box center [642, 298] width 125 height 26
click at [650, 307] on input "-30" at bounding box center [646, 302] width 8 height 8
radio input "true"
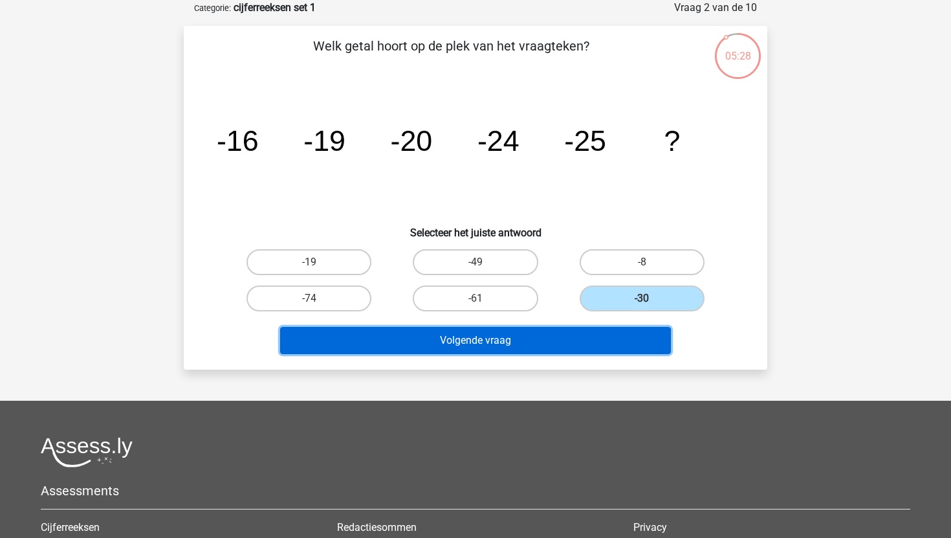
click at [549, 345] on button "Volgende vraag" at bounding box center [475, 340] width 391 height 27
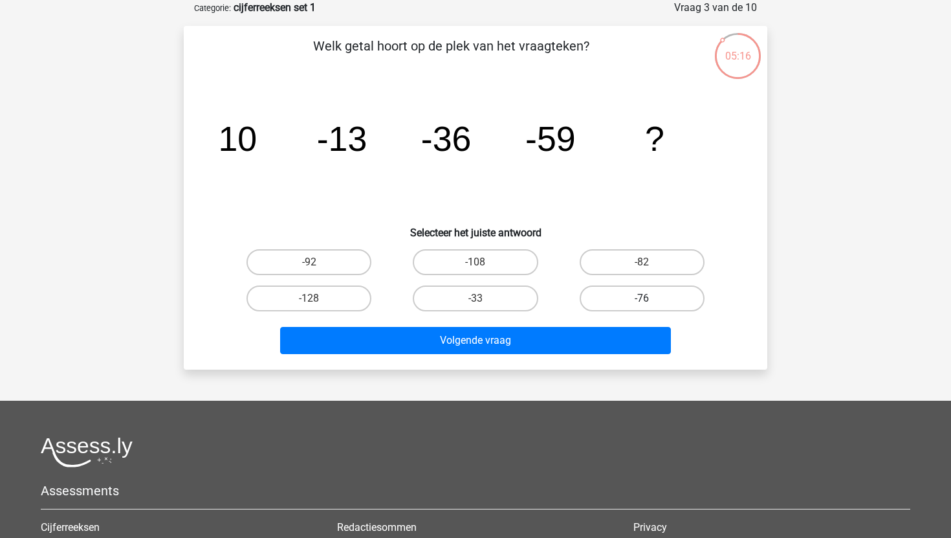
click at [593, 294] on label "-76" at bounding box center [642, 298] width 125 height 26
click at [642, 298] on input "-76" at bounding box center [646, 302] width 8 height 8
radio input "true"
click at [601, 265] on label "-82" at bounding box center [642, 262] width 125 height 26
click at [642, 265] on input "-82" at bounding box center [646, 266] width 8 height 8
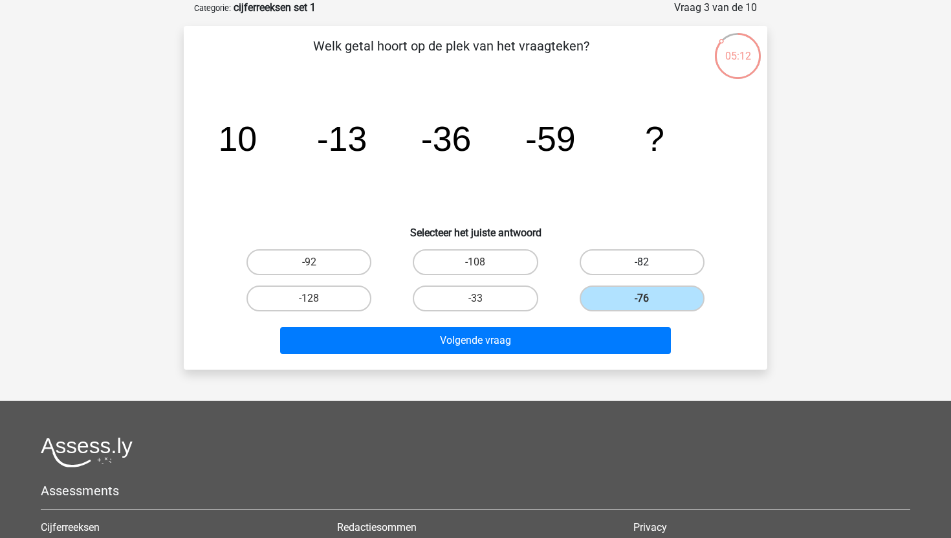
radio input "true"
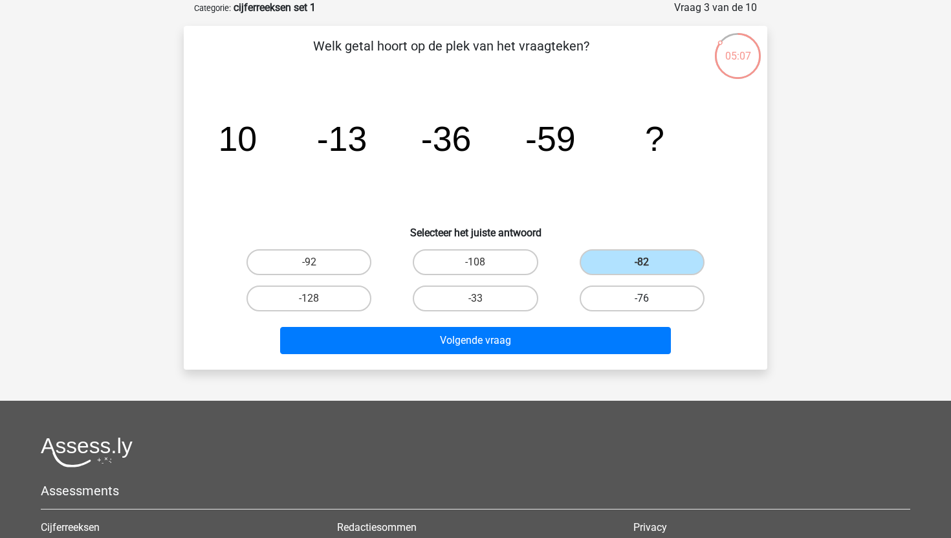
click at [600, 289] on label "-76" at bounding box center [642, 298] width 125 height 26
click at [642, 298] on input "-76" at bounding box center [646, 302] width 8 height 8
radio input "true"
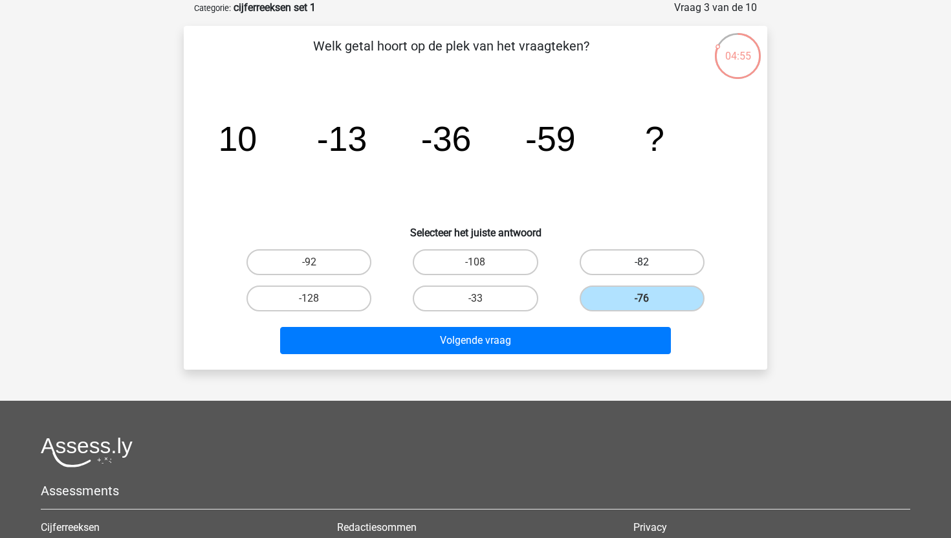
click at [609, 265] on label "-82" at bounding box center [642, 262] width 125 height 26
click at [642, 265] on input "-82" at bounding box center [646, 266] width 8 height 8
radio input "true"
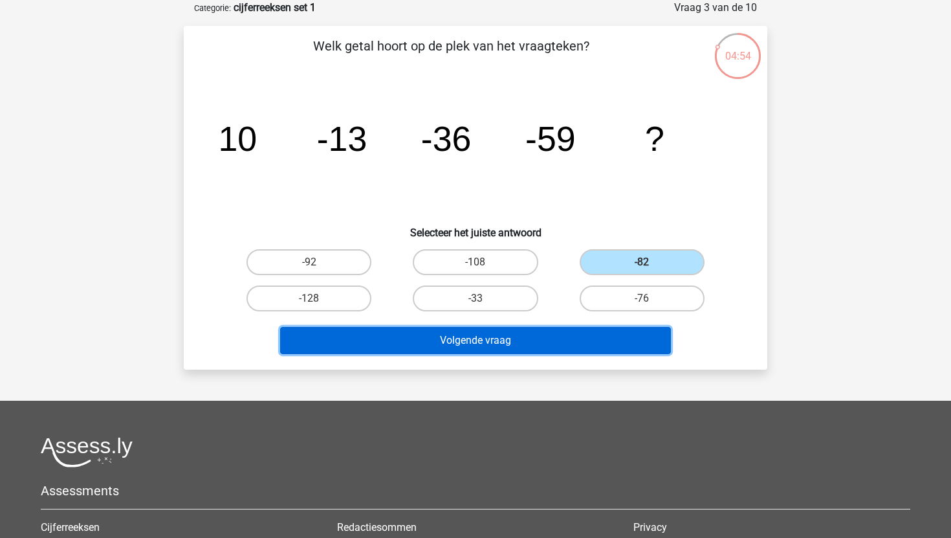
click at [522, 353] on button "Volgende vraag" at bounding box center [475, 340] width 391 height 27
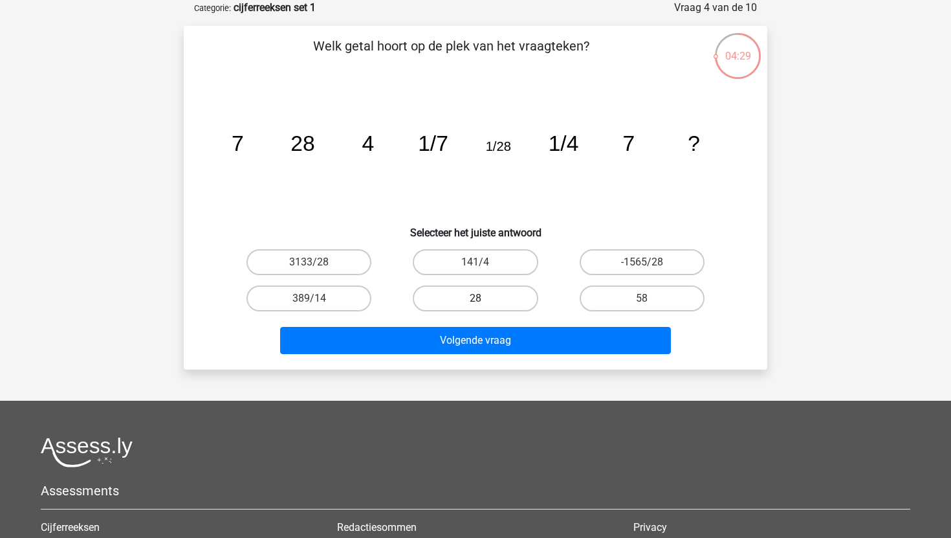
click at [504, 307] on label "28" at bounding box center [475, 298] width 125 height 26
click at [484, 307] on input "28" at bounding box center [480, 302] width 8 height 8
radio input "true"
click at [523, 356] on div "Volgende vraag" at bounding box center [476, 343] width 500 height 32
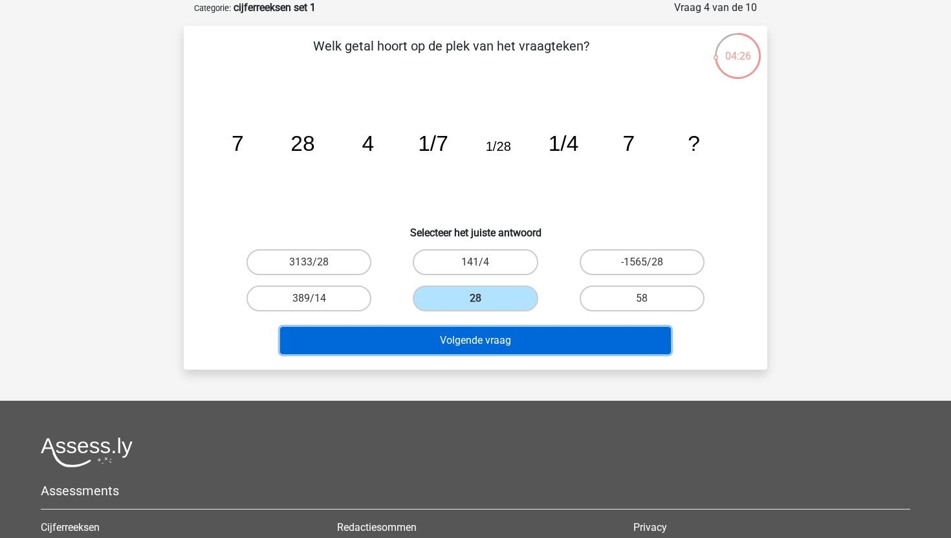
click at [523, 344] on button "Volgende vraag" at bounding box center [475, 340] width 391 height 27
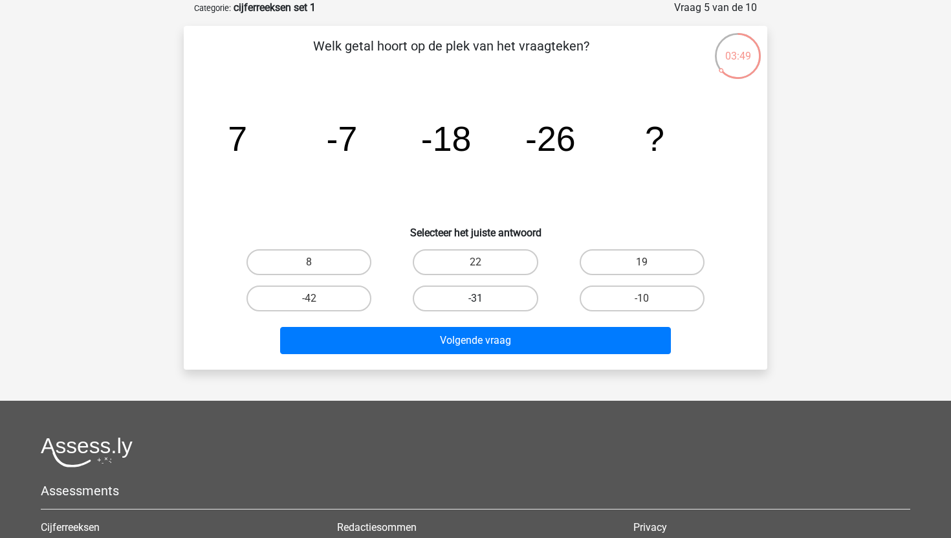
click at [492, 303] on label "-31" at bounding box center [475, 298] width 125 height 26
click at [484, 303] on input "-31" at bounding box center [480, 302] width 8 height 8
radio input "true"
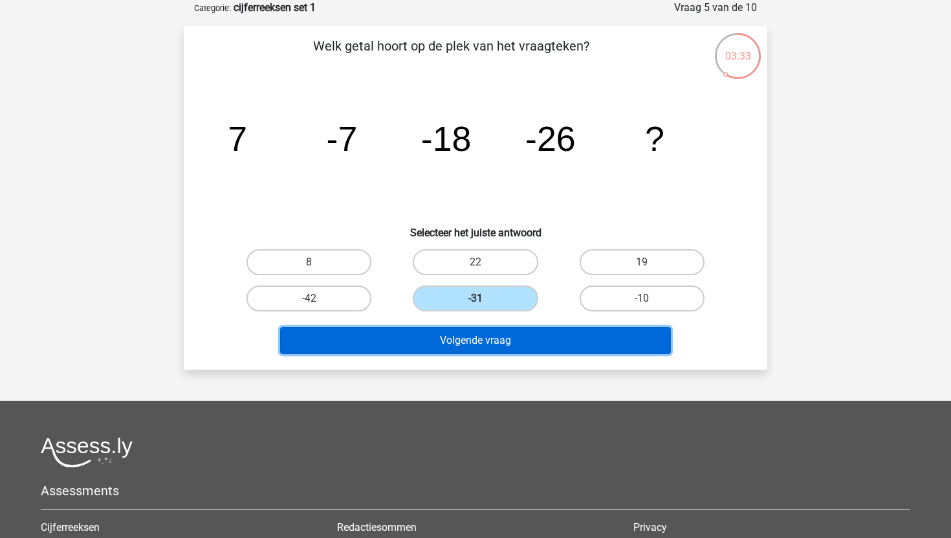
click at [511, 343] on button "Volgende vraag" at bounding box center [475, 340] width 391 height 27
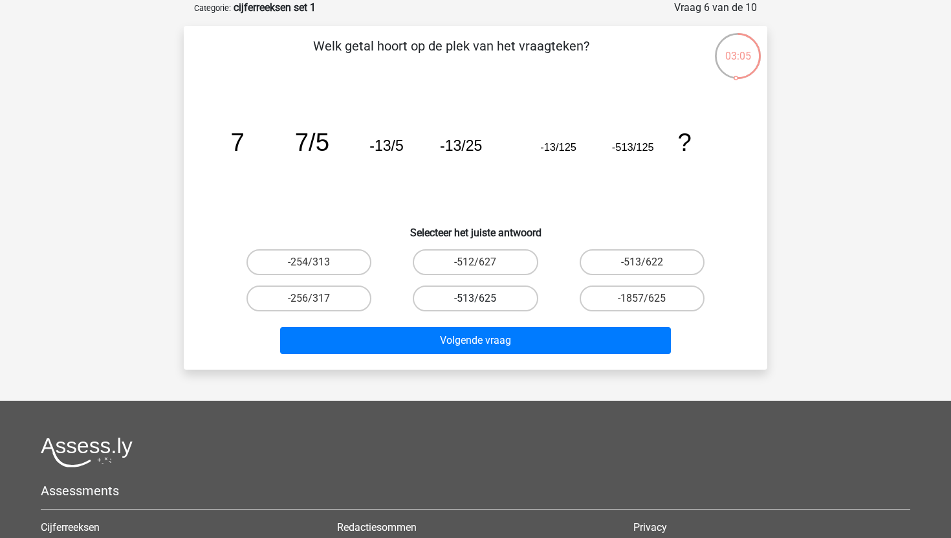
click at [503, 295] on label "-513/625" at bounding box center [475, 298] width 125 height 26
click at [484, 298] on input "-513/625" at bounding box center [480, 302] width 8 height 8
radio input "true"
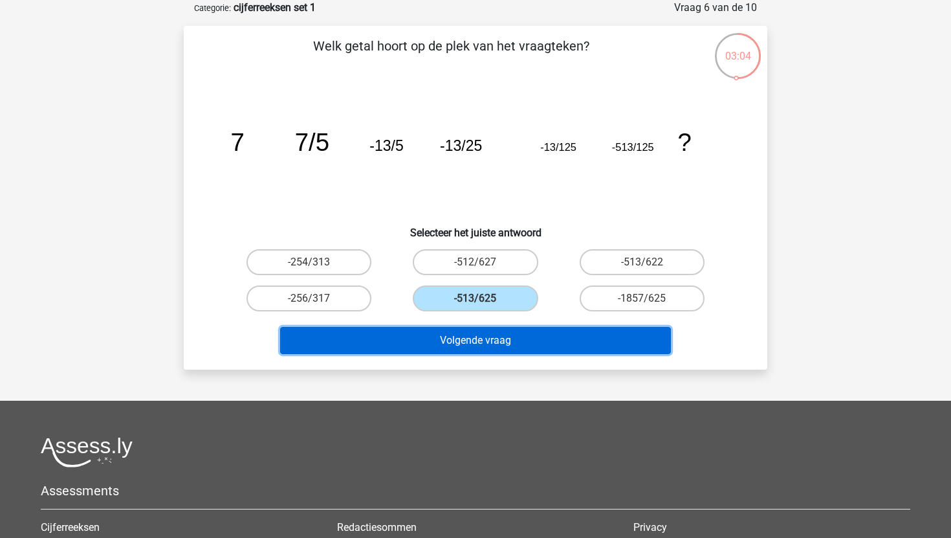
click at [517, 338] on button "Volgende vraag" at bounding box center [475, 340] width 391 height 27
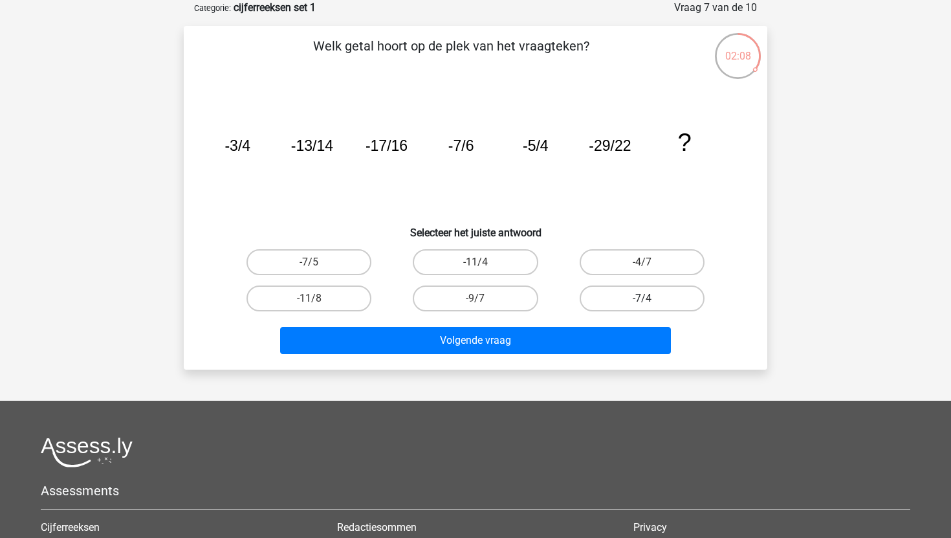
click at [630, 296] on label "-7/4" at bounding box center [642, 298] width 125 height 26
click at [642, 298] on input "-7/4" at bounding box center [646, 302] width 8 height 8
radio input "true"
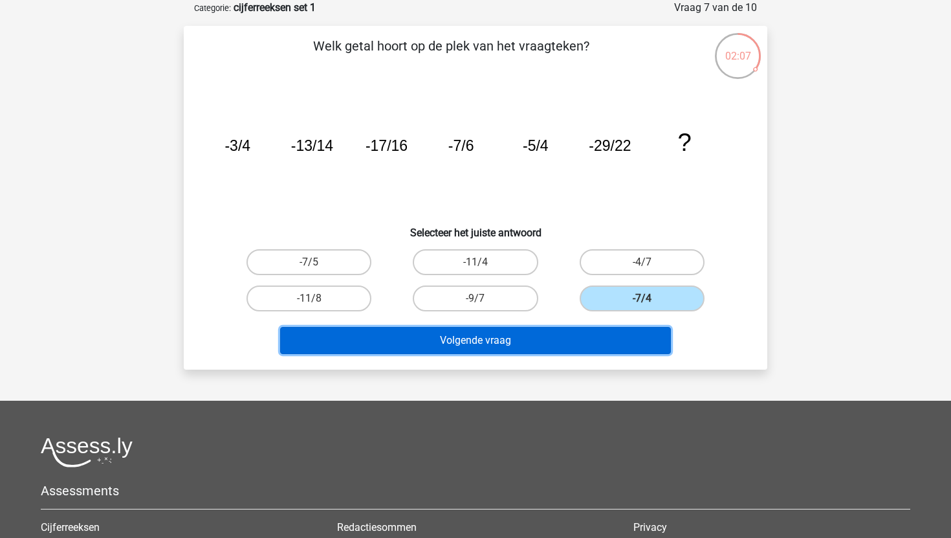
click at [586, 334] on button "Volgende vraag" at bounding box center [475, 340] width 391 height 27
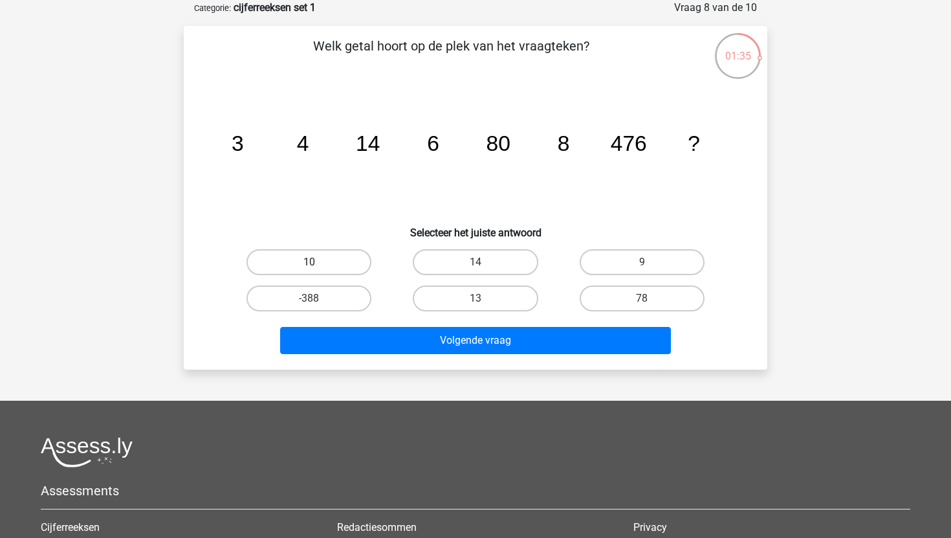
click at [295, 261] on label "10" at bounding box center [309, 262] width 125 height 26
click at [309, 262] on input "10" at bounding box center [313, 266] width 8 height 8
radio input "true"
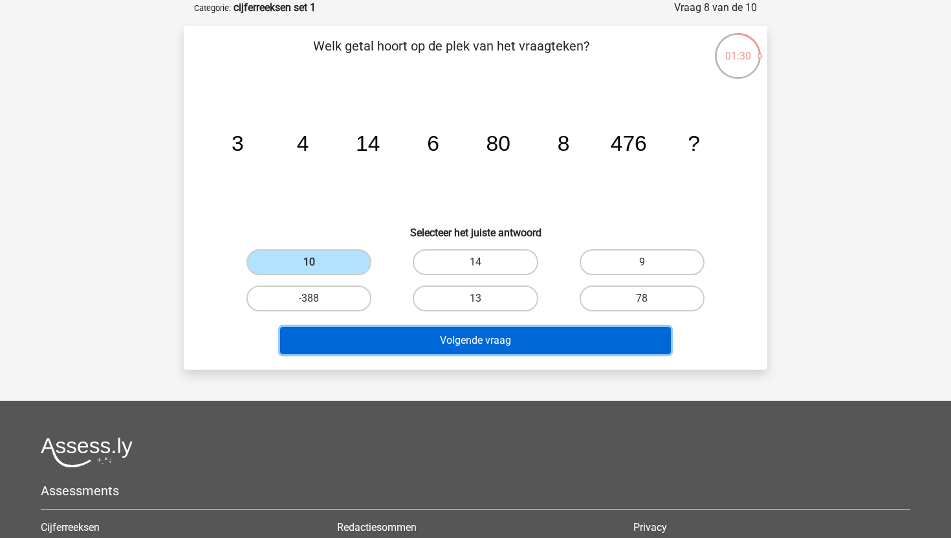
click at [435, 346] on button "Volgende vraag" at bounding box center [475, 340] width 391 height 27
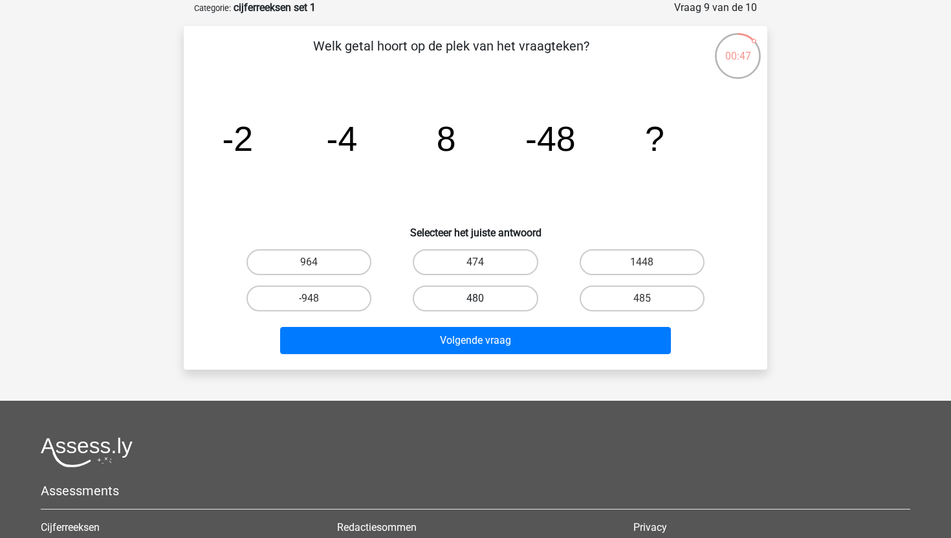
click at [501, 285] on label "480" at bounding box center [475, 298] width 125 height 26
click at [484, 298] on input "480" at bounding box center [480, 302] width 8 height 8
radio input "true"
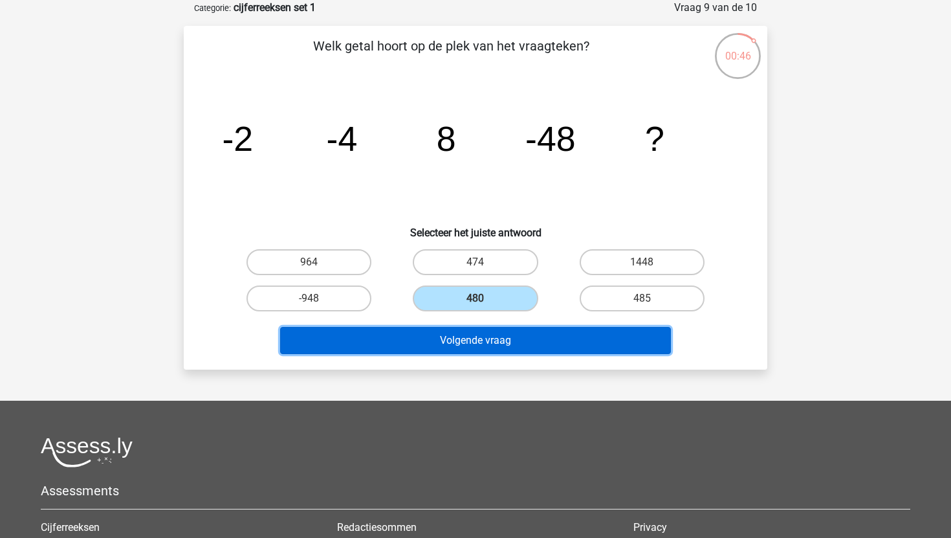
click at [485, 329] on button "Volgende vraag" at bounding box center [475, 340] width 391 height 27
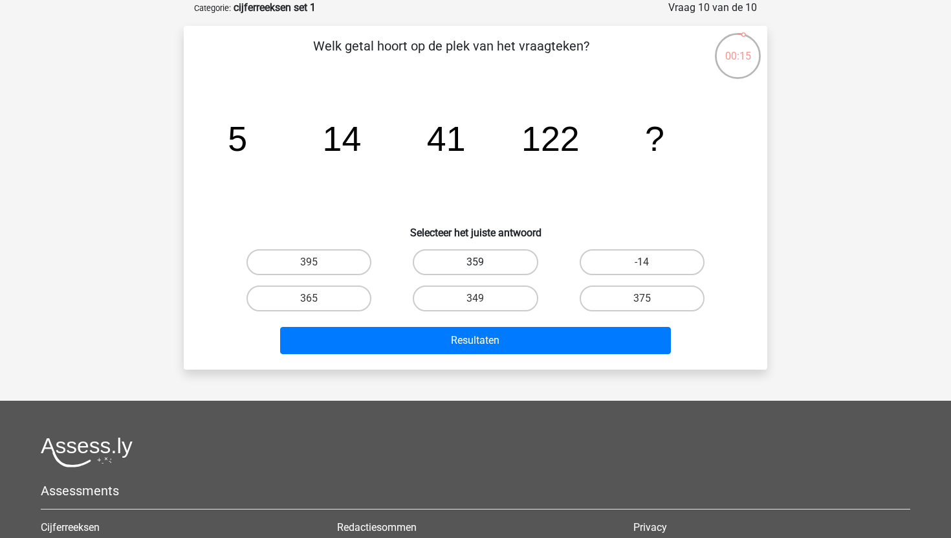
click at [505, 252] on label "359" at bounding box center [475, 262] width 125 height 26
click at [484, 262] on input "359" at bounding box center [480, 266] width 8 height 8
radio input "true"
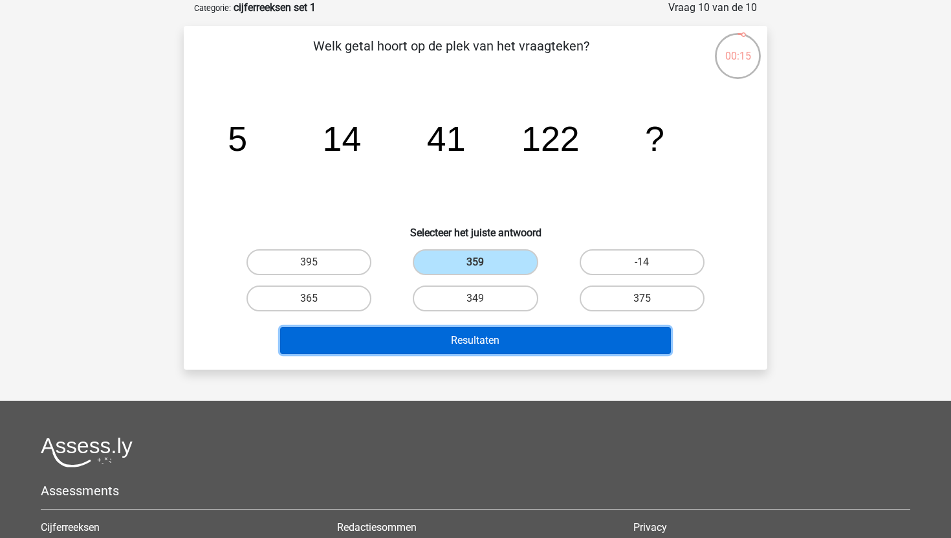
click at [470, 336] on button "Resultaten" at bounding box center [475, 340] width 391 height 27
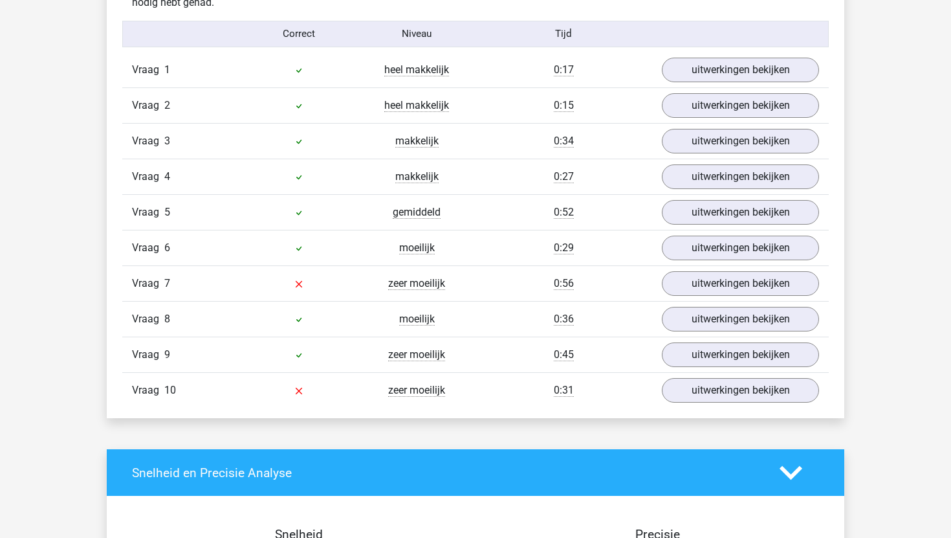
scroll to position [1067, 0]
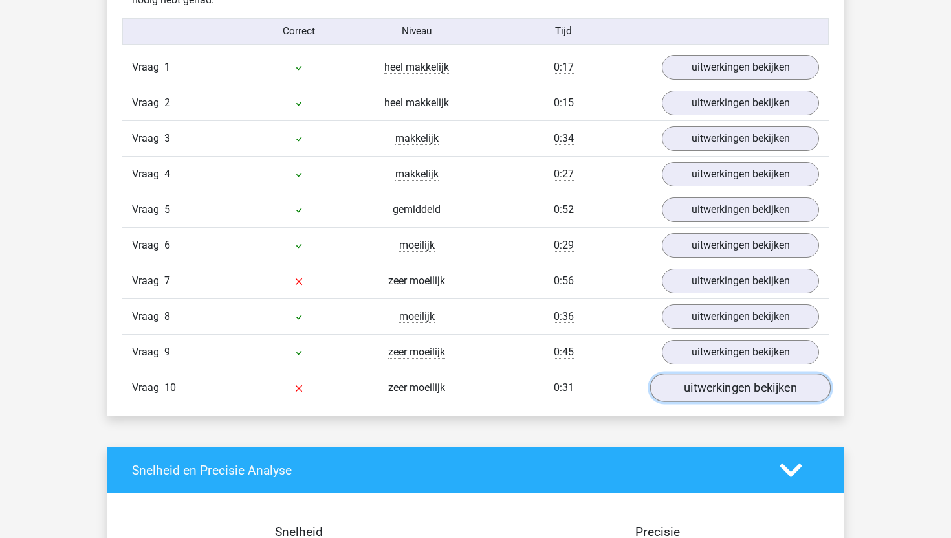
click at [708, 391] on link "uitwerkingen bekijken" at bounding box center [740, 387] width 181 height 28
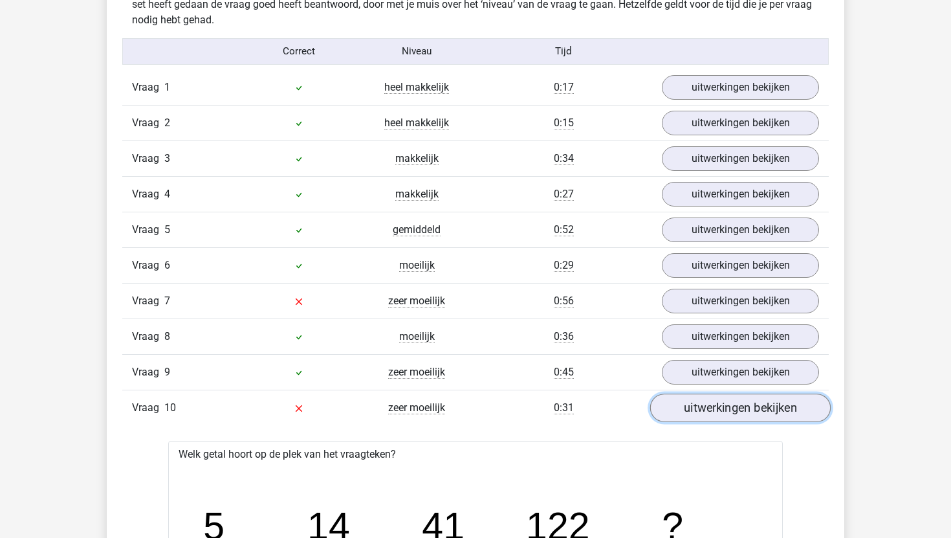
scroll to position [1060, 0]
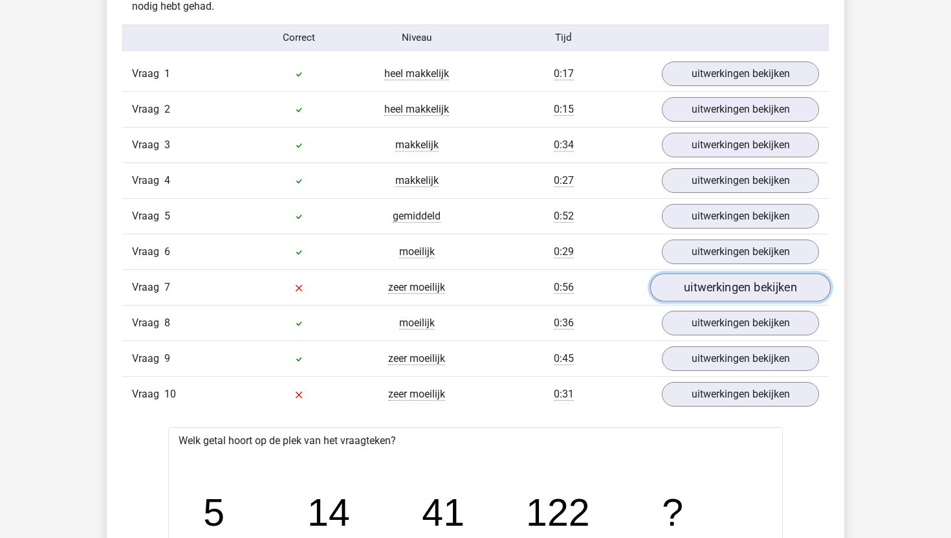
click at [734, 293] on link "uitwerkingen bekijken" at bounding box center [740, 287] width 181 height 28
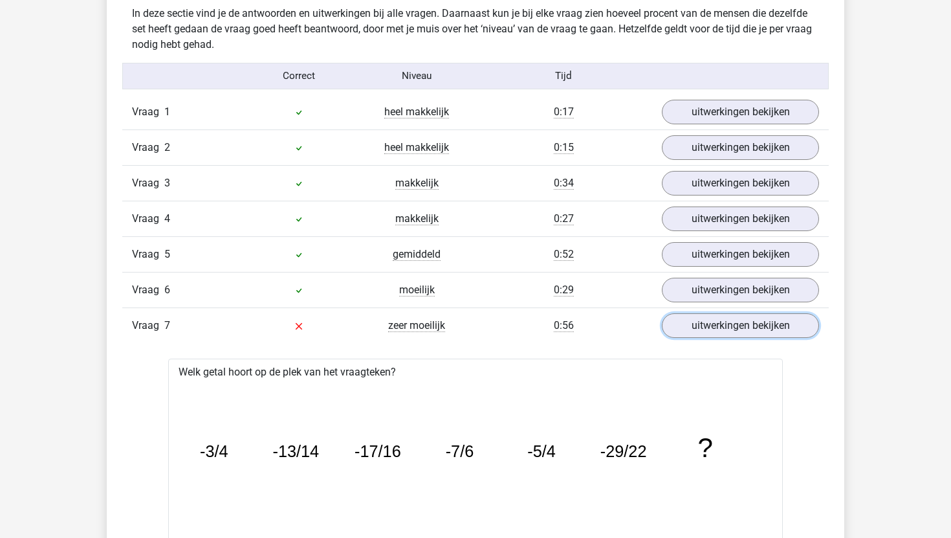
scroll to position [1015, 0]
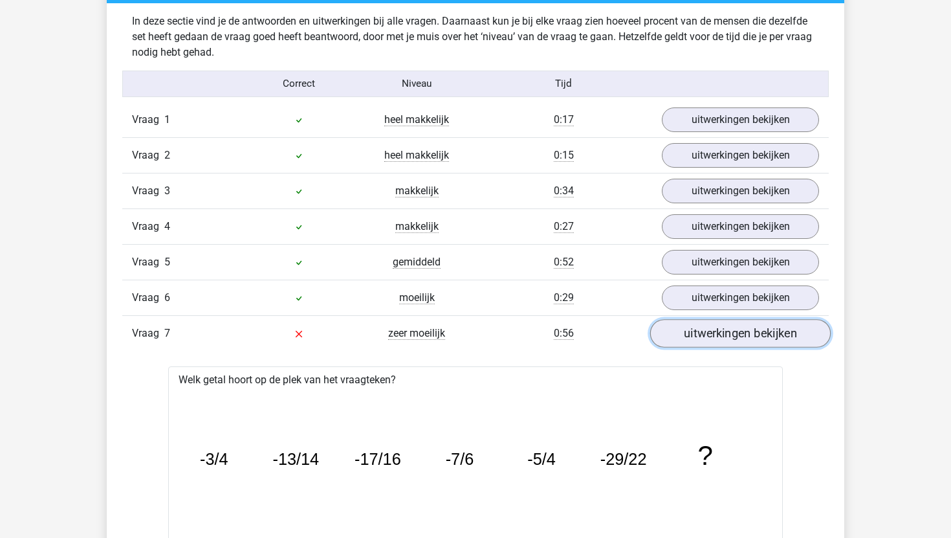
click at [719, 339] on link "uitwerkingen bekijken" at bounding box center [740, 333] width 181 height 28
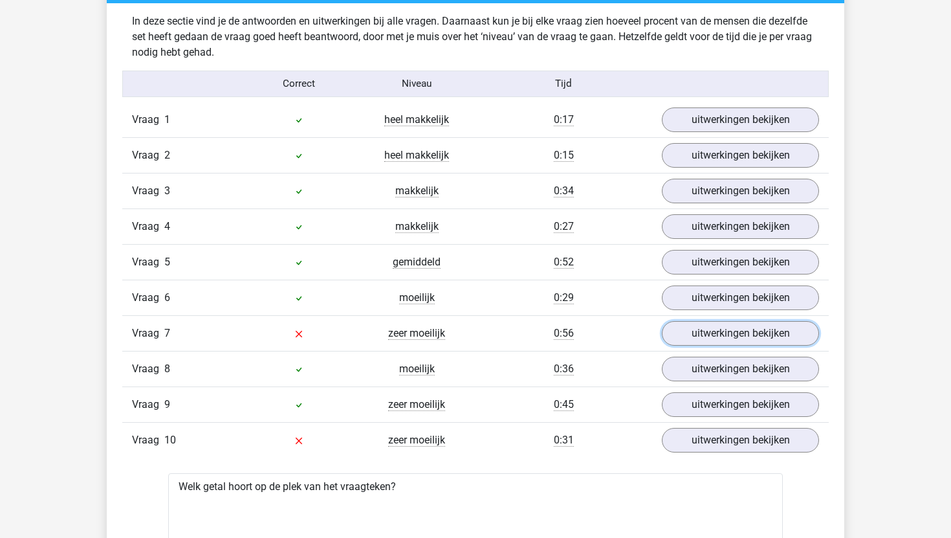
scroll to position [1011, 0]
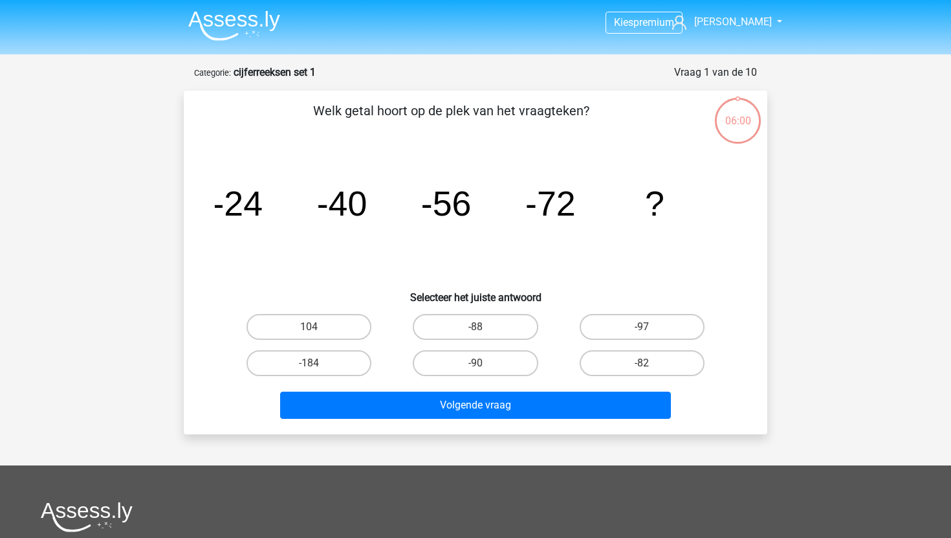
scroll to position [65, 0]
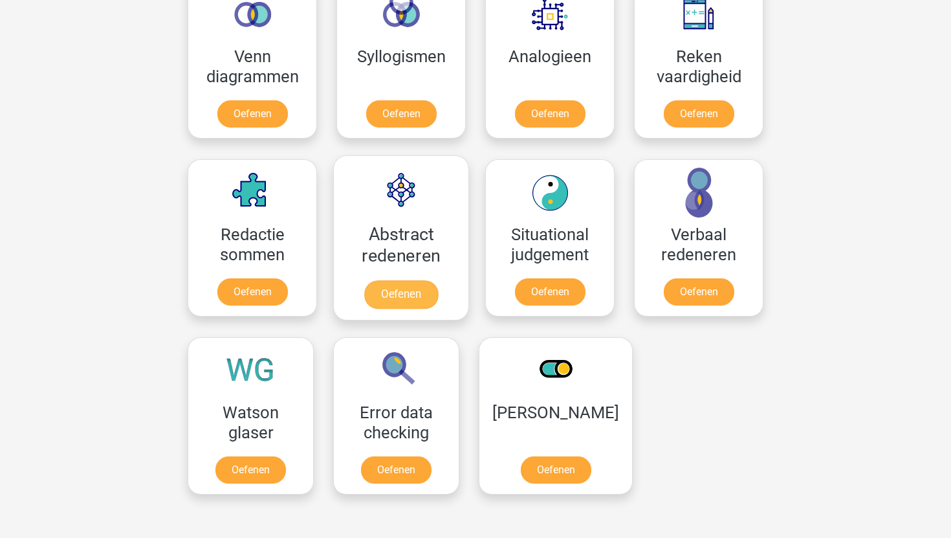
scroll to position [787, 0]
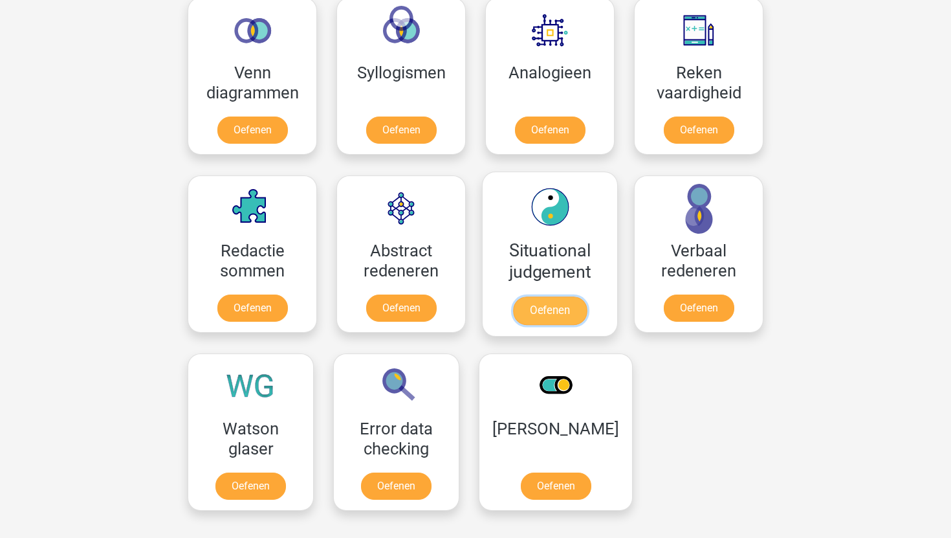
click at [540, 316] on link "Oefenen" at bounding box center [550, 310] width 74 height 28
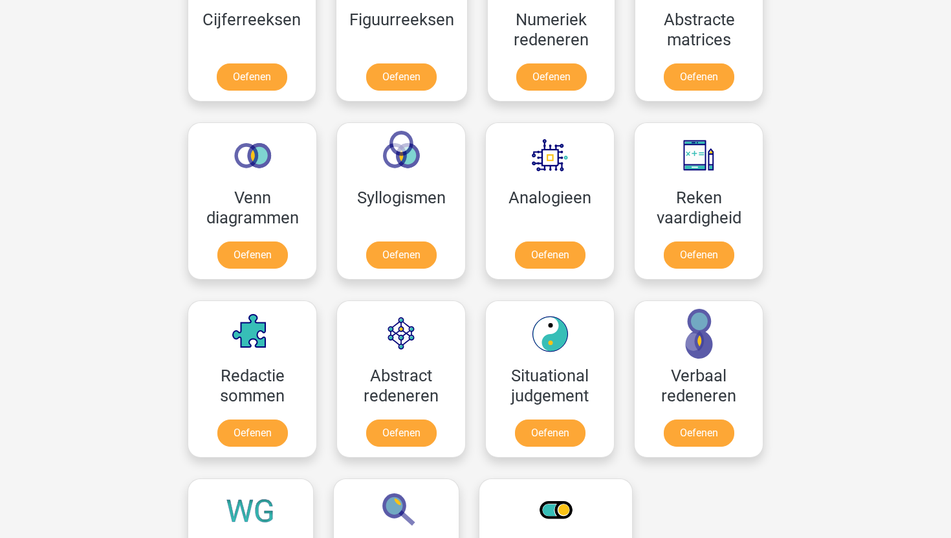
scroll to position [666, 0]
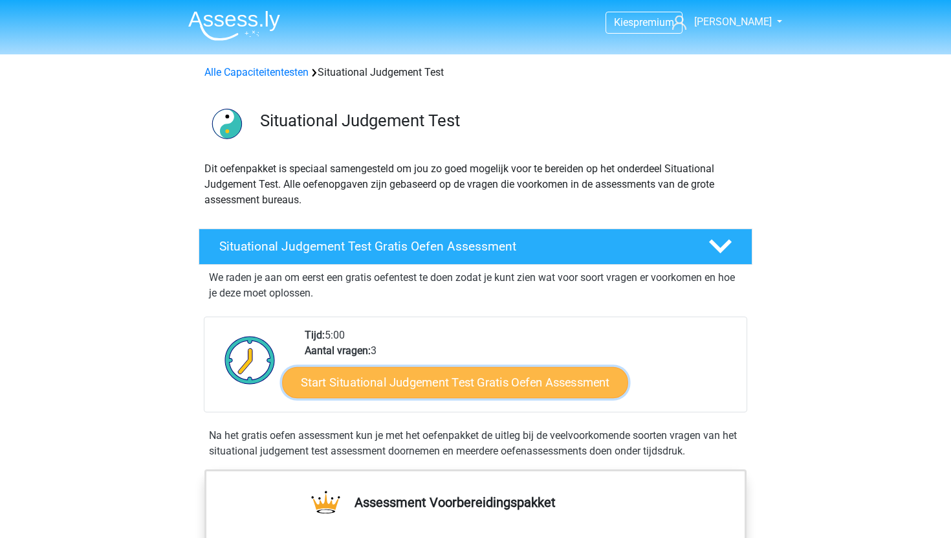
click at [453, 370] on link "Start Situational Judgement Test Gratis Oefen Assessment" at bounding box center [455, 382] width 346 height 31
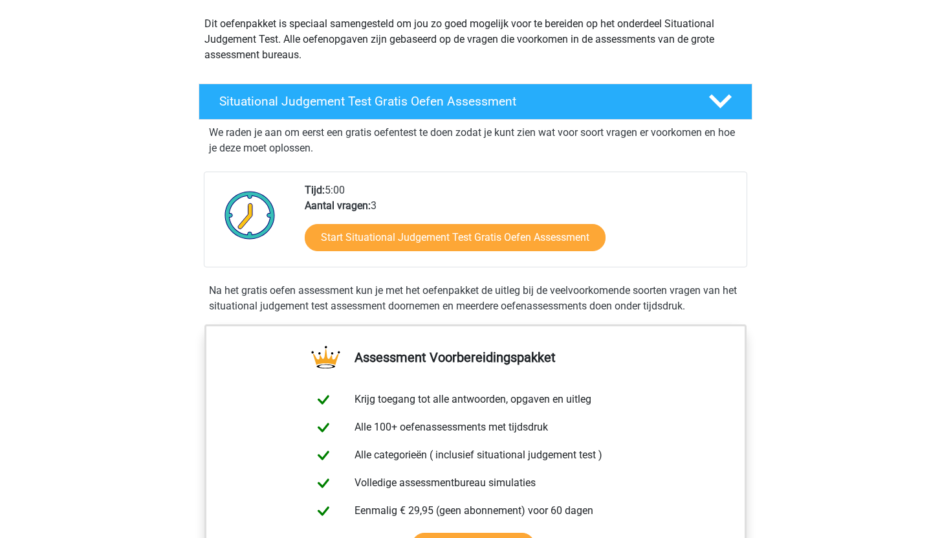
scroll to position [154, 0]
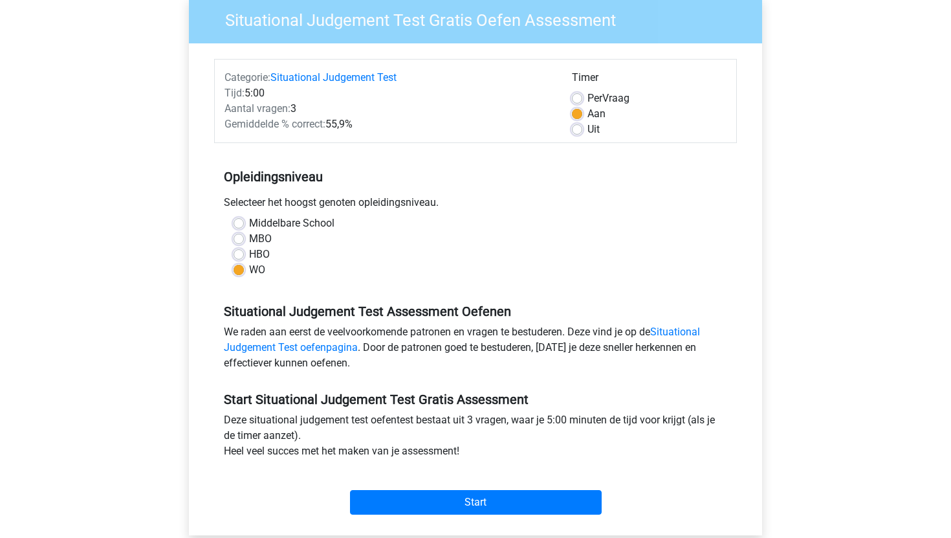
scroll to position [122, 0]
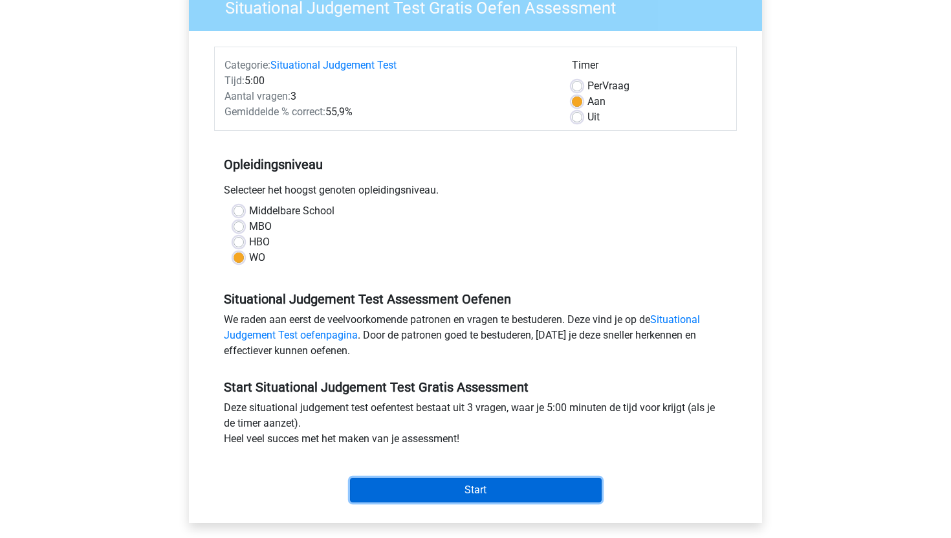
click at [404, 484] on input "Start" at bounding box center [476, 490] width 252 height 25
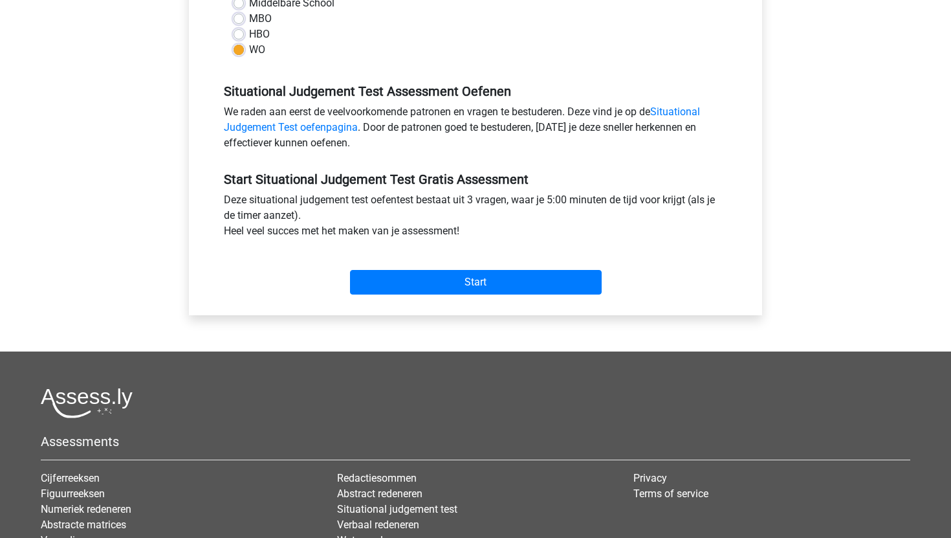
scroll to position [338, 0]
